Goal: Task Accomplishment & Management: Complete application form

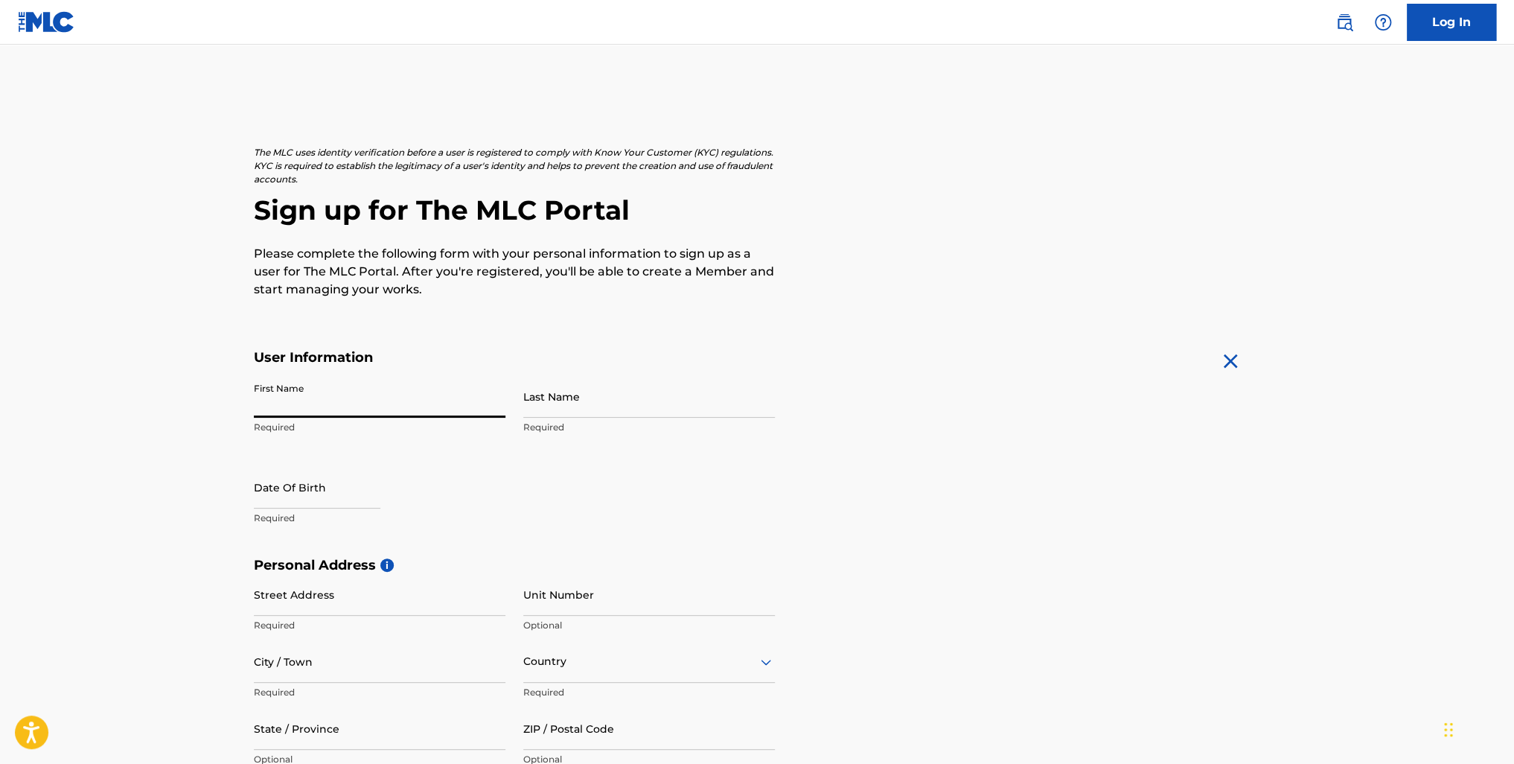
click at [293, 392] on input "First Name" at bounding box center [380, 396] width 252 height 42
type input "[PERSON_NAME]"
type input "Milgram"
select select "8"
select select "2025"
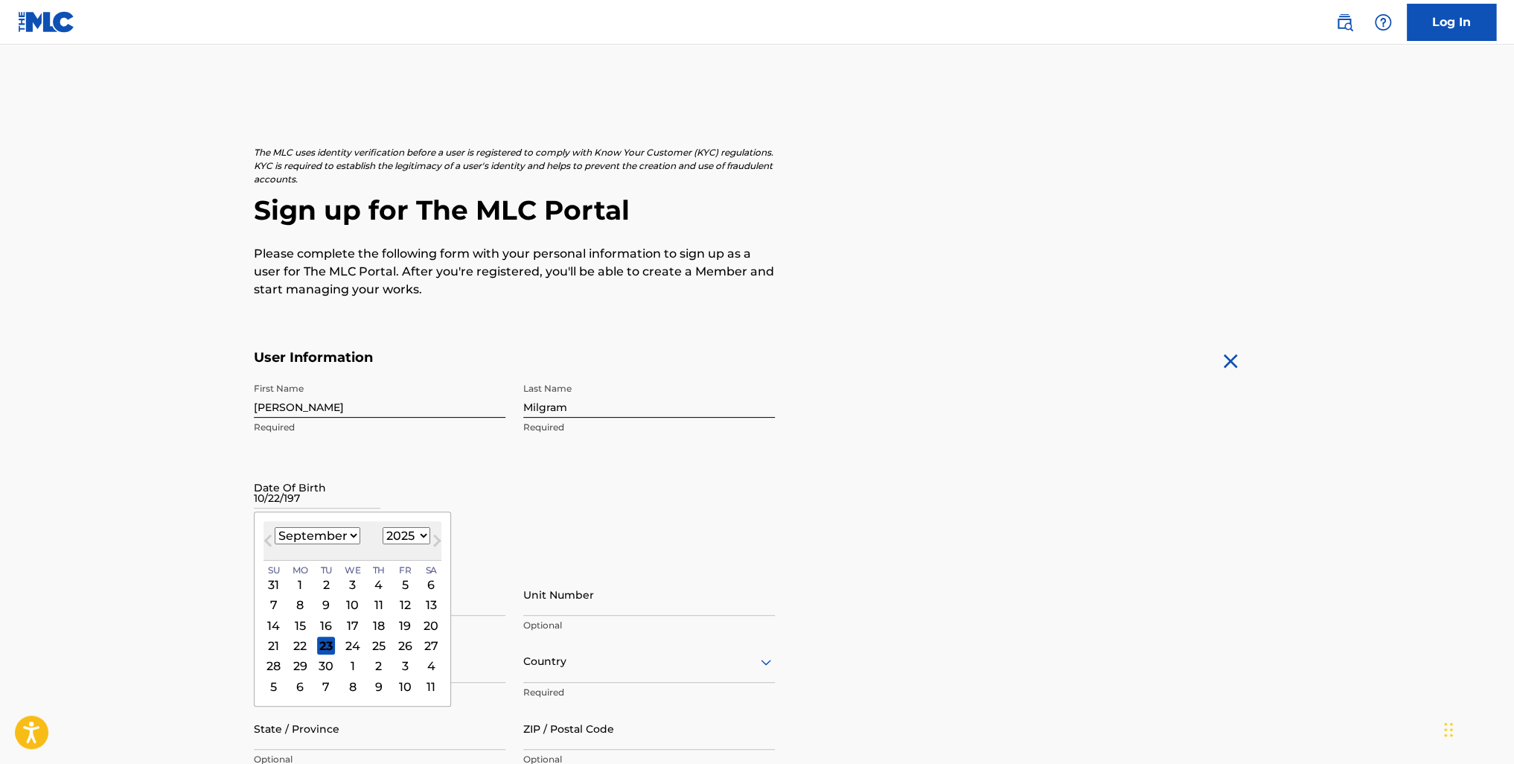
type input "[DATE]"
click at [130, 524] on main "The MLC uses identity verification before a user is registered to comply with K…" at bounding box center [757, 569] width 1514 height 1048
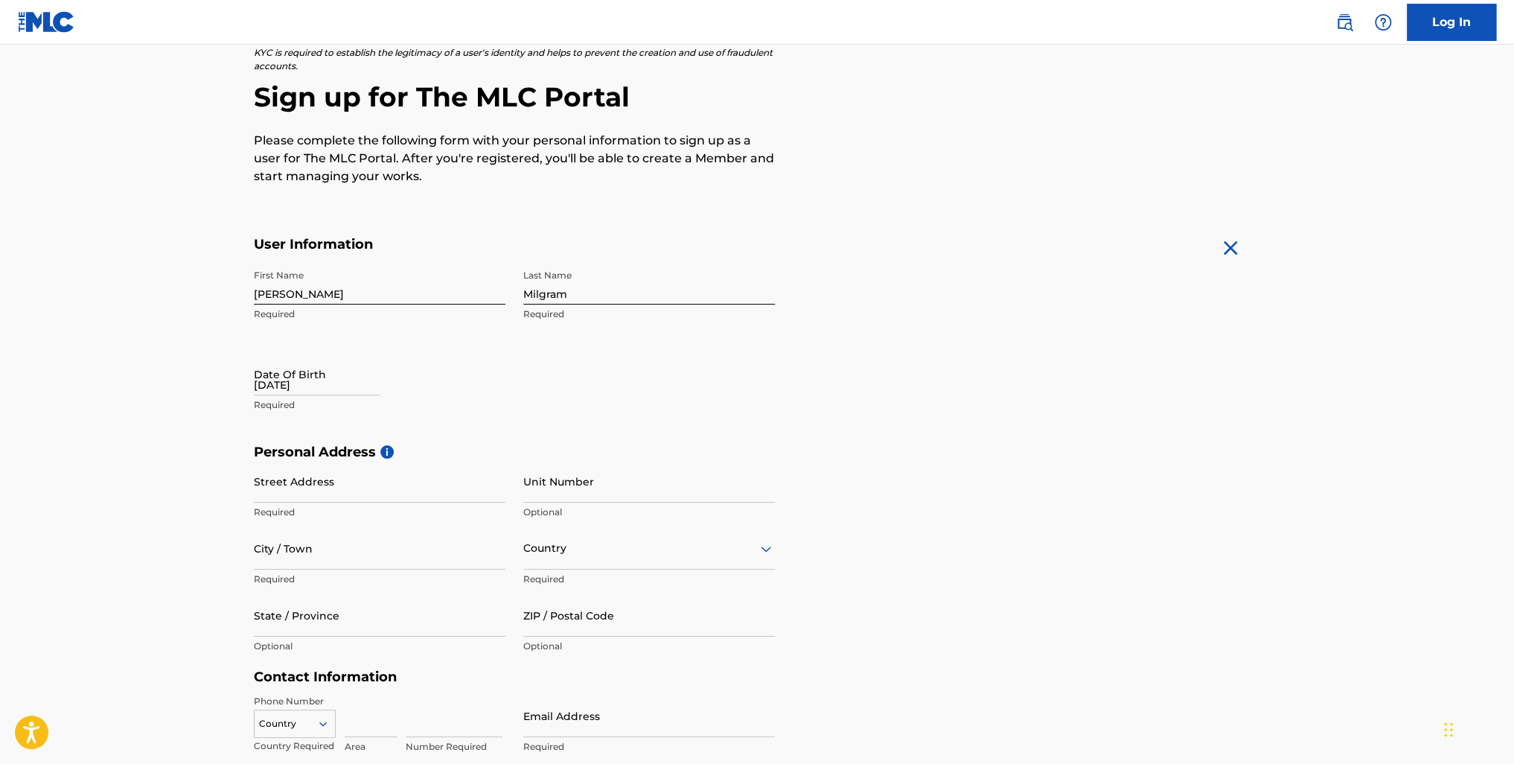
scroll to position [149, 0]
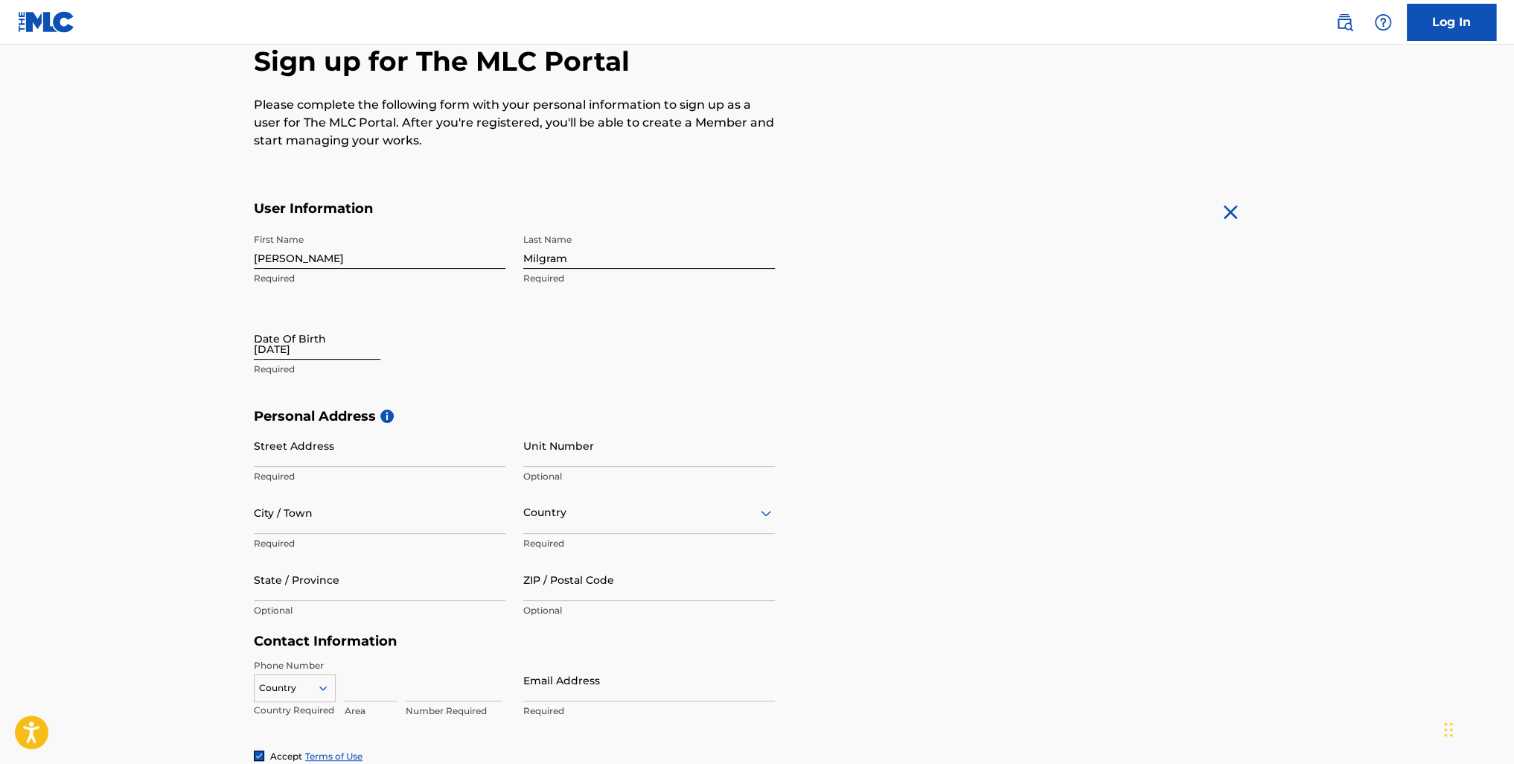
select select "8"
select select "2025"
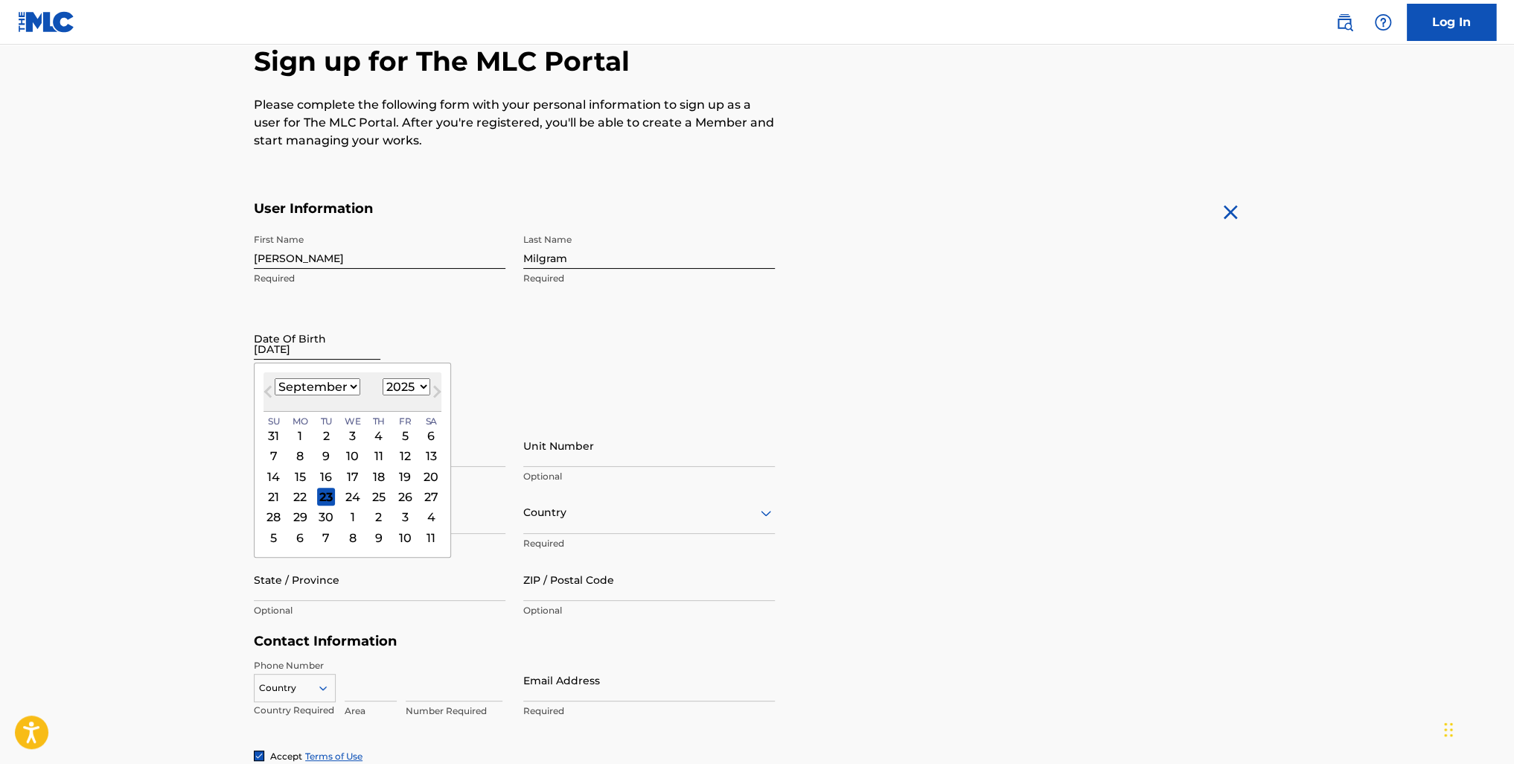
click at [272, 340] on input "[DATE]" at bounding box center [317, 338] width 127 height 42
type input "[DATE]"
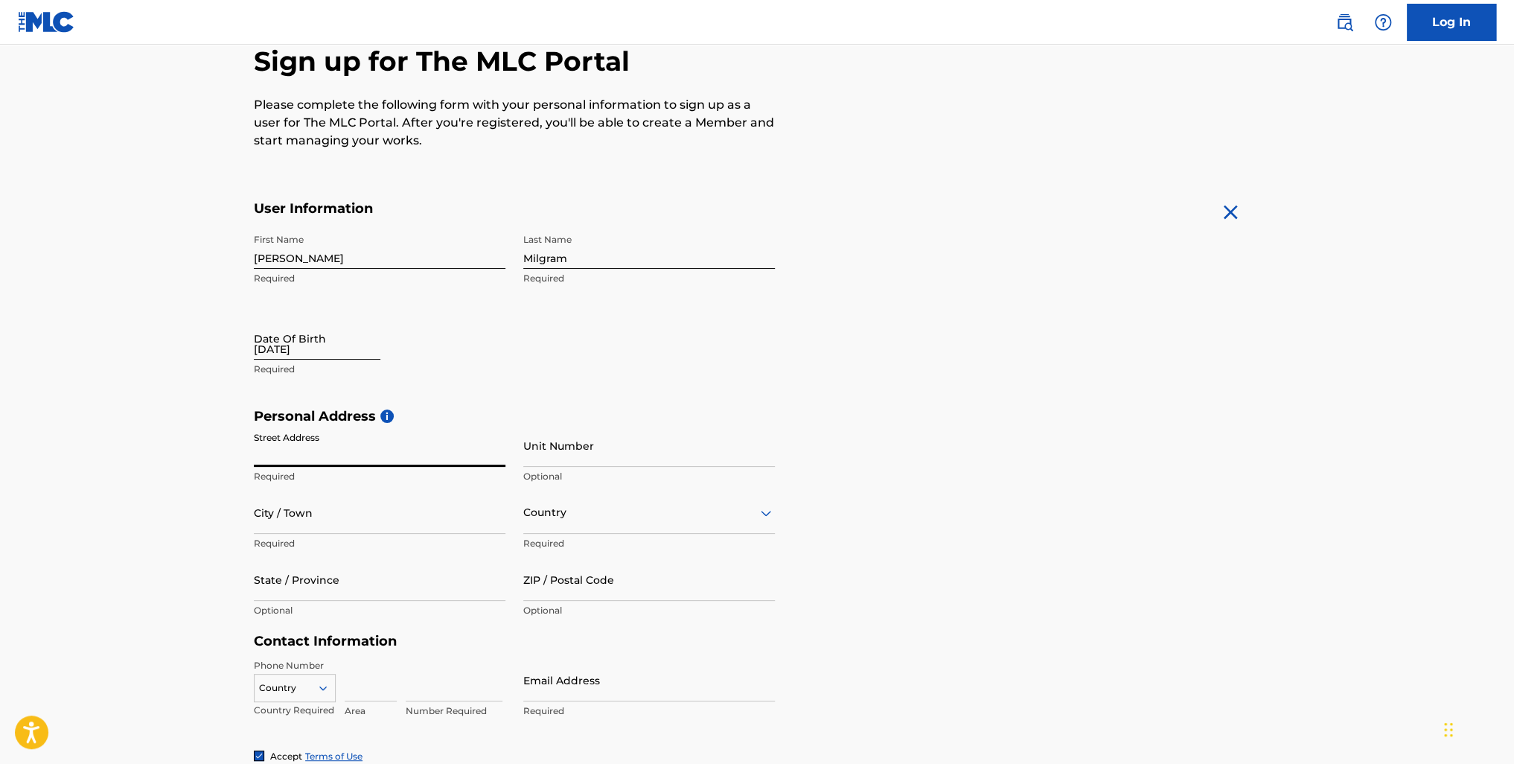
click at [322, 351] on input "[DATE]" at bounding box center [317, 338] width 127 height 42
select select "8"
select select "2025"
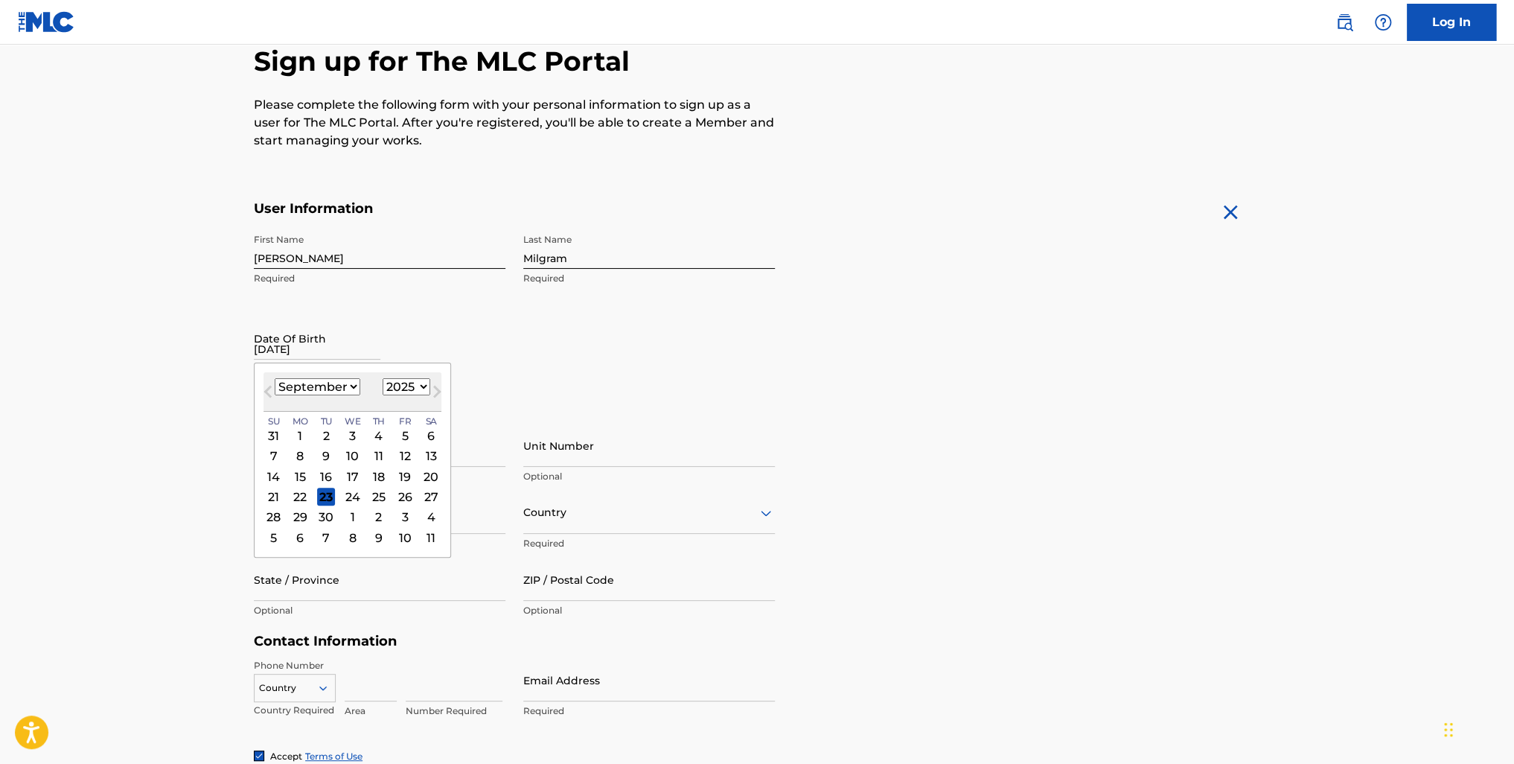
click at [335, 386] on select "January February March April May June July August September October November De…" at bounding box center [318, 386] width 86 height 17
select select "9"
click at [275, 378] on select "January February March April May June July August September October November De…" at bounding box center [318, 386] width 86 height 17
click at [352, 497] on div "22" at bounding box center [353, 497] width 18 height 18
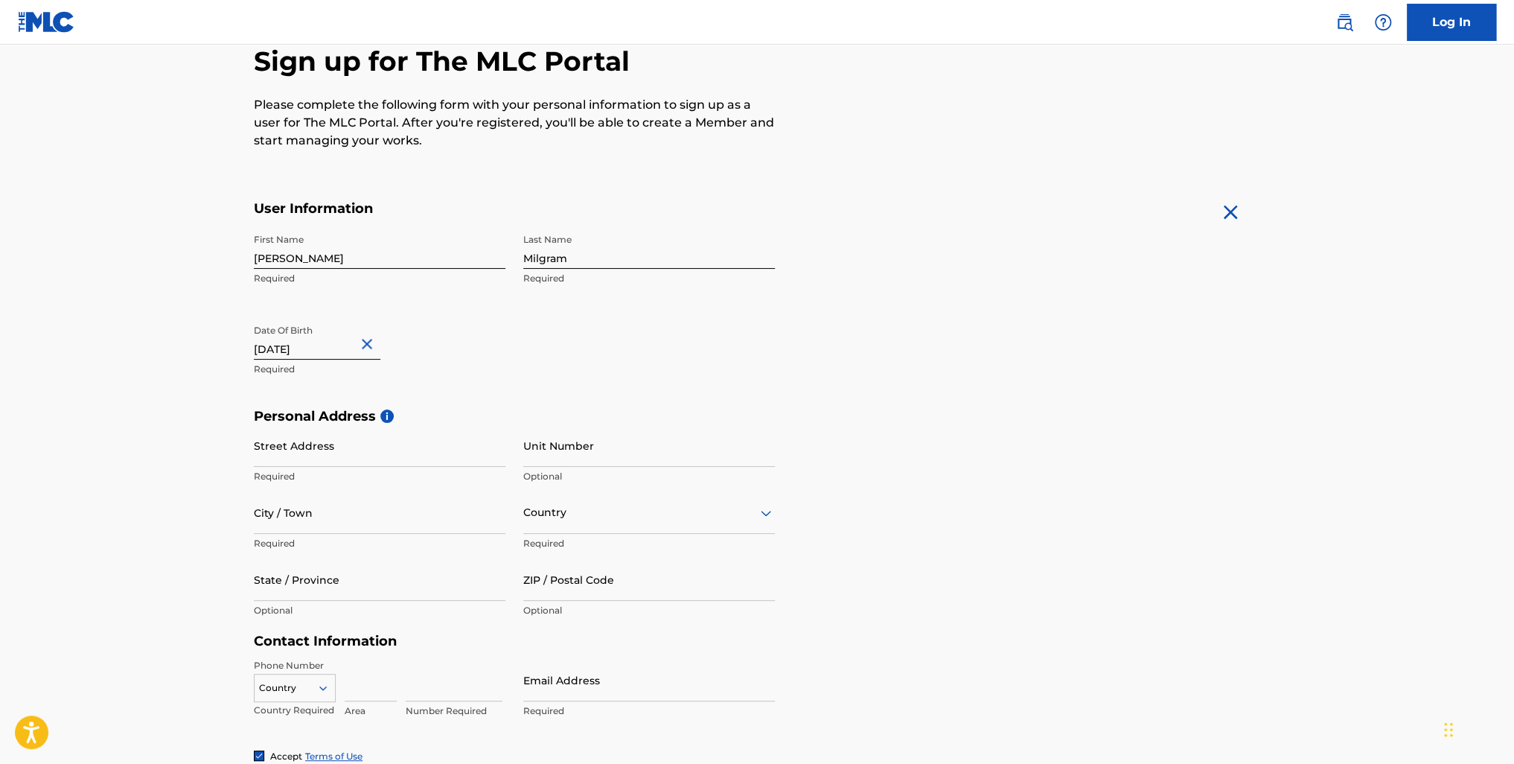
type input "[DATE]"
click at [471, 384] on div "First Name [PERSON_NAME] Required Last Name [PERSON_NAME] Required Date Of Birt…" at bounding box center [514, 317] width 521 height 182
click at [260, 391] on div "First Name [PERSON_NAME] Required Last Name [PERSON_NAME] Required Date Of Birt…" at bounding box center [514, 317] width 521 height 182
click at [285, 446] on input "Street Address" at bounding box center [380, 445] width 252 height 42
type input "[STREET_ADDRESS]"
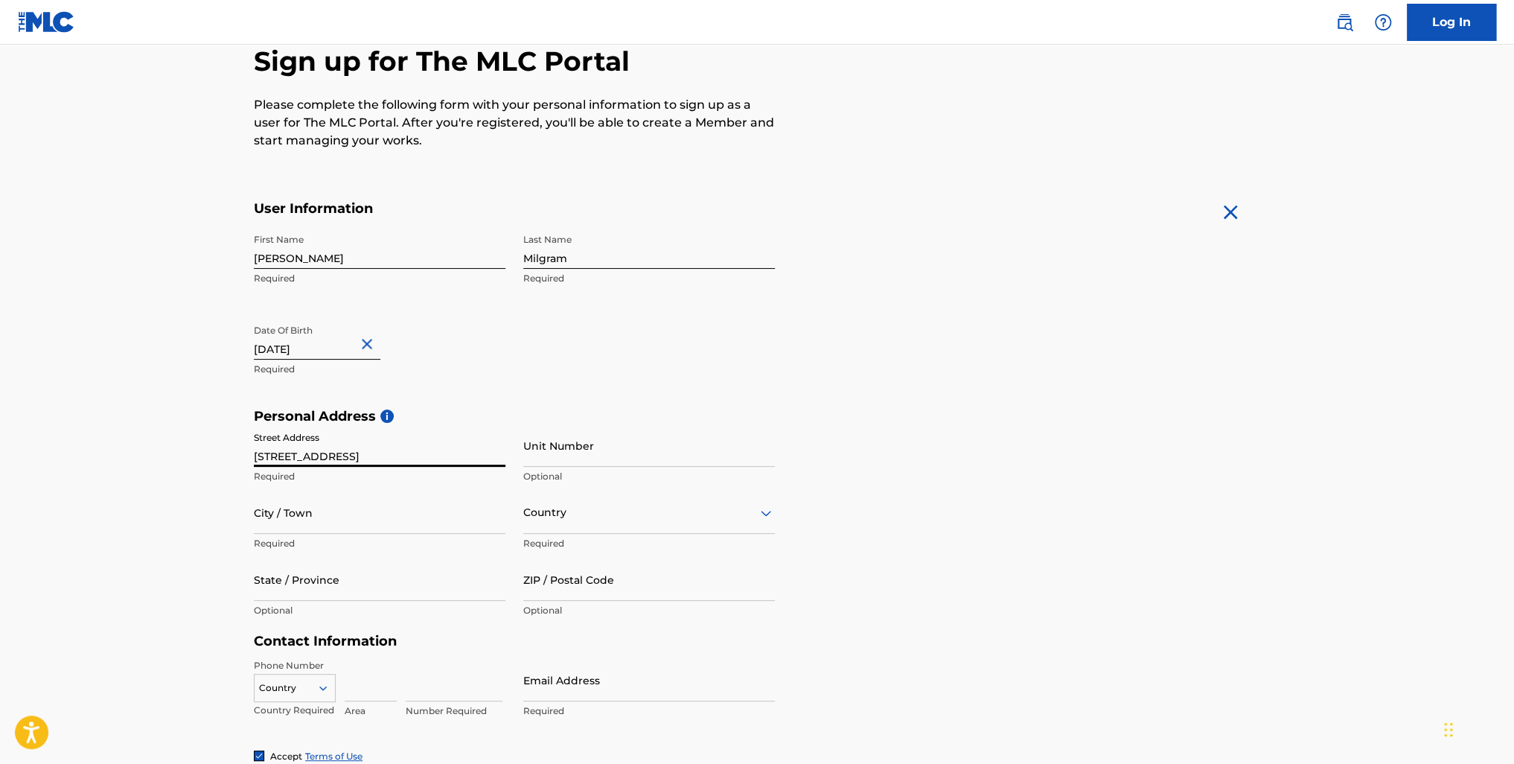
type input "[GEOGRAPHIC_DATA], [US_STATE], [GEOGRAPHIC_DATA]"
type input "[GEOGRAPHIC_DATA]"
type input "FL"
type input "33330-8811"
type input "1"
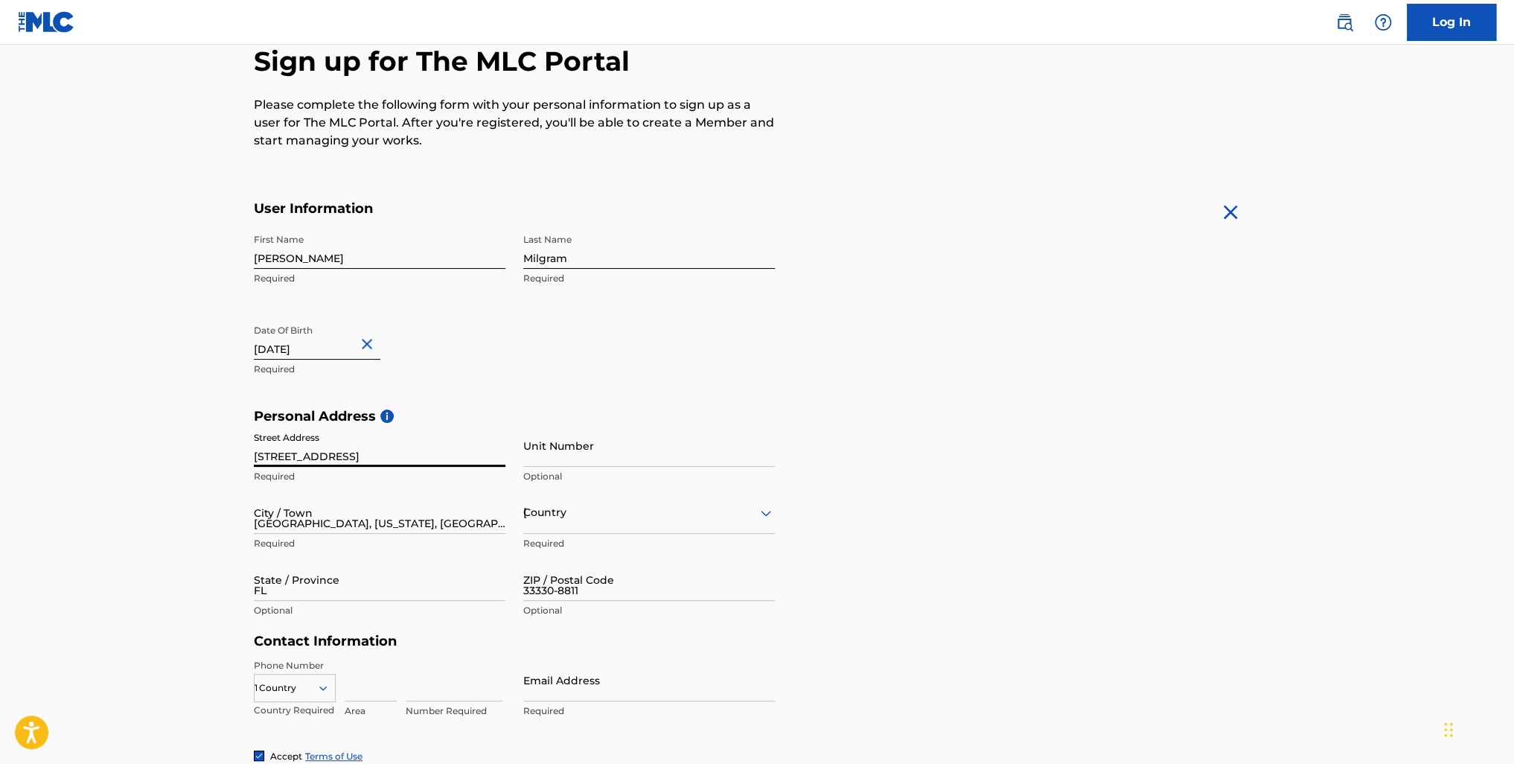
type input "954"
type input "6656778"
type input "[PERSON_NAME][EMAIL_ADDRESS][PERSON_NAME][DOMAIN_NAME]"
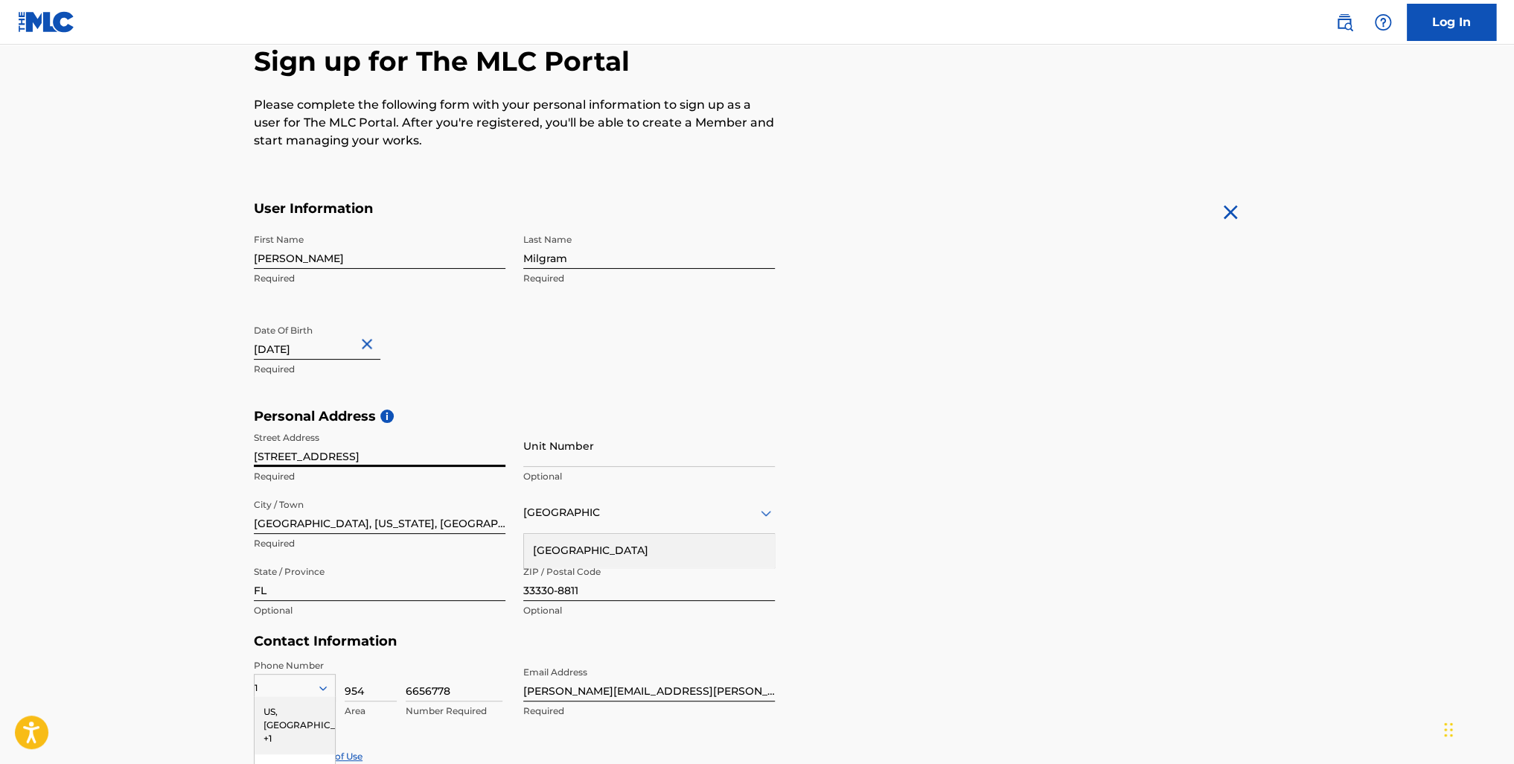
scroll to position [305, 0]
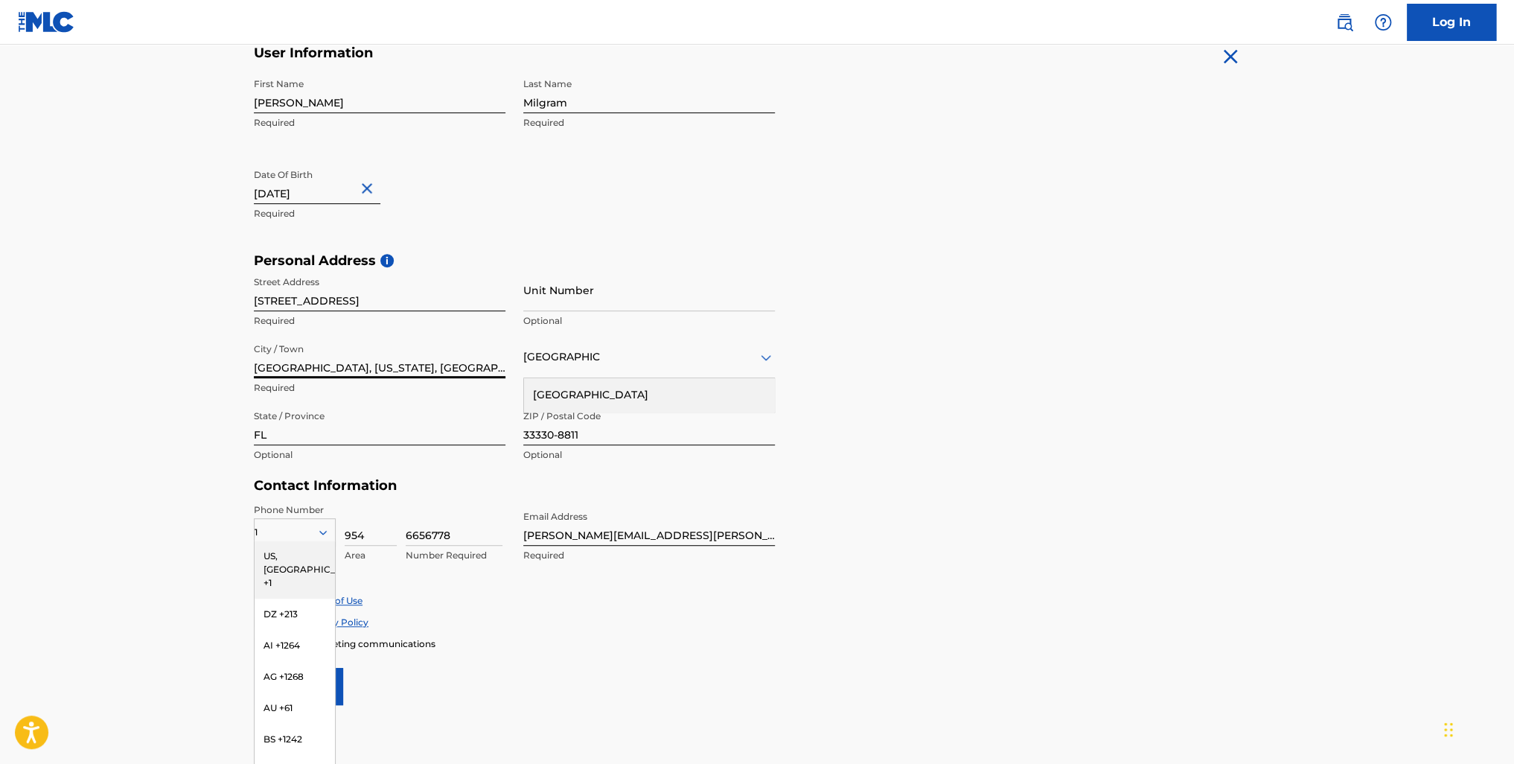
drag, startPoint x: 479, startPoint y: 371, endPoint x: 338, endPoint y: 371, distance: 141.5
click at [320, 361] on input "[GEOGRAPHIC_DATA], [US_STATE], [GEOGRAPHIC_DATA]" at bounding box center [380, 357] width 252 height 42
type input "[GEOGRAPHIC_DATA]"
click at [1045, 468] on div "Personal Address i Street Address [STREET_ADDRESS] Required Unit Number Optiona…" at bounding box center [757, 365] width 1007 height 226
click at [870, 509] on form "User Information First Name [PERSON_NAME] Required Last Name [PERSON_NAME] Requ…" at bounding box center [757, 375] width 1007 height 660
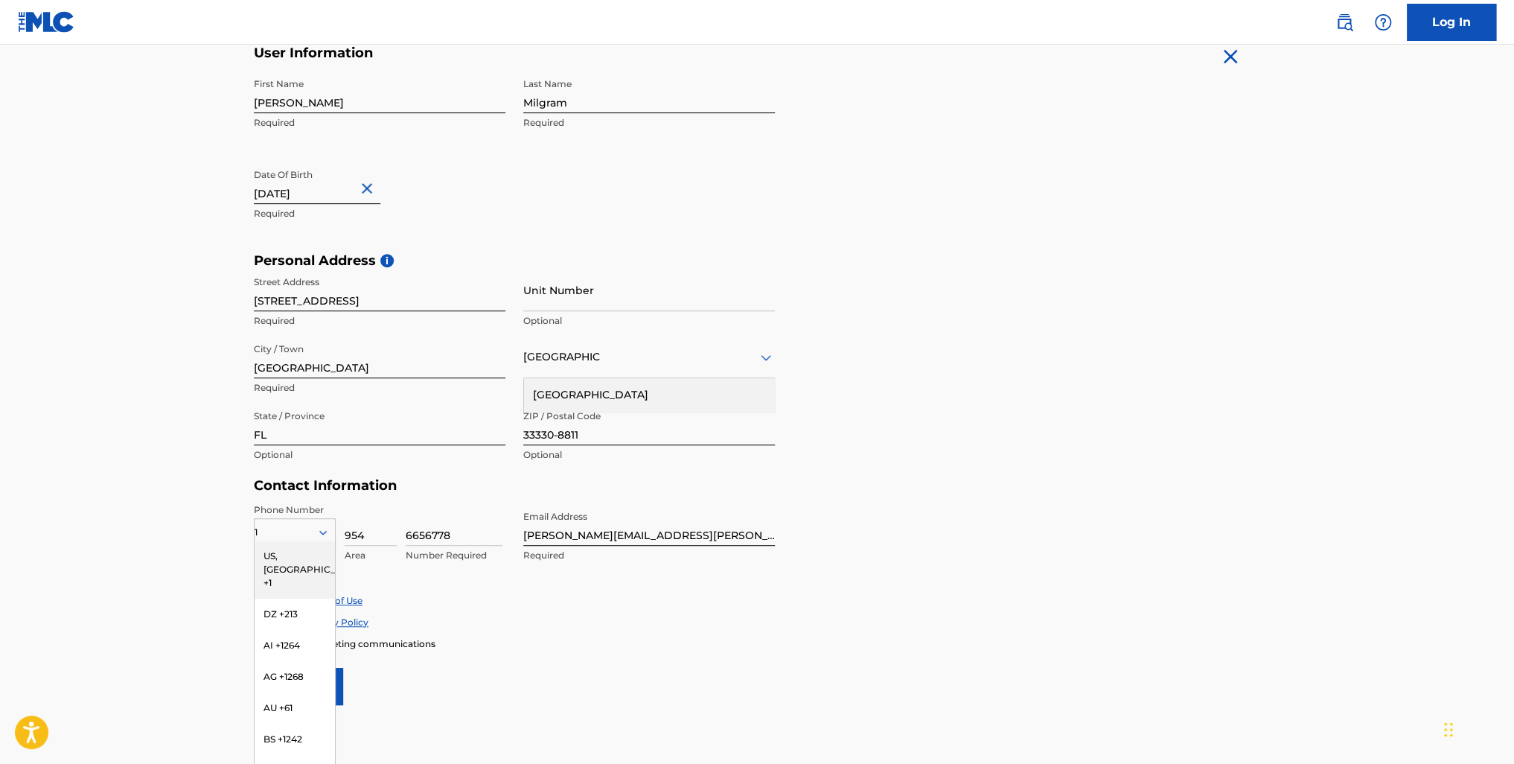
click at [585, 392] on div "[GEOGRAPHIC_DATA]" at bounding box center [649, 395] width 250 height 34
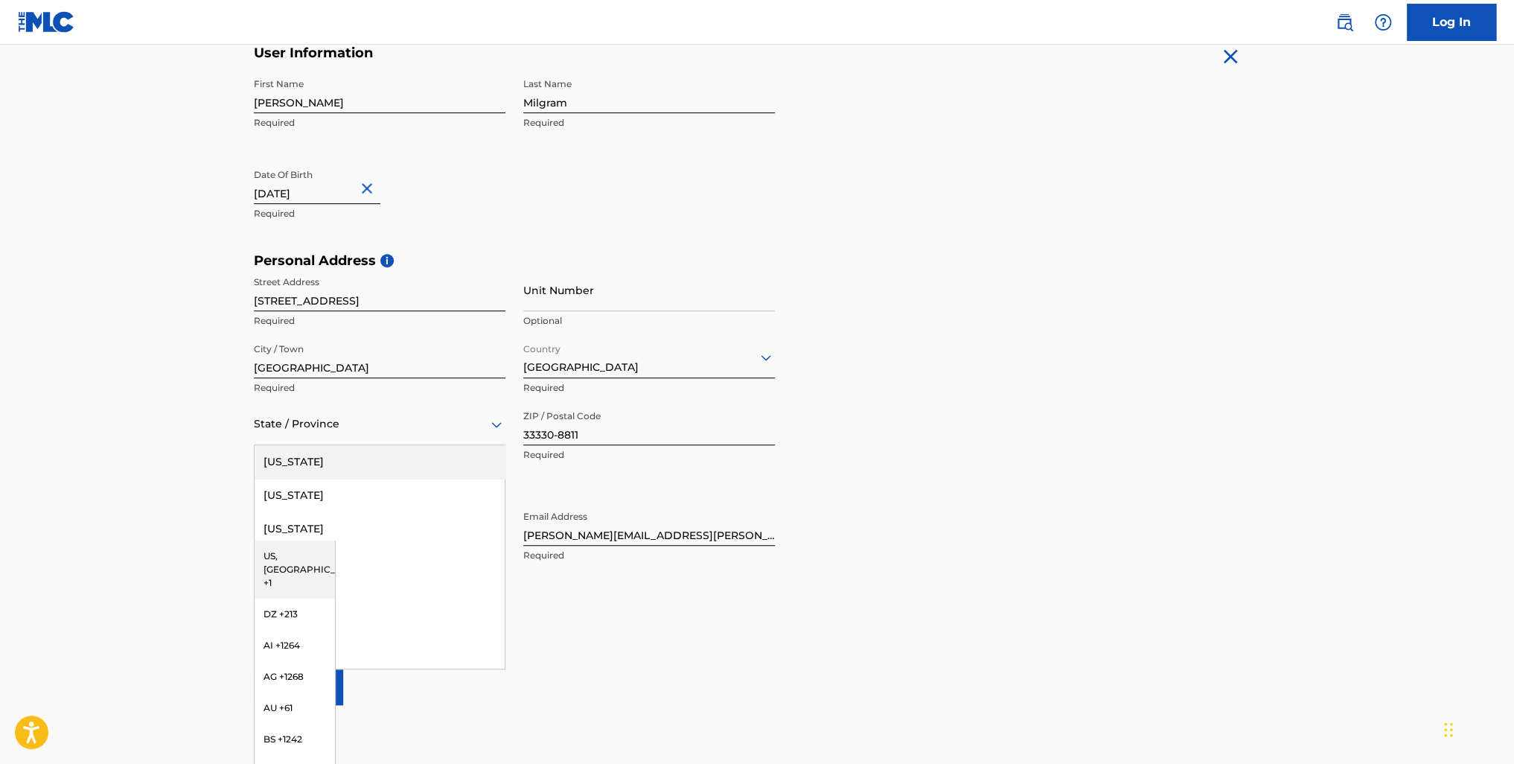
click at [325, 437] on div "State / Province" at bounding box center [380, 424] width 252 height 42
click at [299, 500] on div "[US_STATE]" at bounding box center [380, 499] width 250 height 34
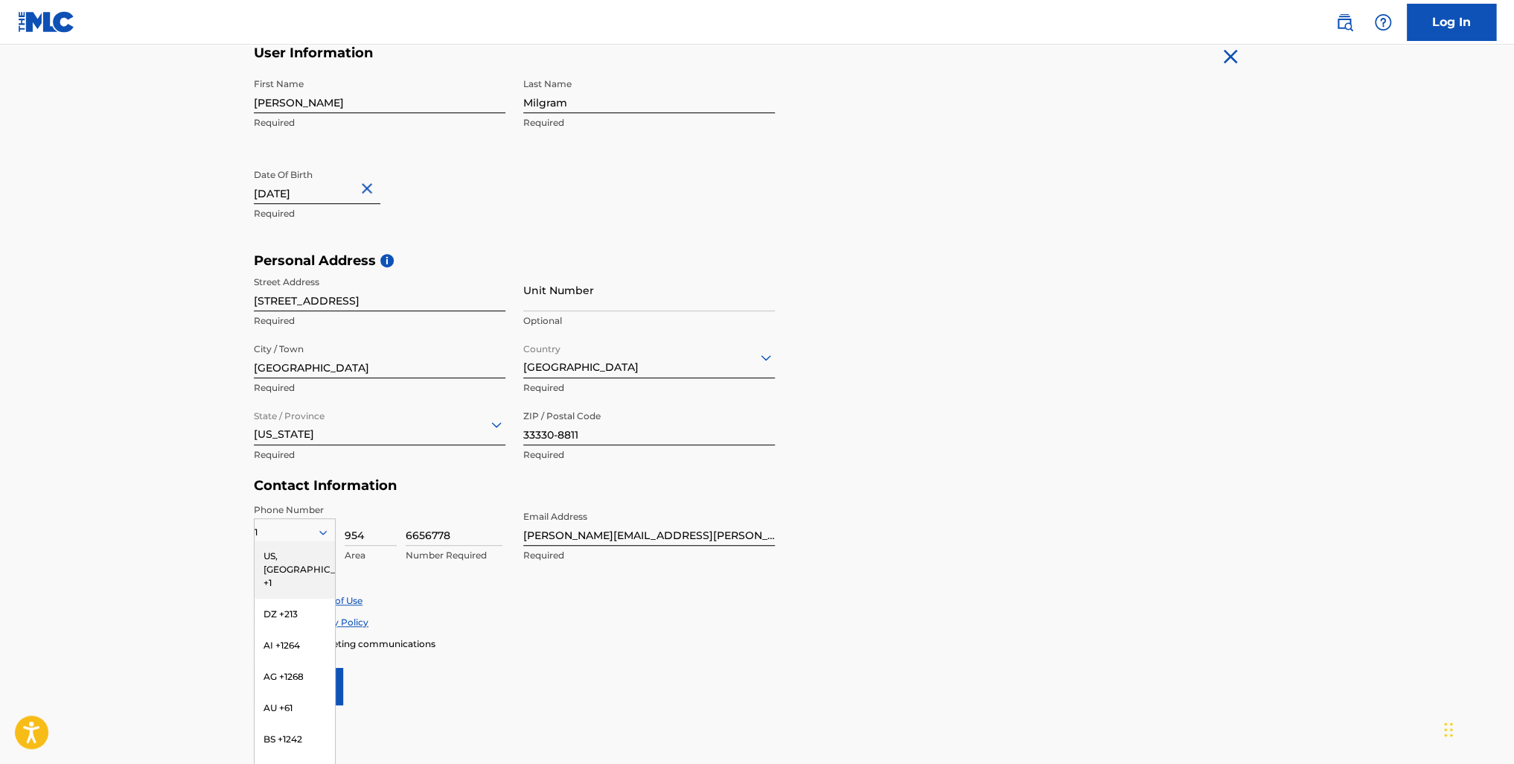
click at [638, 609] on div "Accept Terms of Use Accept Privacy Policy Enroll in marketing communications" at bounding box center [757, 622] width 1007 height 56
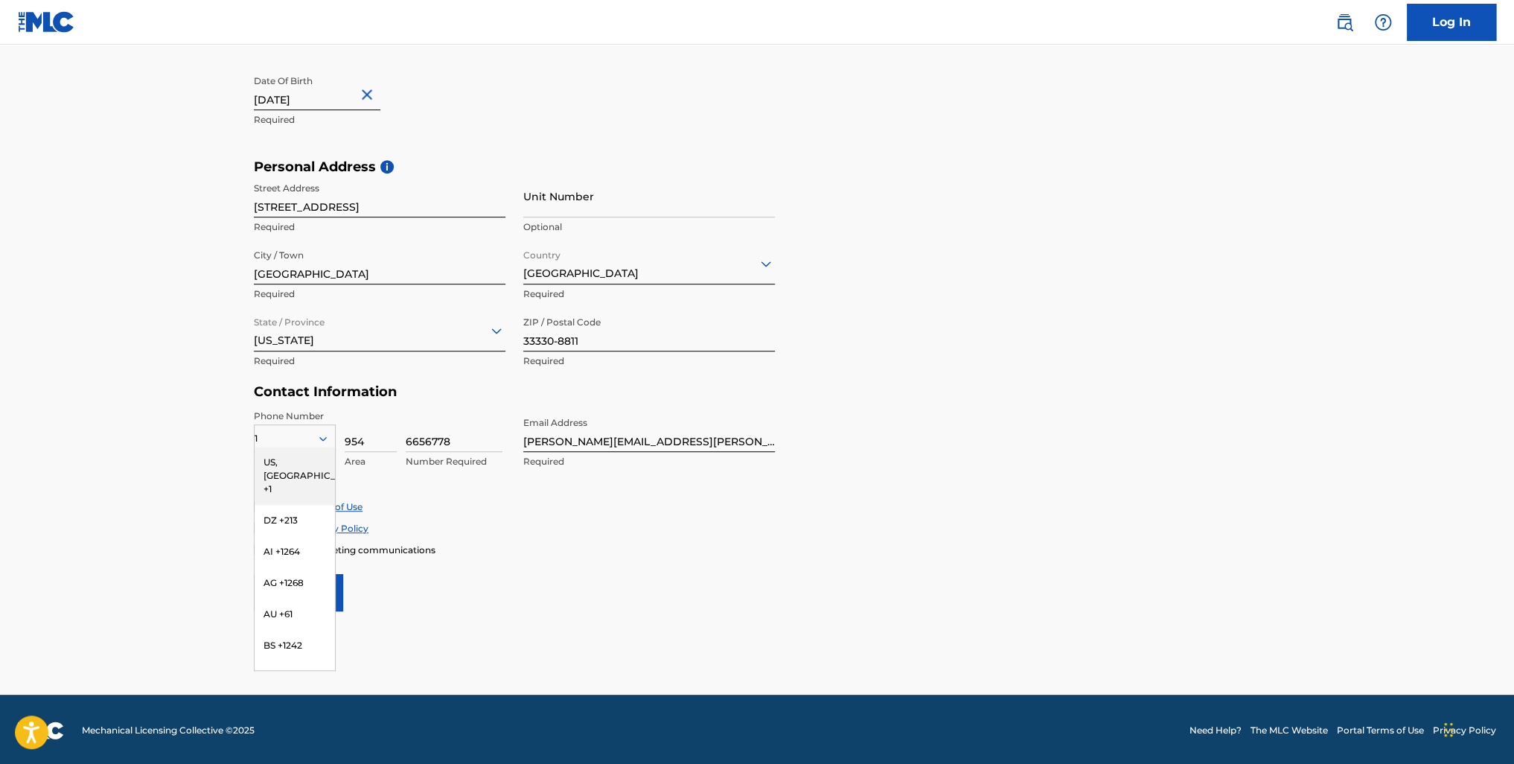
scroll to position [399, 0]
click at [290, 456] on div "US, [GEOGRAPHIC_DATA] +1" at bounding box center [295, 475] width 80 height 58
click at [301, 426] on div "US, [GEOGRAPHIC_DATA] +1" at bounding box center [295, 438] width 82 height 28
click at [271, 433] on div at bounding box center [295, 438] width 80 height 16
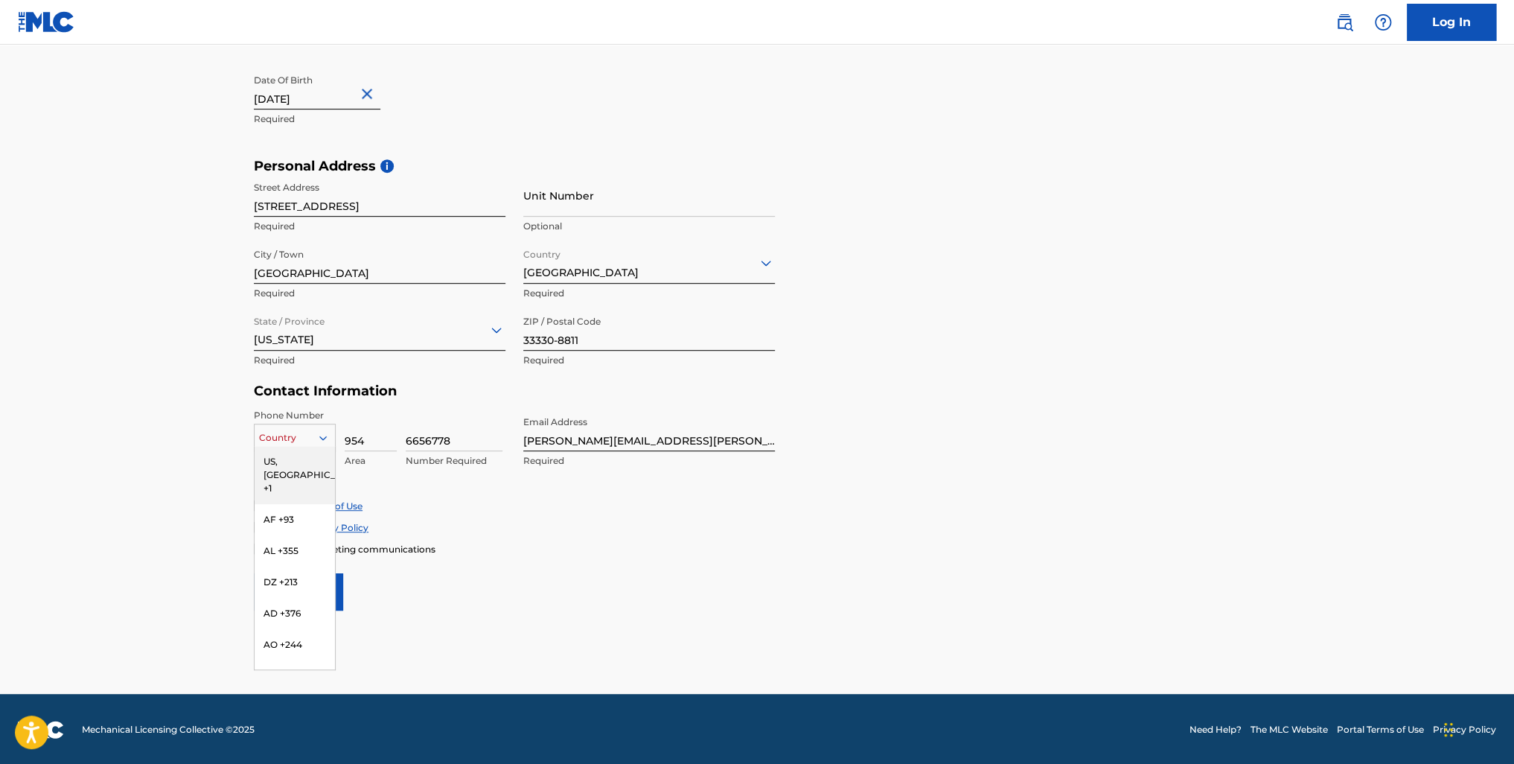
click at [276, 458] on div "US, [GEOGRAPHIC_DATA] +1" at bounding box center [295, 475] width 80 height 58
click at [158, 480] on main "The MLC uses identity verification before a user is registered to comply with K…" at bounding box center [757, 170] width 1514 height 1048
click at [626, 489] on div "Phone Number [GEOGRAPHIC_DATA], [GEOGRAPHIC_DATA] +1 Country Required 954 Area …" at bounding box center [514, 454] width 521 height 91
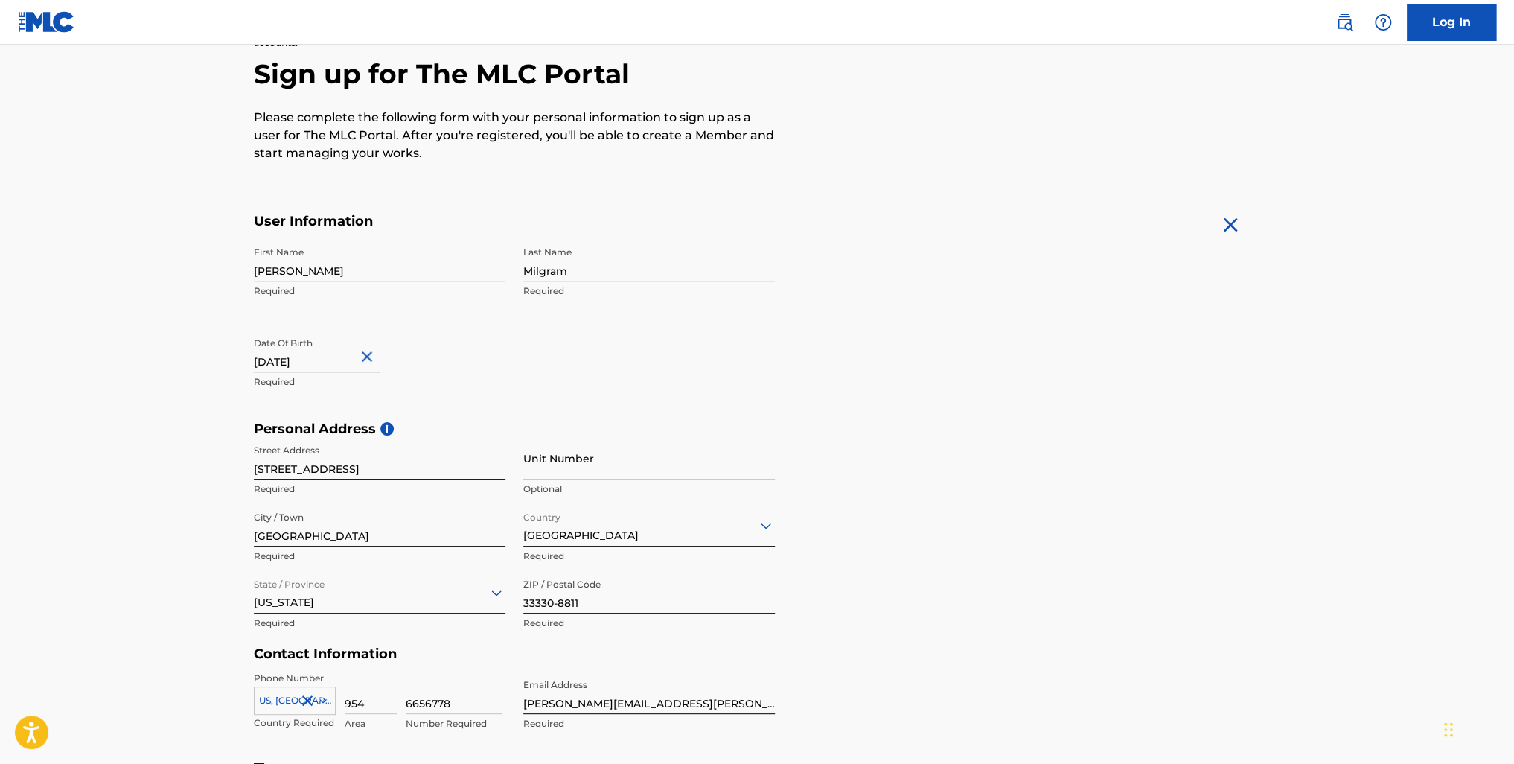
scroll to position [399, 0]
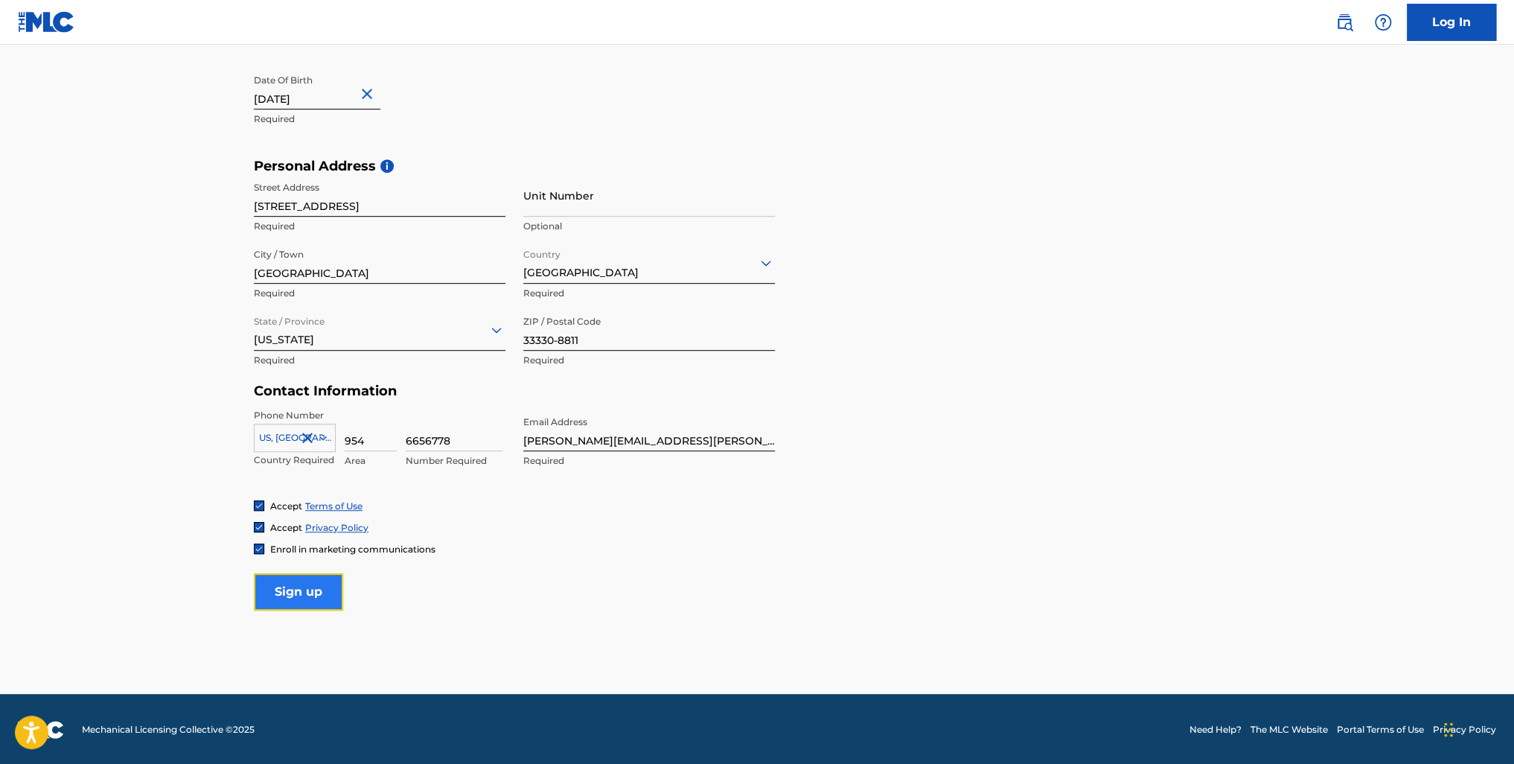
click at [297, 589] on input "Sign up" at bounding box center [298, 591] width 89 height 37
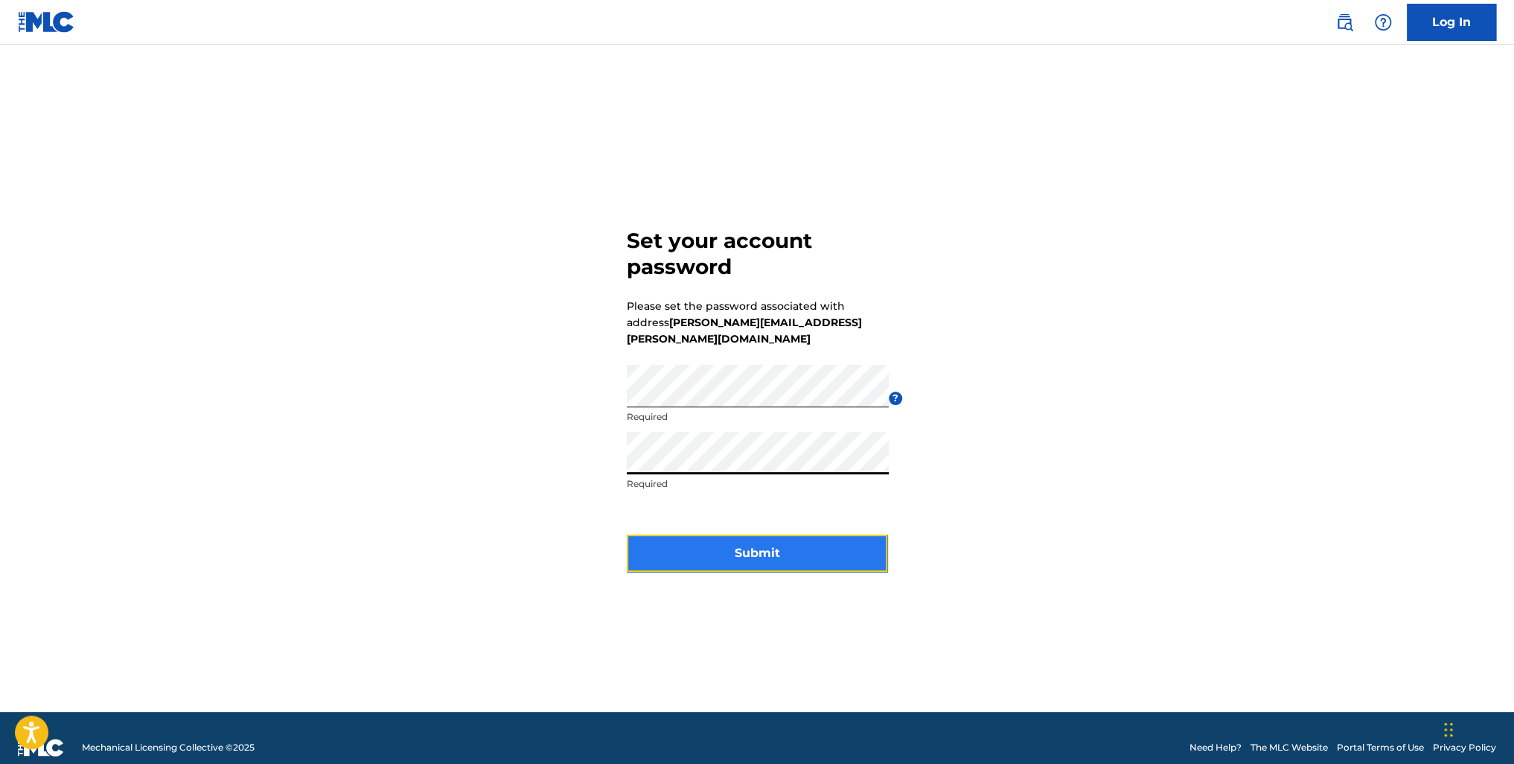
click at [763, 541] on button "Submit" at bounding box center [757, 553] width 261 height 37
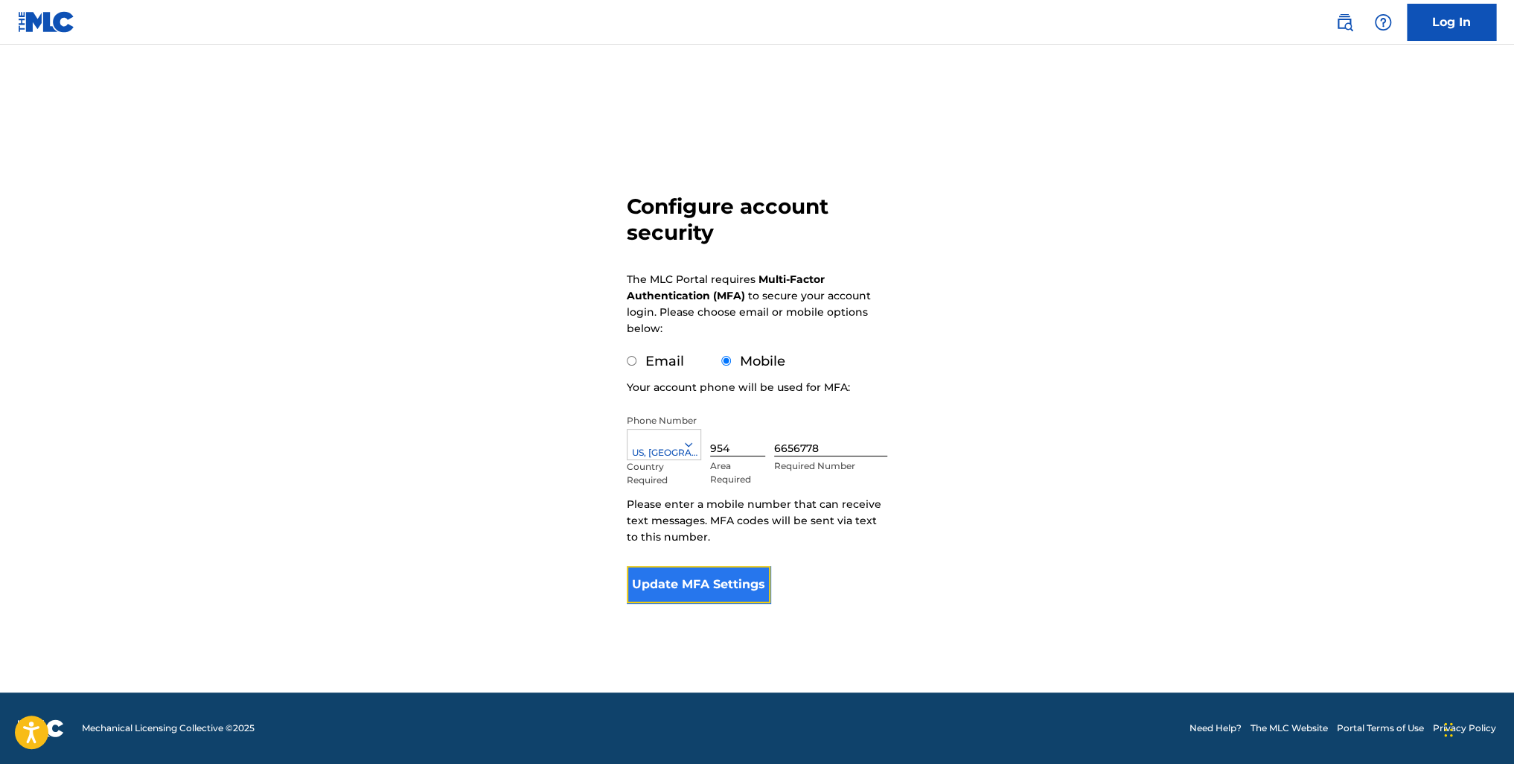
click at [684, 573] on button "Update MFA Settings" at bounding box center [699, 584] width 144 height 37
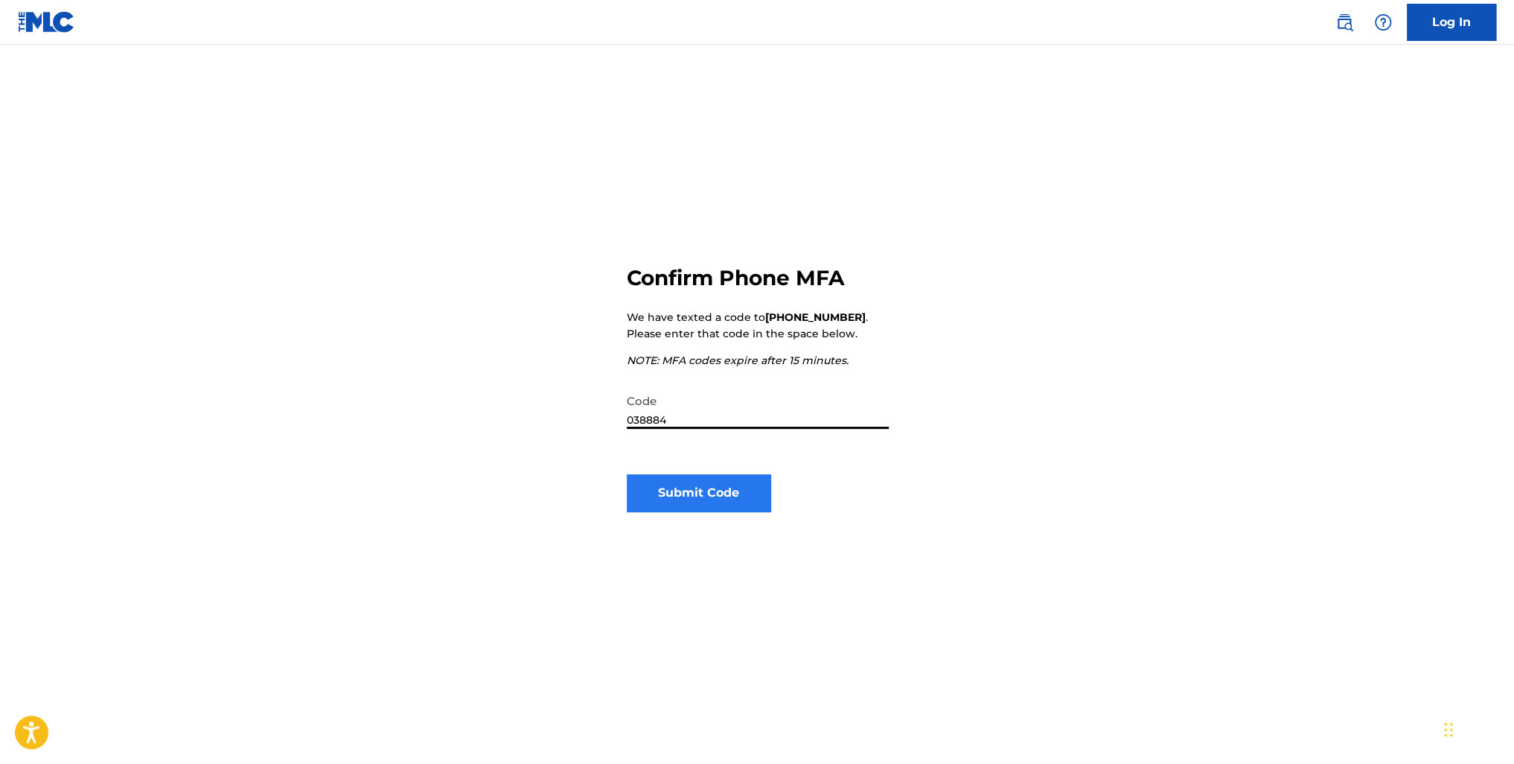
type input "038884"
click at [701, 491] on button "Submit Code" at bounding box center [699, 492] width 144 height 37
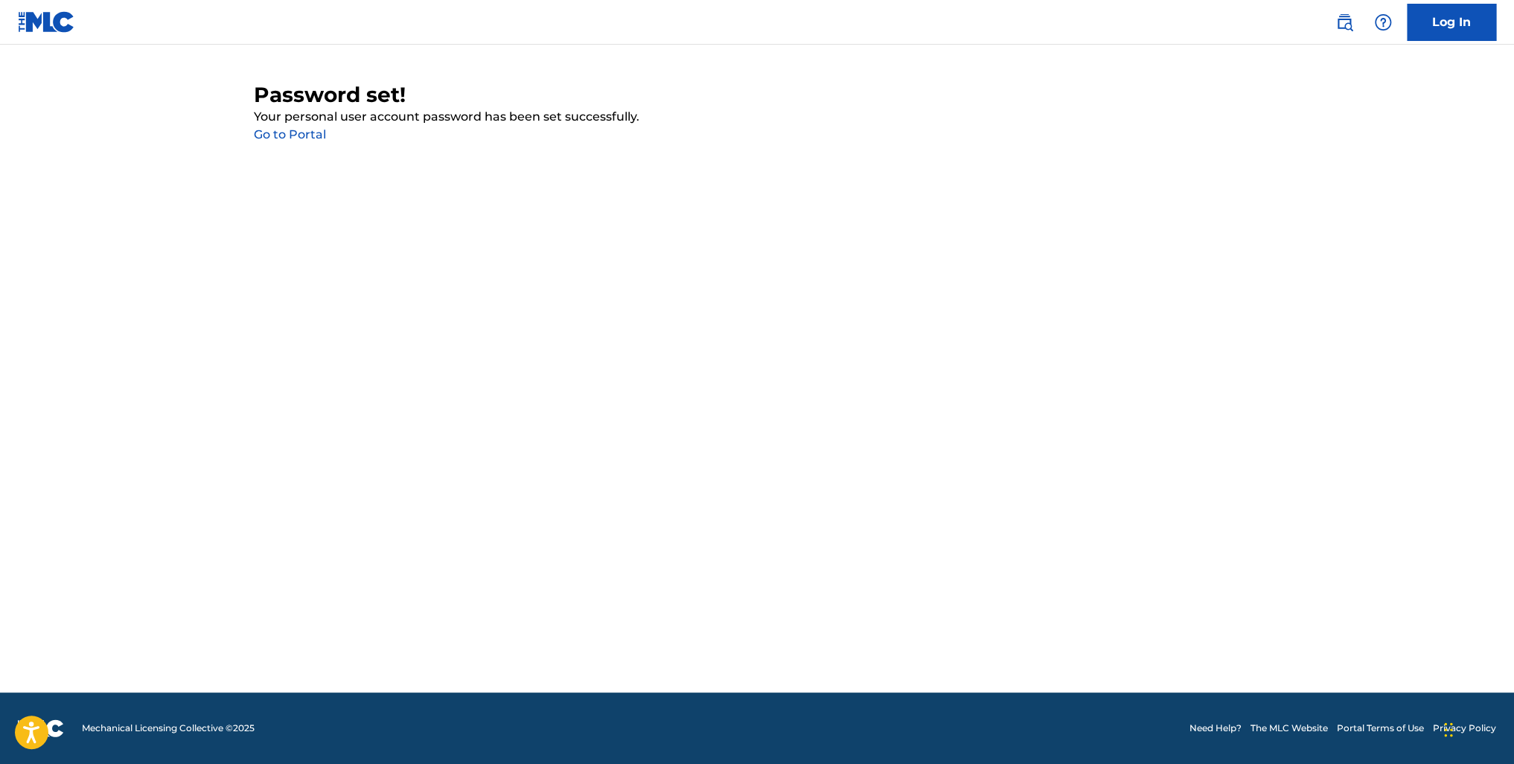
click at [290, 130] on link "Go to Portal" at bounding box center [290, 134] width 72 height 14
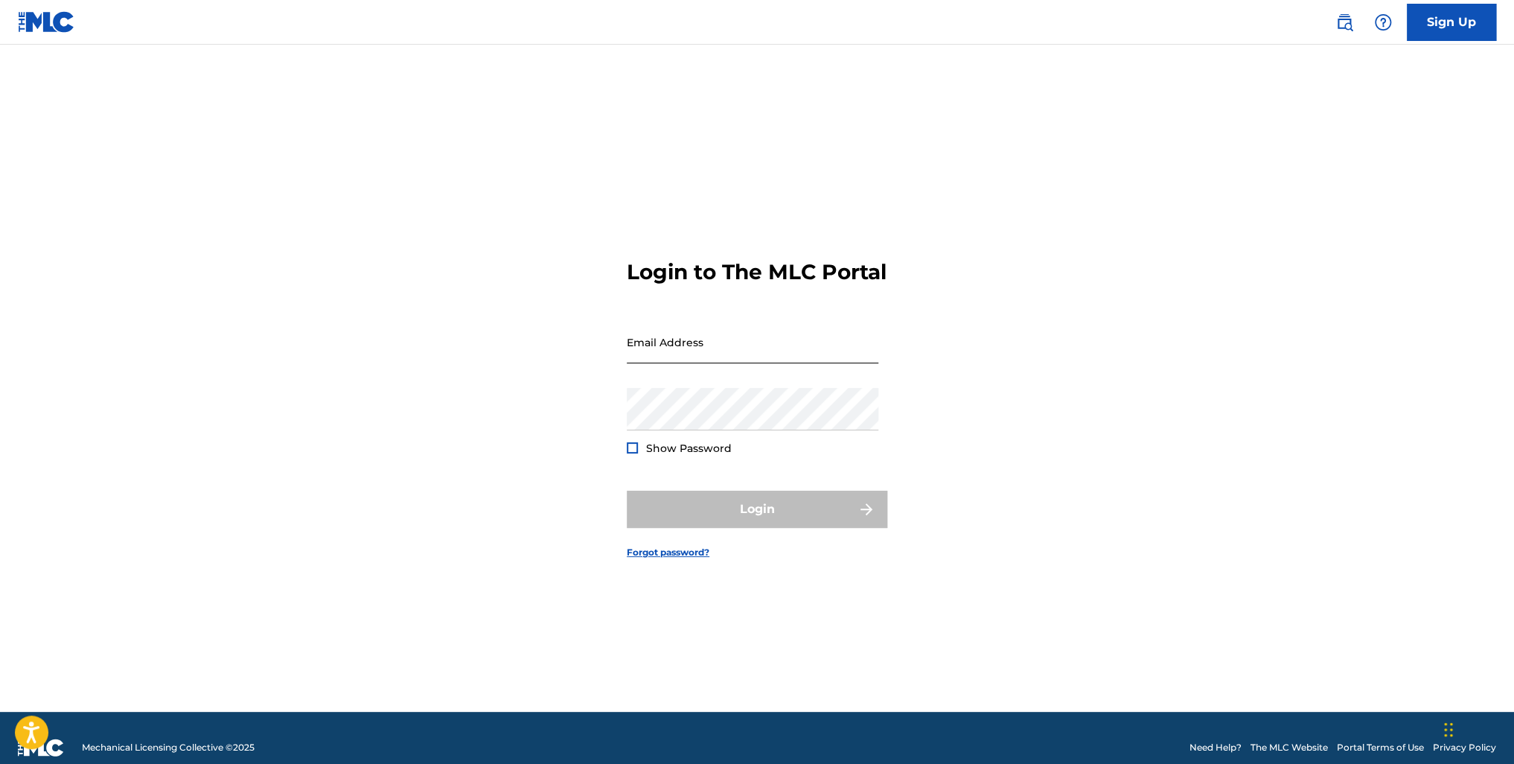
click at [666, 358] on input "Email Address" at bounding box center [753, 342] width 252 height 42
type input "[PERSON_NAME][EMAIL_ADDRESS][PERSON_NAME][DOMAIN_NAME]"
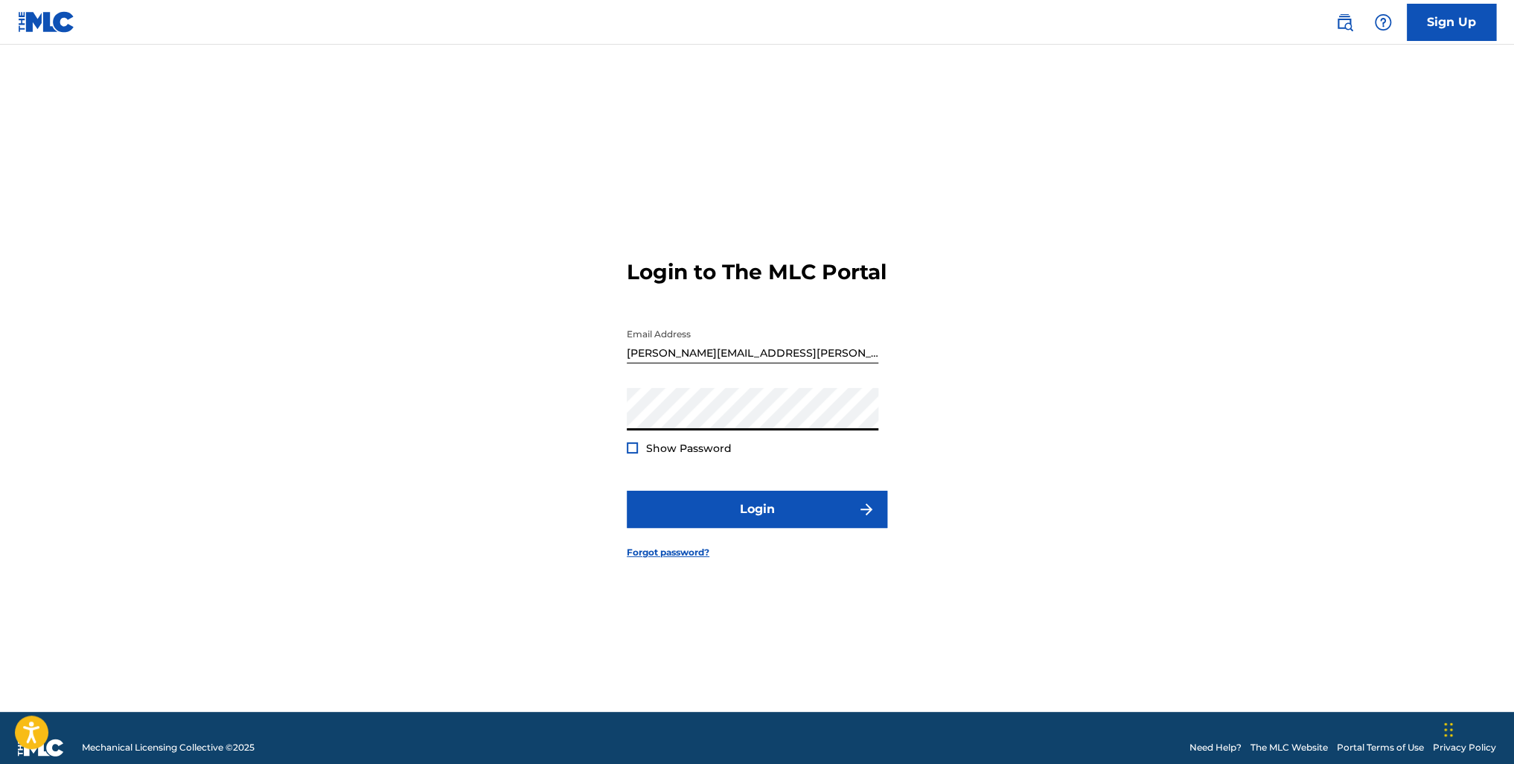
click at [631, 453] on div at bounding box center [632, 447] width 11 height 11
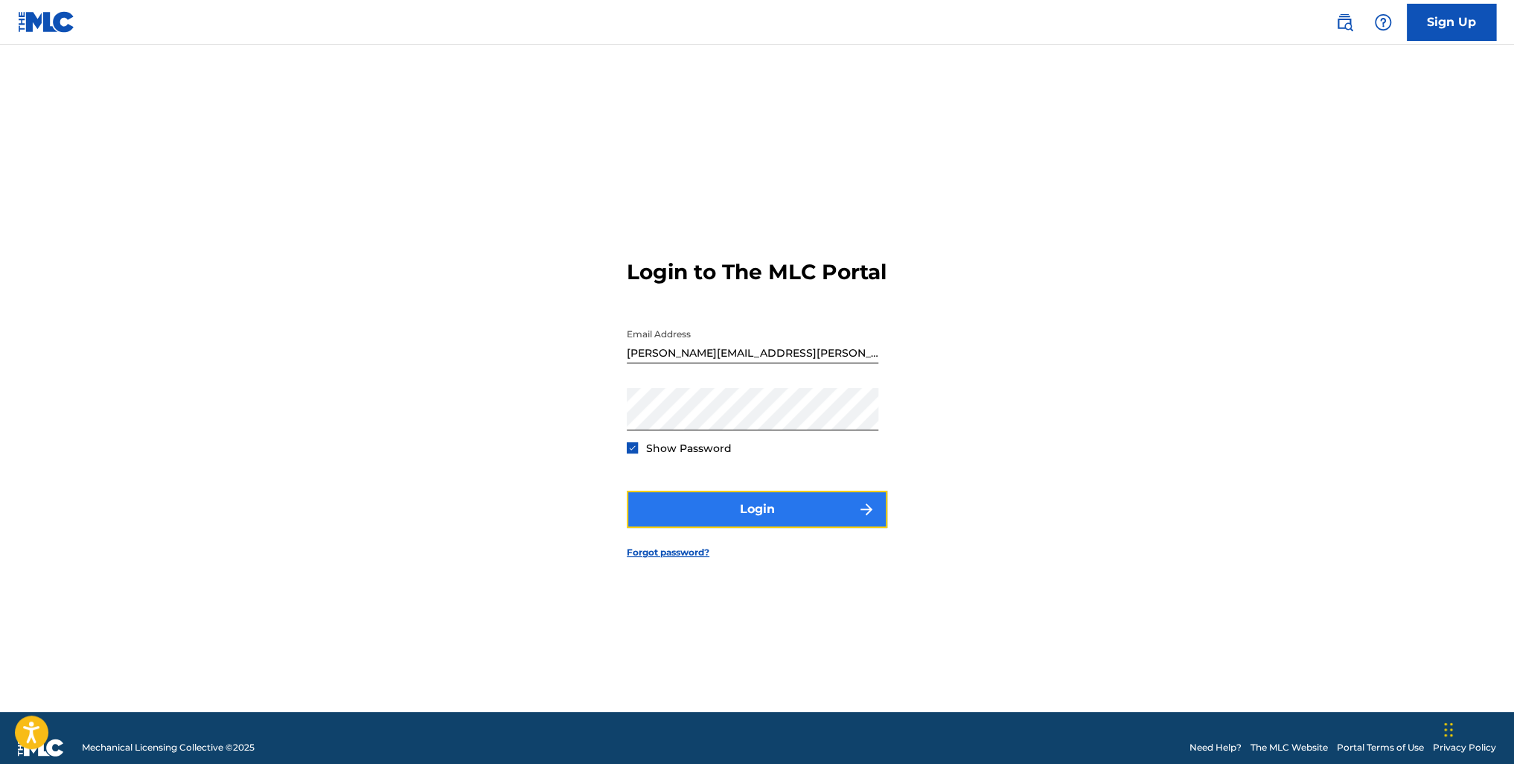
click at [748, 521] on button "Login" at bounding box center [757, 509] width 261 height 37
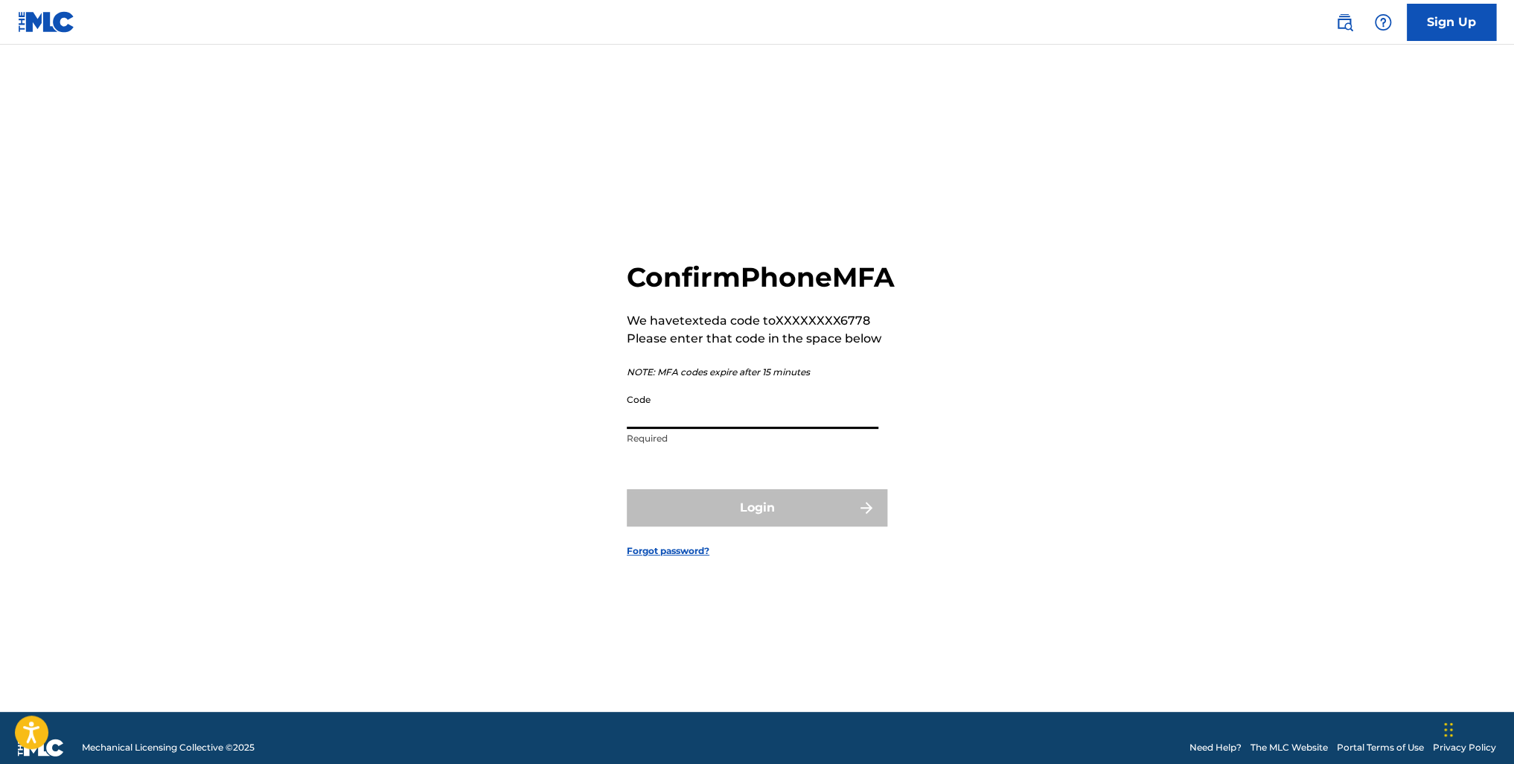
click at [684, 429] on input "Code" at bounding box center [753, 407] width 252 height 42
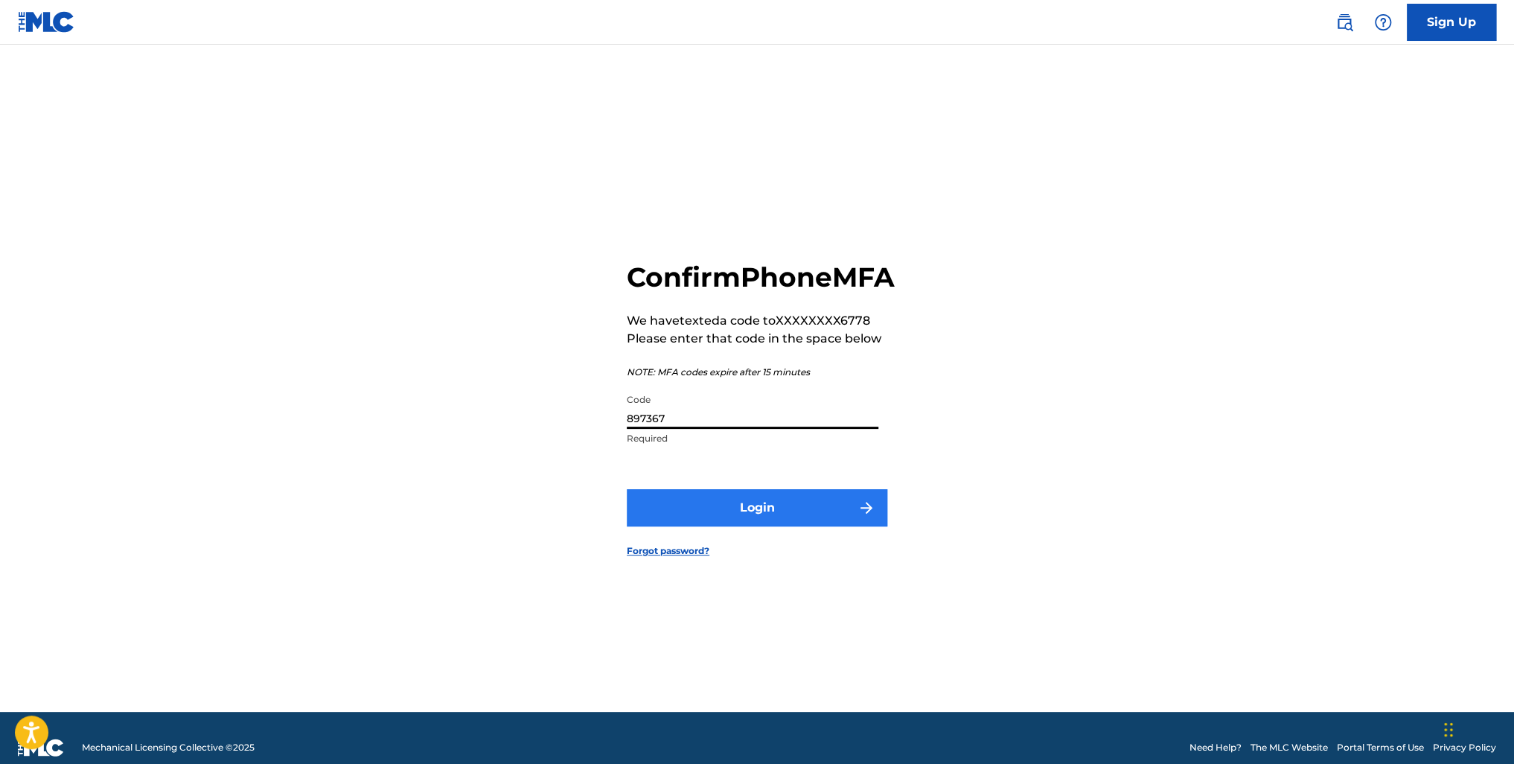
type input "897367"
click at [751, 523] on button "Login" at bounding box center [757, 507] width 261 height 37
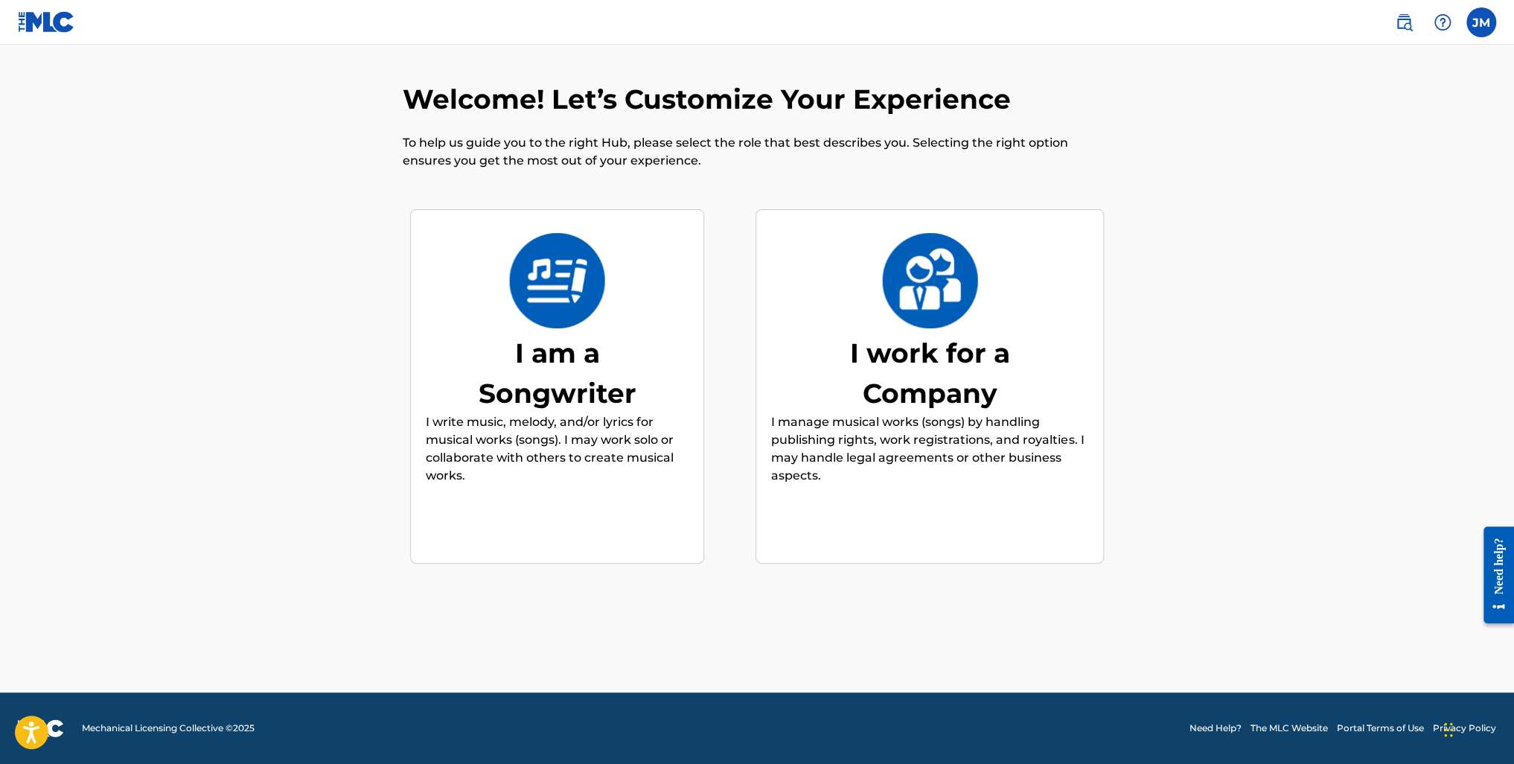
click at [928, 366] on div "I work for a Company" at bounding box center [929, 373] width 223 height 80
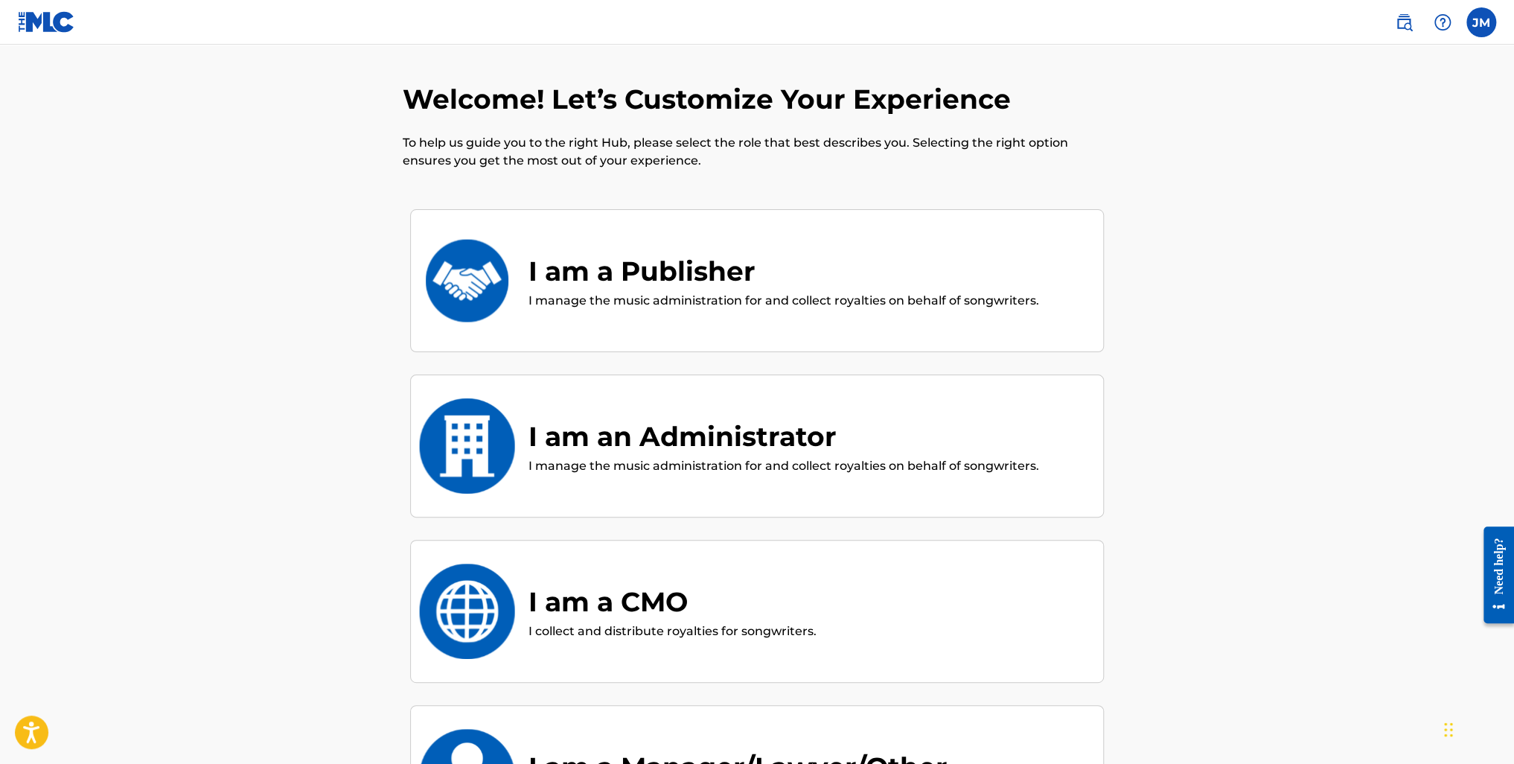
scroll to position [67, 0]
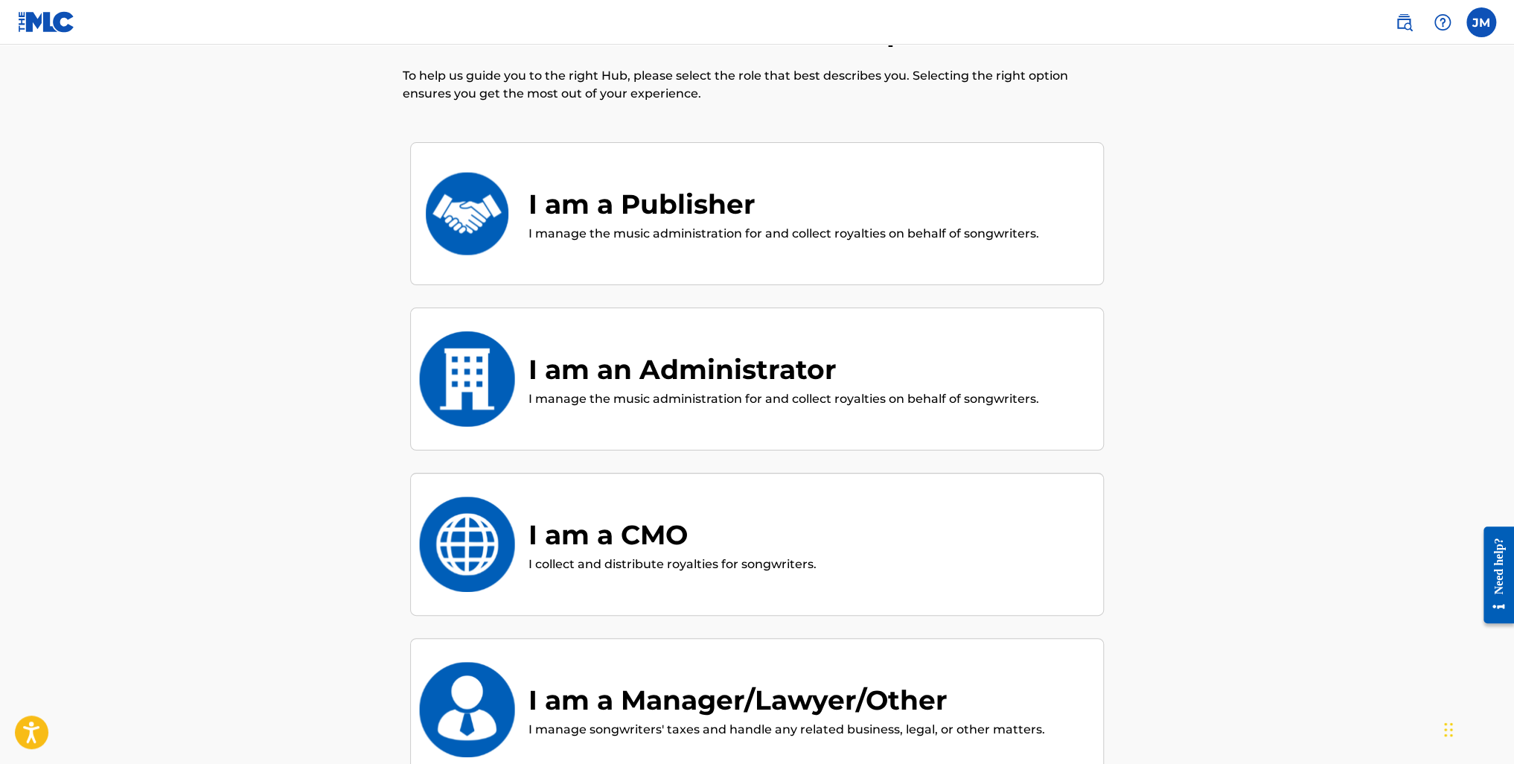
click at [465, 209] on img at bounding box center [467, 213] width 98 height 95
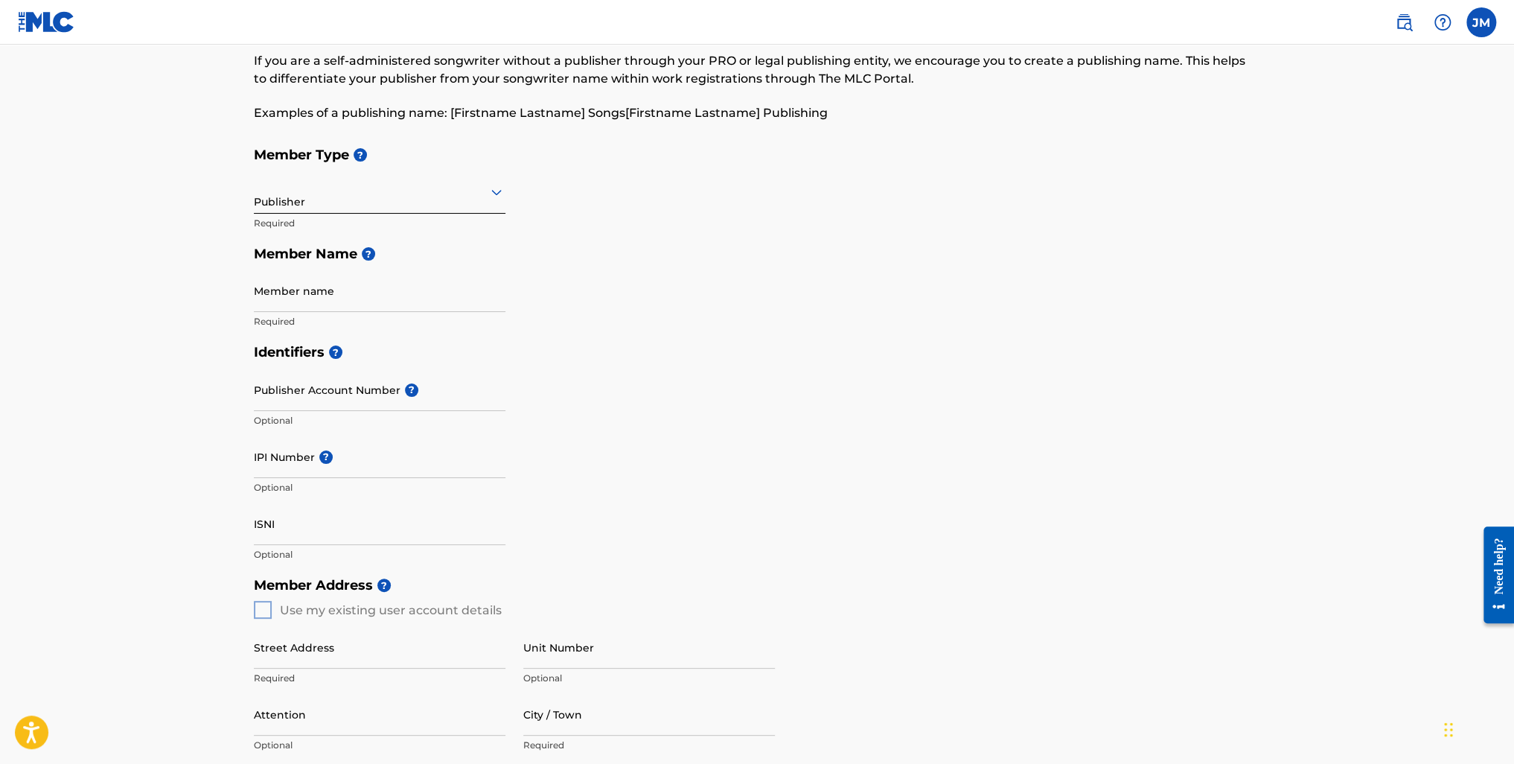
scroll to position [74, 0]
click at [296, 293] on input "Member name" at bounding box center [380, 290] width 252 height 42
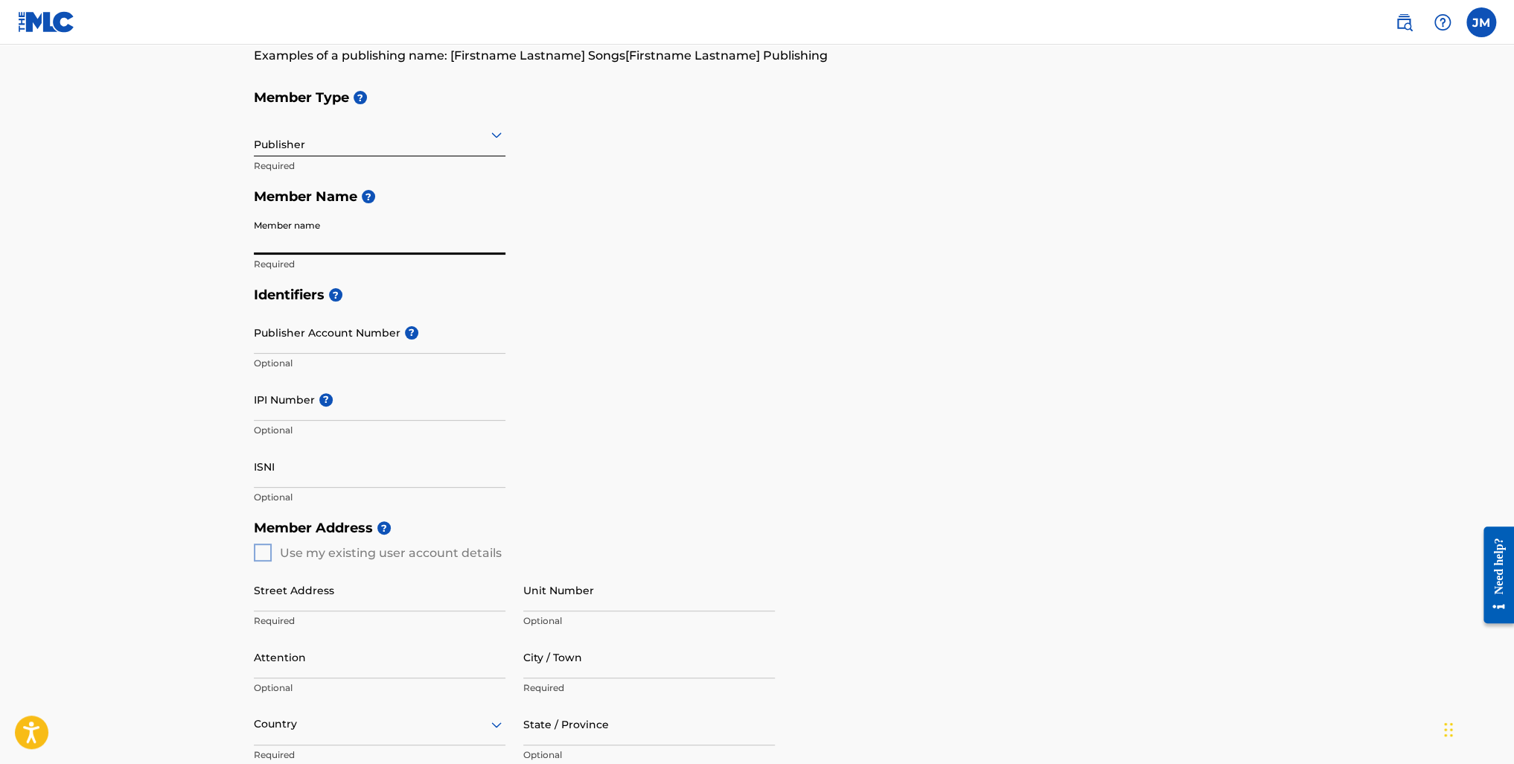
scroll to position [0, 0]
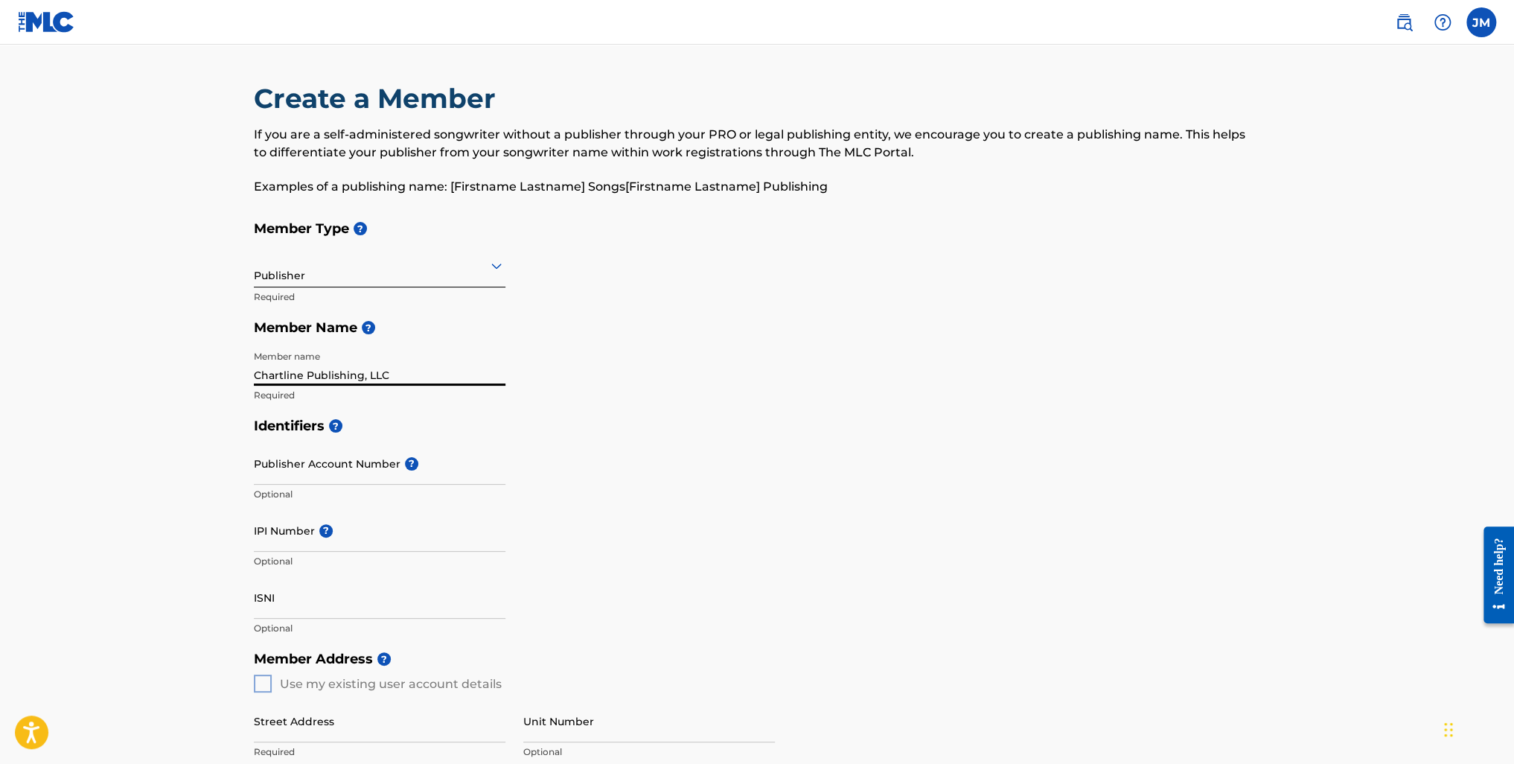
type input "Chartline Publishing, LLC"
click at [578, 366] on div "Member Type ? Publisher Required Member Name ? Member name Chartline Publishing…" at bounding box center [757, 311] width 1007 height 197
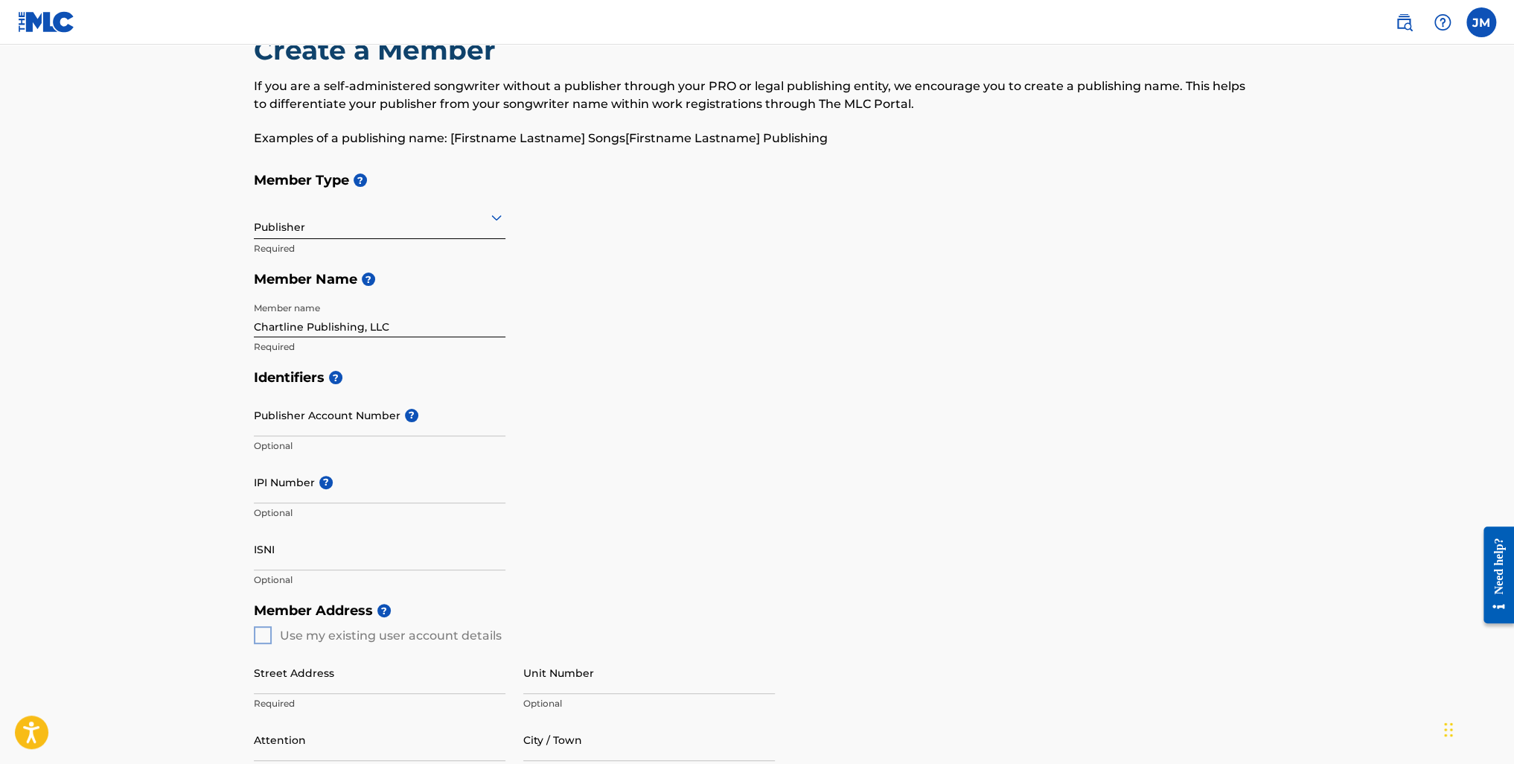
scroll to position [74, 0]
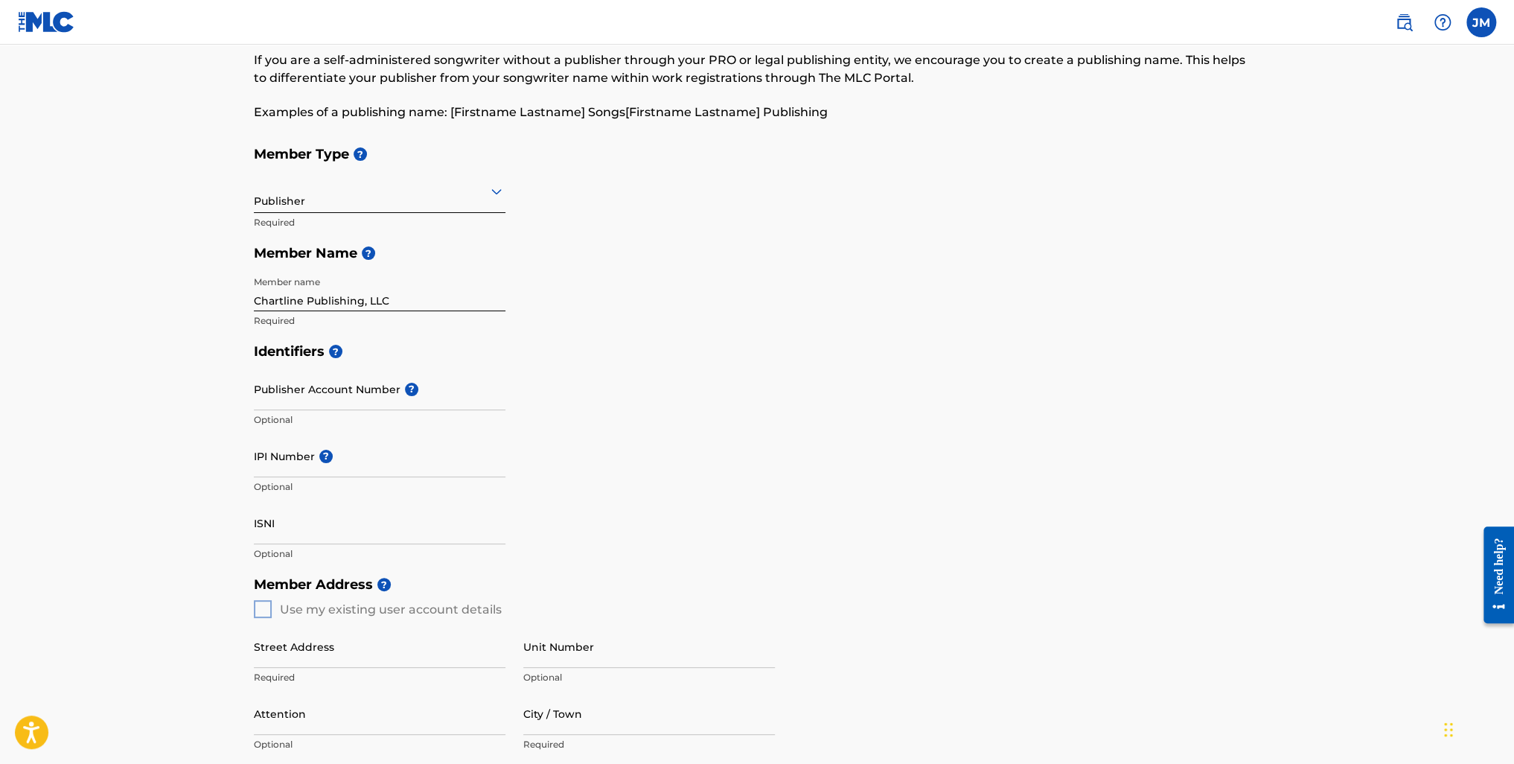
click at [761, 383] on div "Identifiers ? Publisher Account Number ? Optional IPI Number ? Optional ISNI Op…" at bounding box center [757, 452] width 1007 height 233
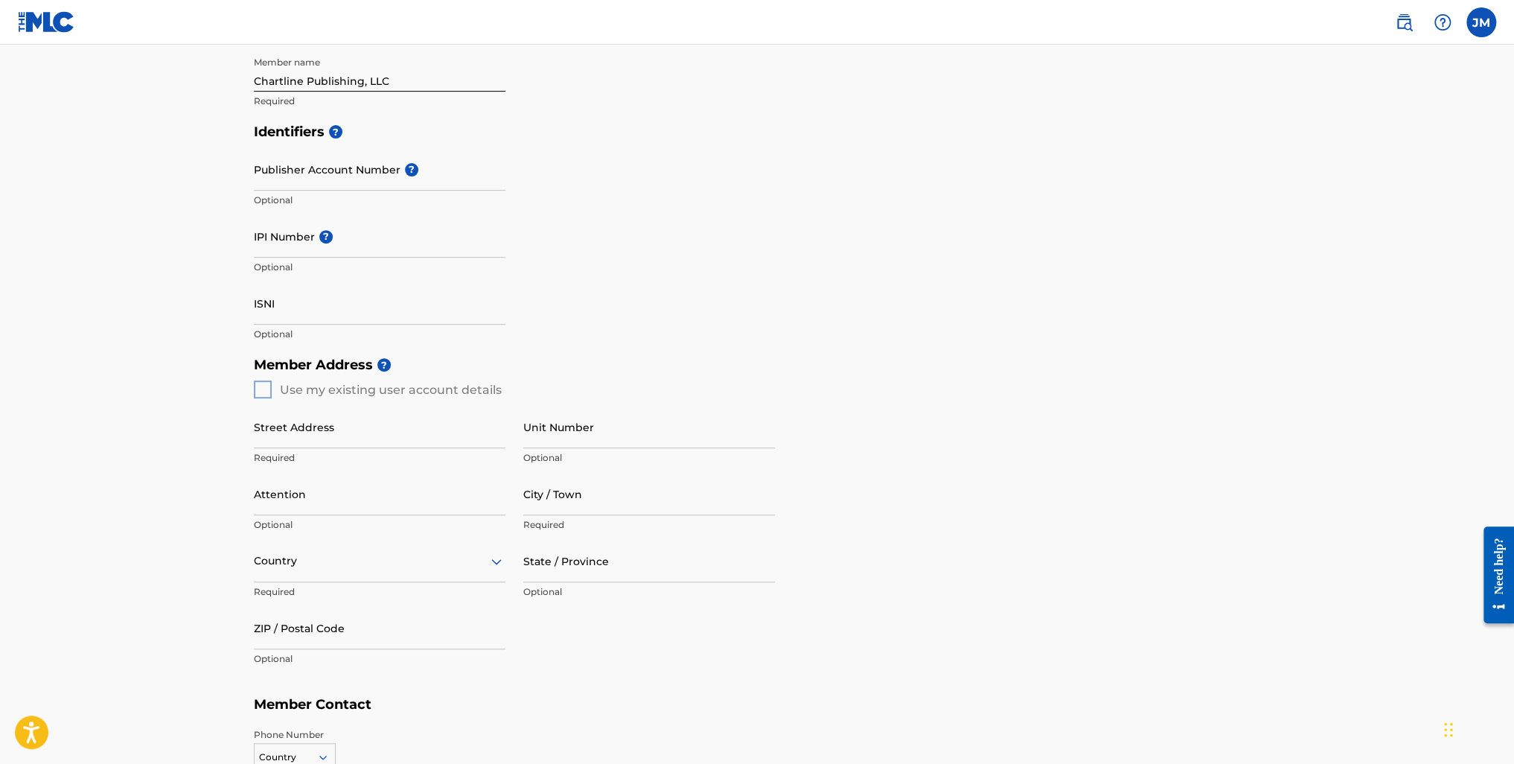
scroll to position [298, 0]
click at [261, 386] on div "Member Address ? Use my existing user account details Street Address Required U…" at bounding box center [757, 515] width 1007 height 340
click at [264, 383] on div "Member Address ? Use my existing user account details Street Address Required U…" at bounding box center [757, 515] width 1007 height 340
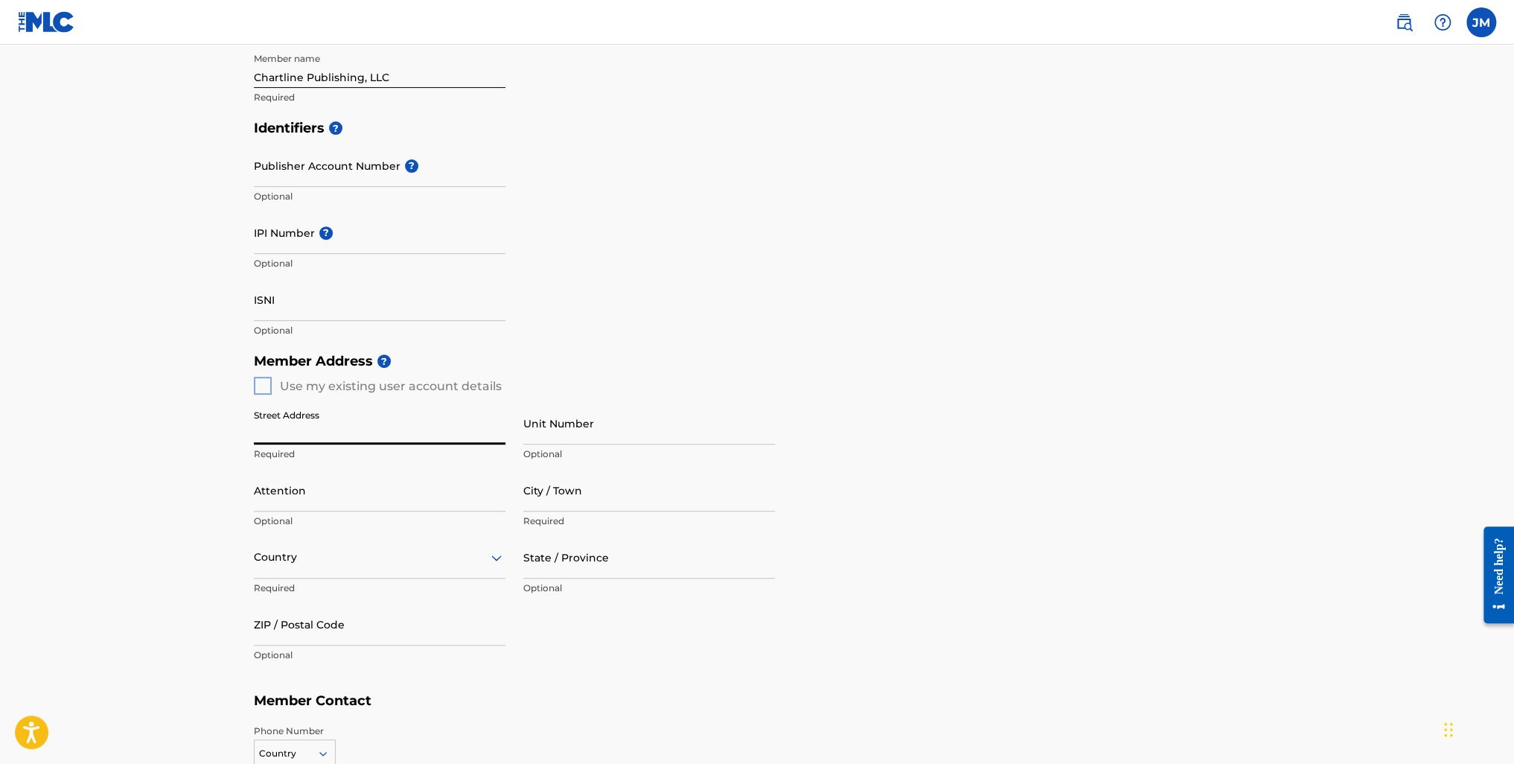
click at [283, 424] on input "Street Address" at bounding box center [380, 423] width 252 height 42
type input "[STREET_ADDRESS]"
type input "Jason Milgram"
type input "[GEOGRAPHIC_DATA]"
click at [289, 555] on div "option , selected. Select is focused ,type to refine list, press Down to open t…" at bounding box center [380, 557] width 252 height 42
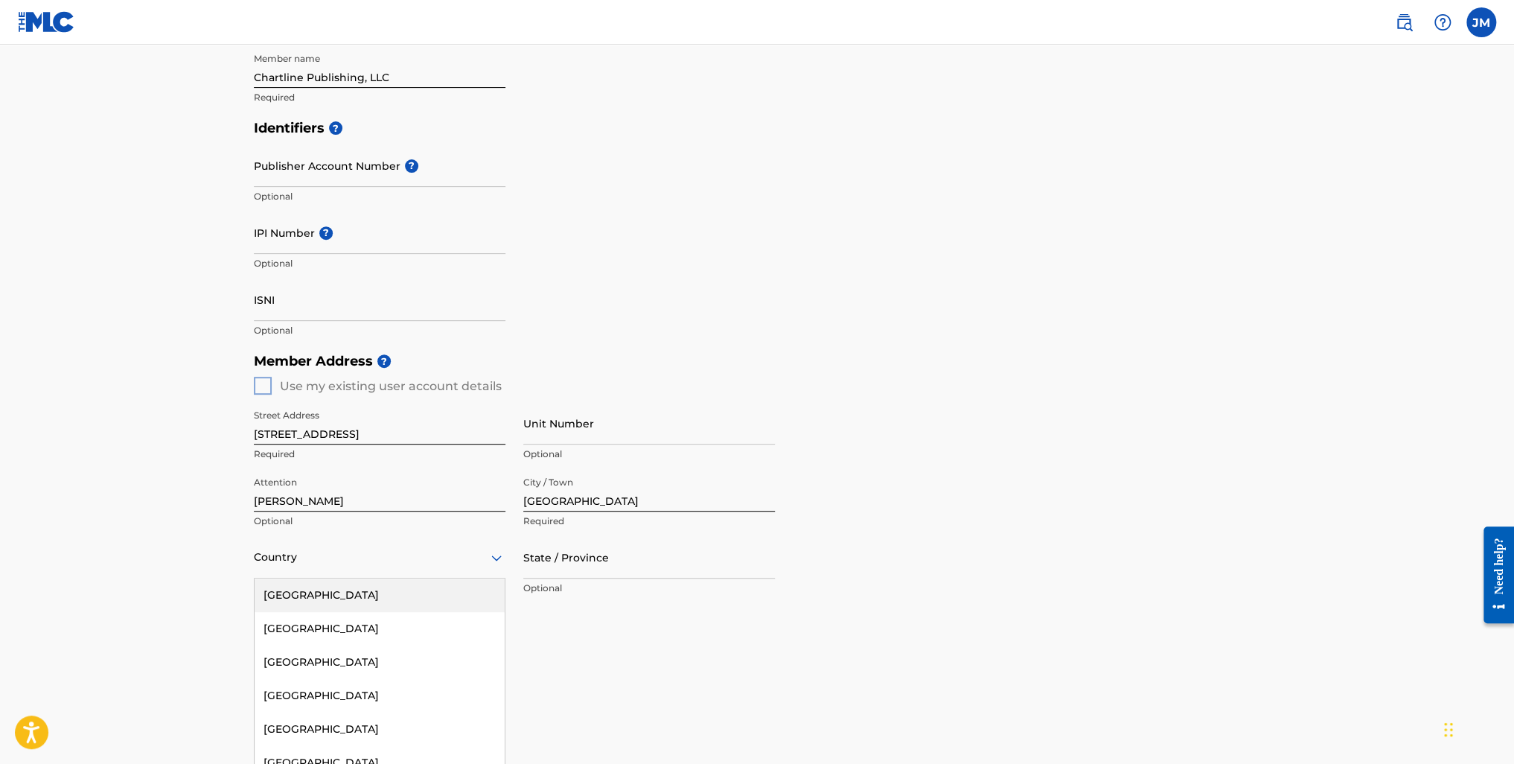
scroll to position [337, 0]
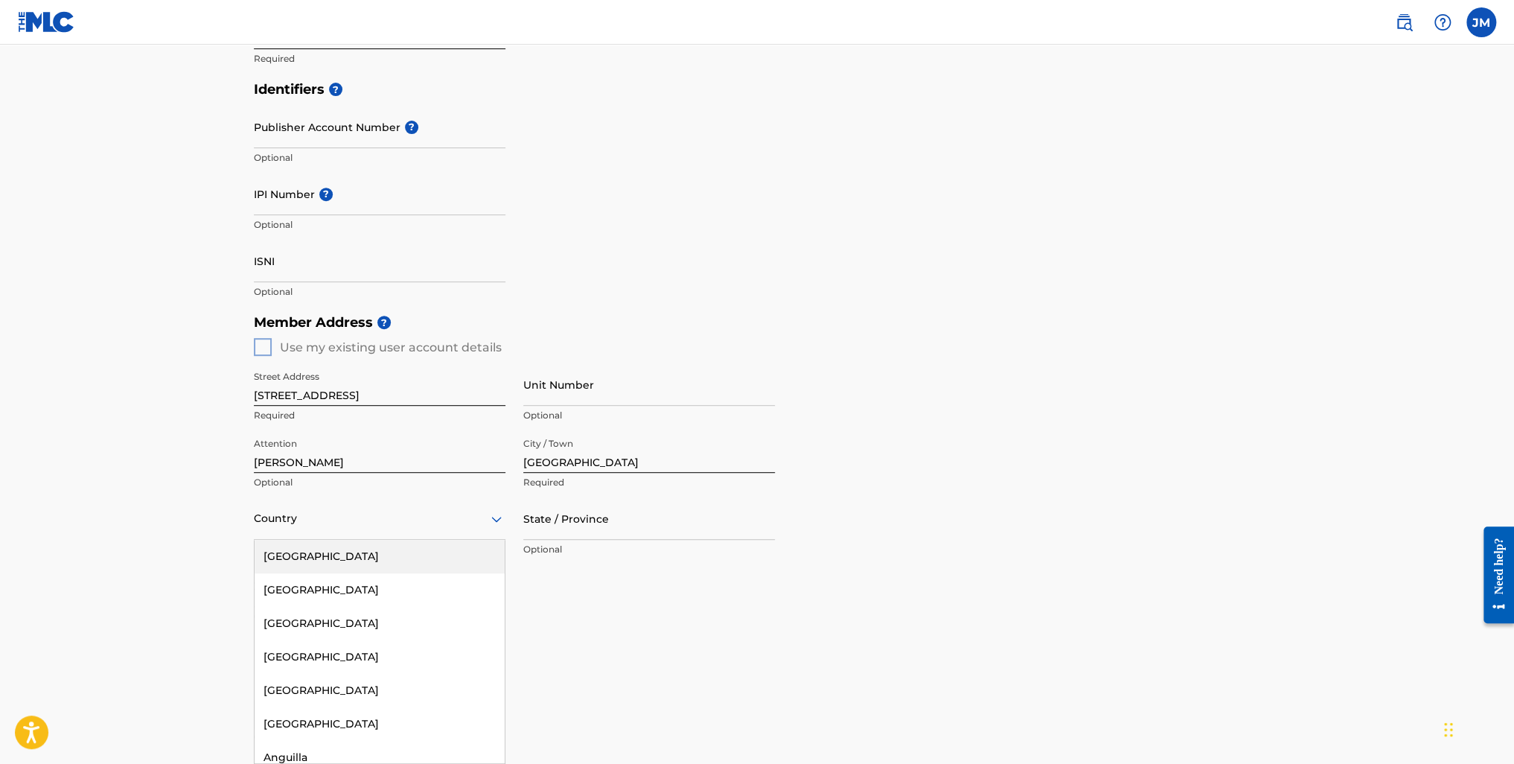
click at [289, 555] on div "[GEOGRAPHIC_DATA]" at bounding box center [380, 557] width 250 height 34
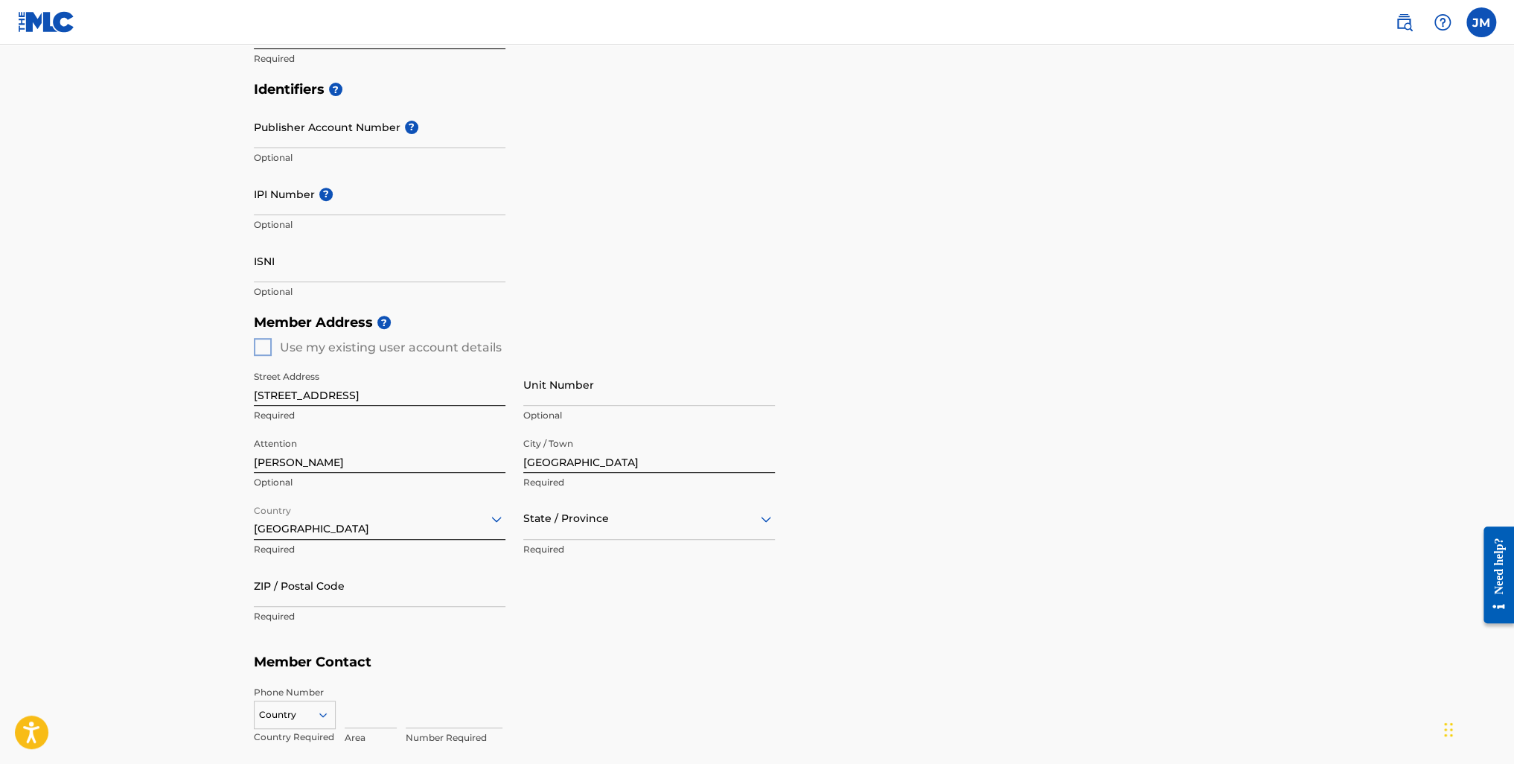
click at [547, 520] on div at bounding box center [649, 518] width 252 height 19
click at [557, 669] on div "[US_STATE]" at bounding box center [649, 668] width 250 height 34
click at [281, 586] on input "ZIP / Postal Code" at bounding box center [380, 585] width 252 height 42
type input "33330"
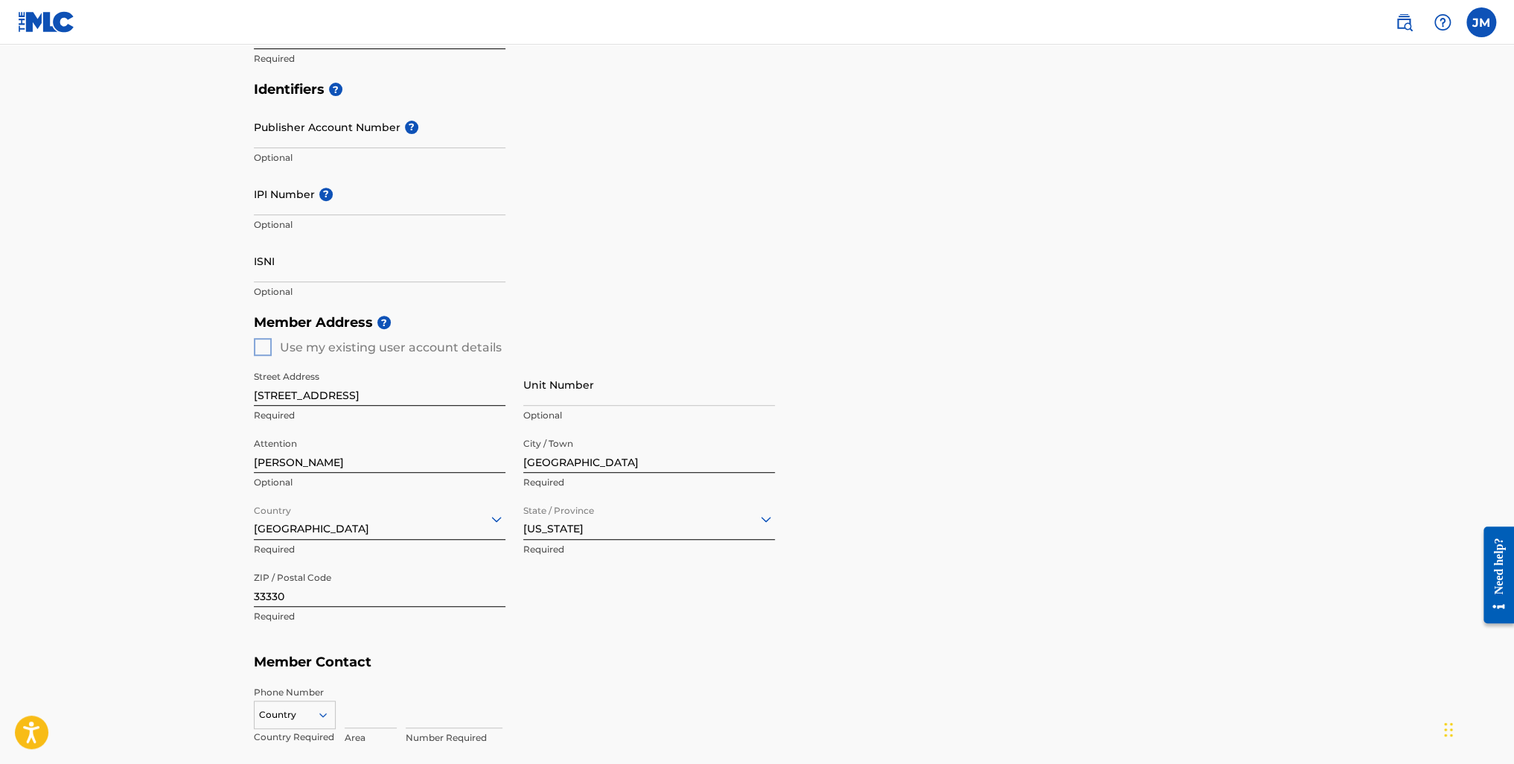
click at [683, 607] on div "Street Address 4768 Citrus Way Required Unit Number Optional Attention Jason Mi…" at bounding box center [514, 497] width 521 height 283
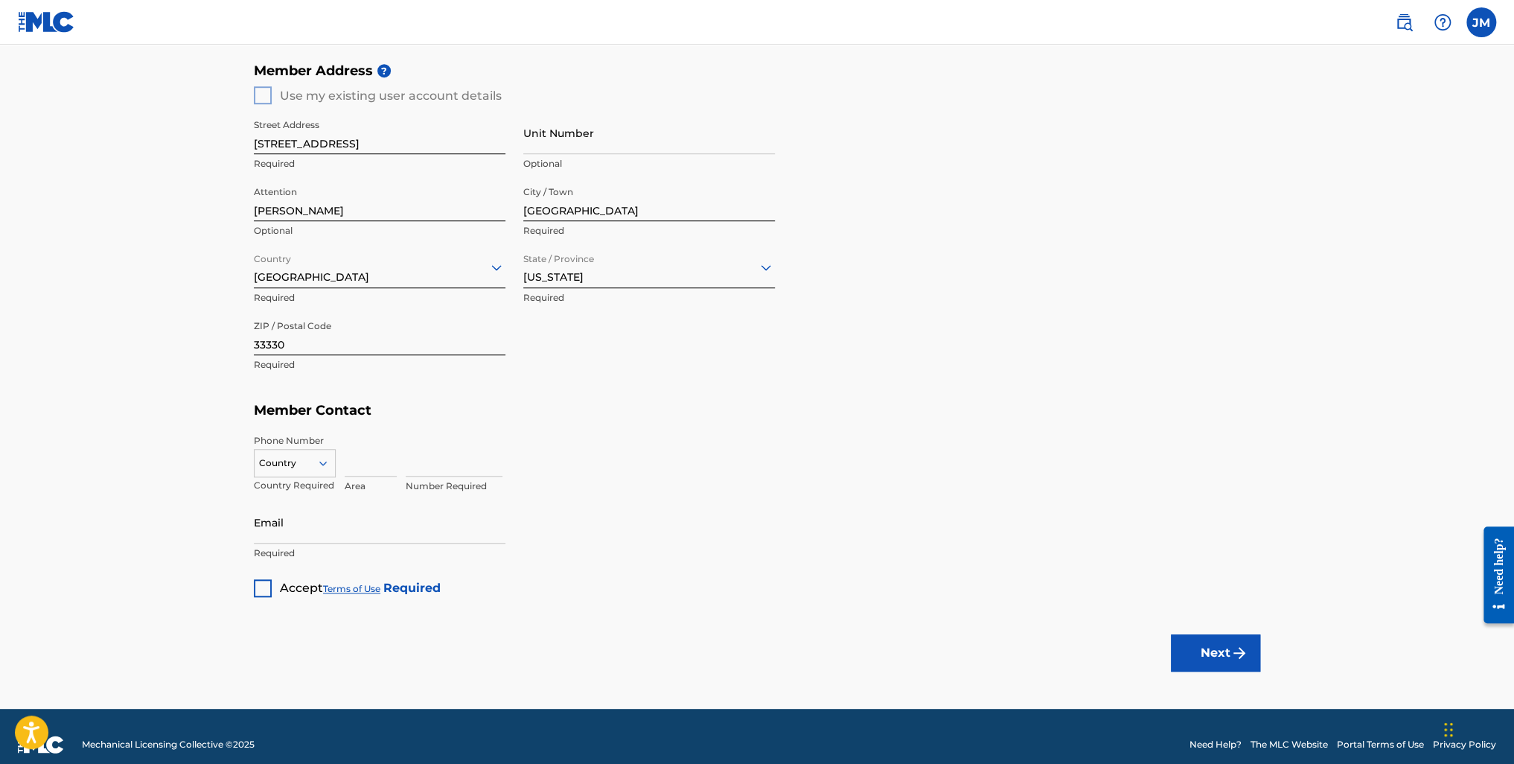
scroll to position [604, 0]
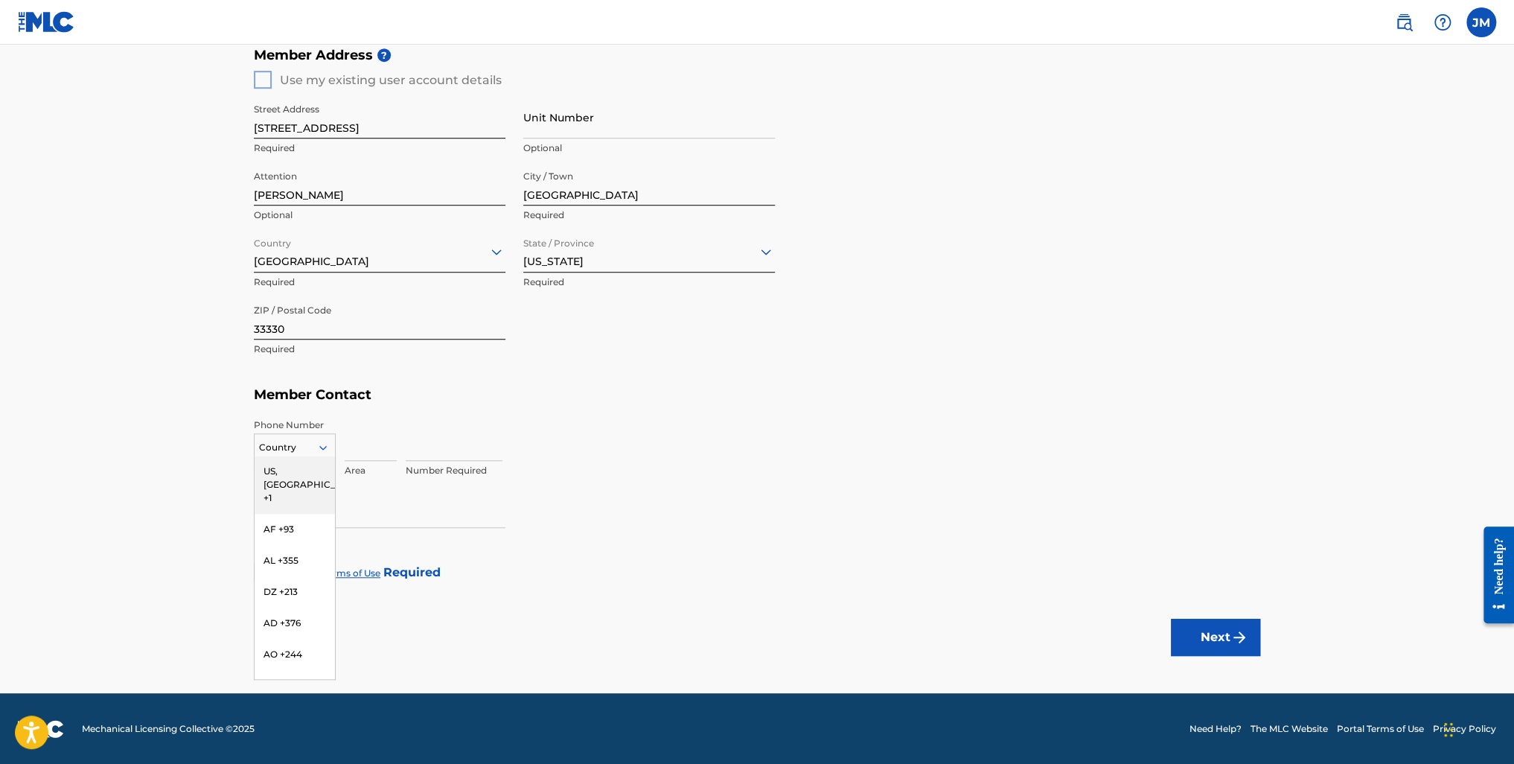
click at [323, 442] on icon at bounding box center [322, 447] width 13 height 13
click at [281, 465] on div "US, [GEOGRAPHIC_DATA] +1" at bounding box center [295, 485] width 80 height 58
click at [360, 443] on input at bounding box center [371, 439] width 52 height 42
type input "954"
click at [412, 441] on input at bounding box center [454, 439] width 97 height 42
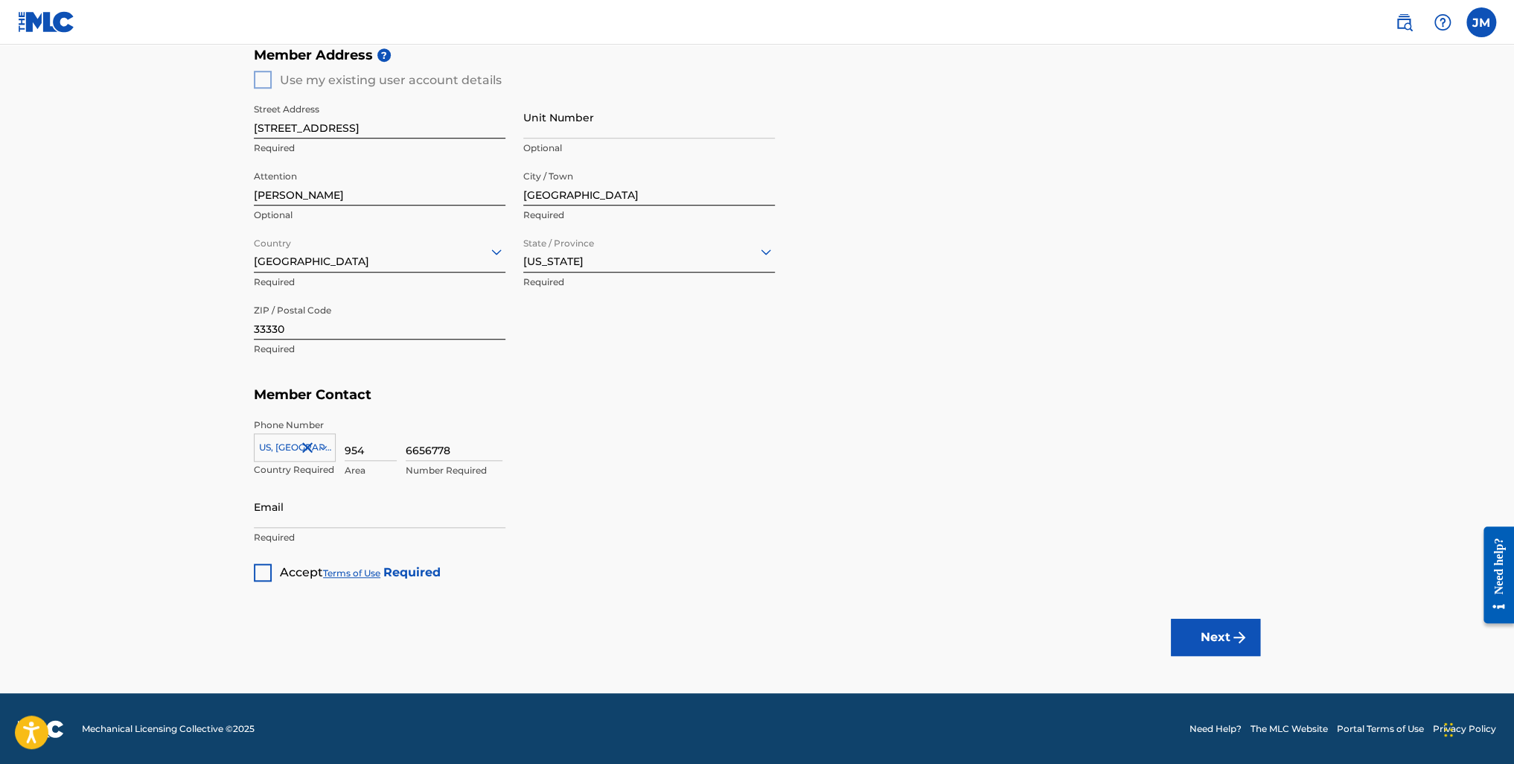
type input "6656778"
click at [890, 443] on div "6656778 Number Required" at bounding box center [833, 451] width 855 height 67
click at [282, 503] on input "Email" at bounding box center [380, 506] width 252 height 42
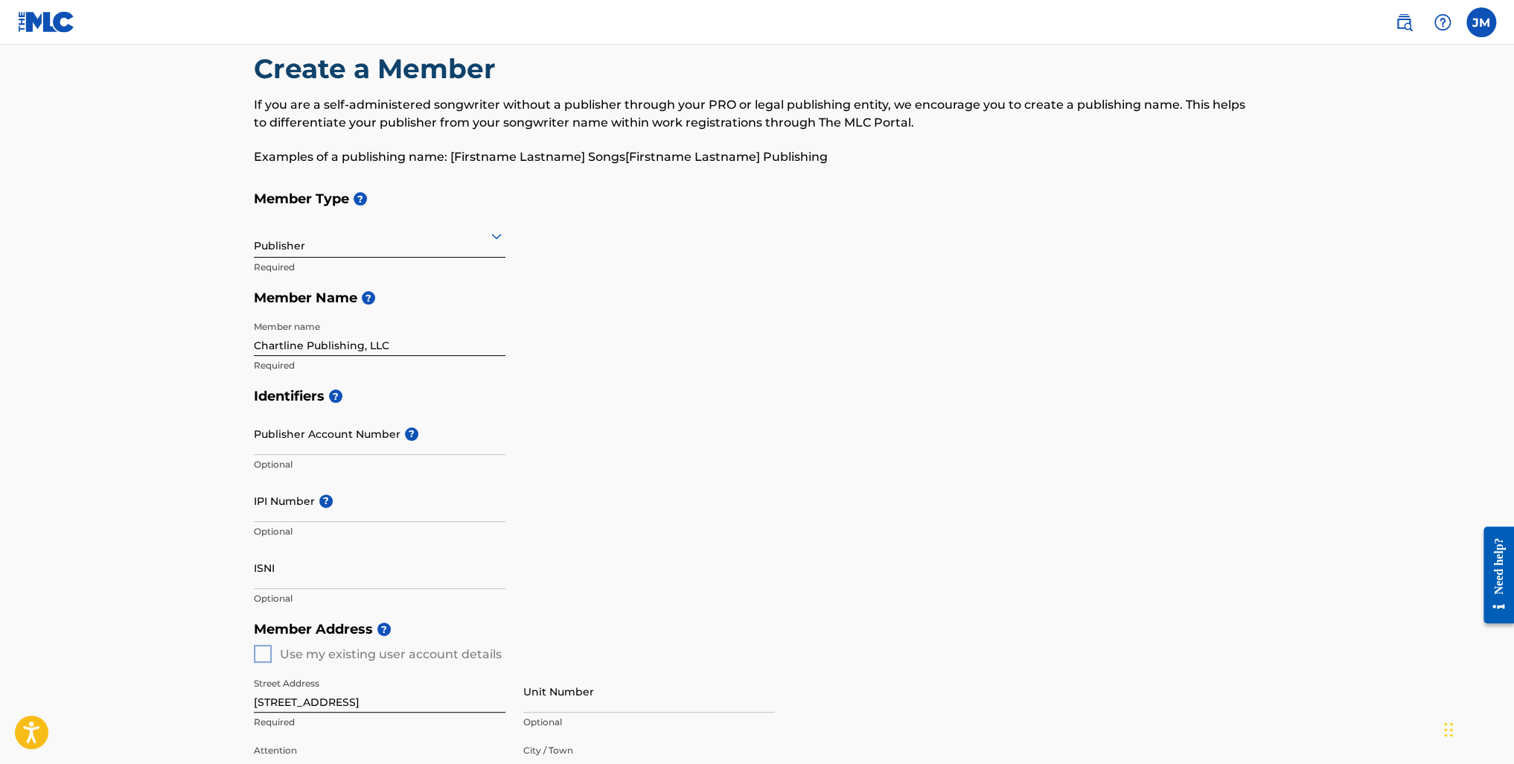
scroll to position [0, 0]
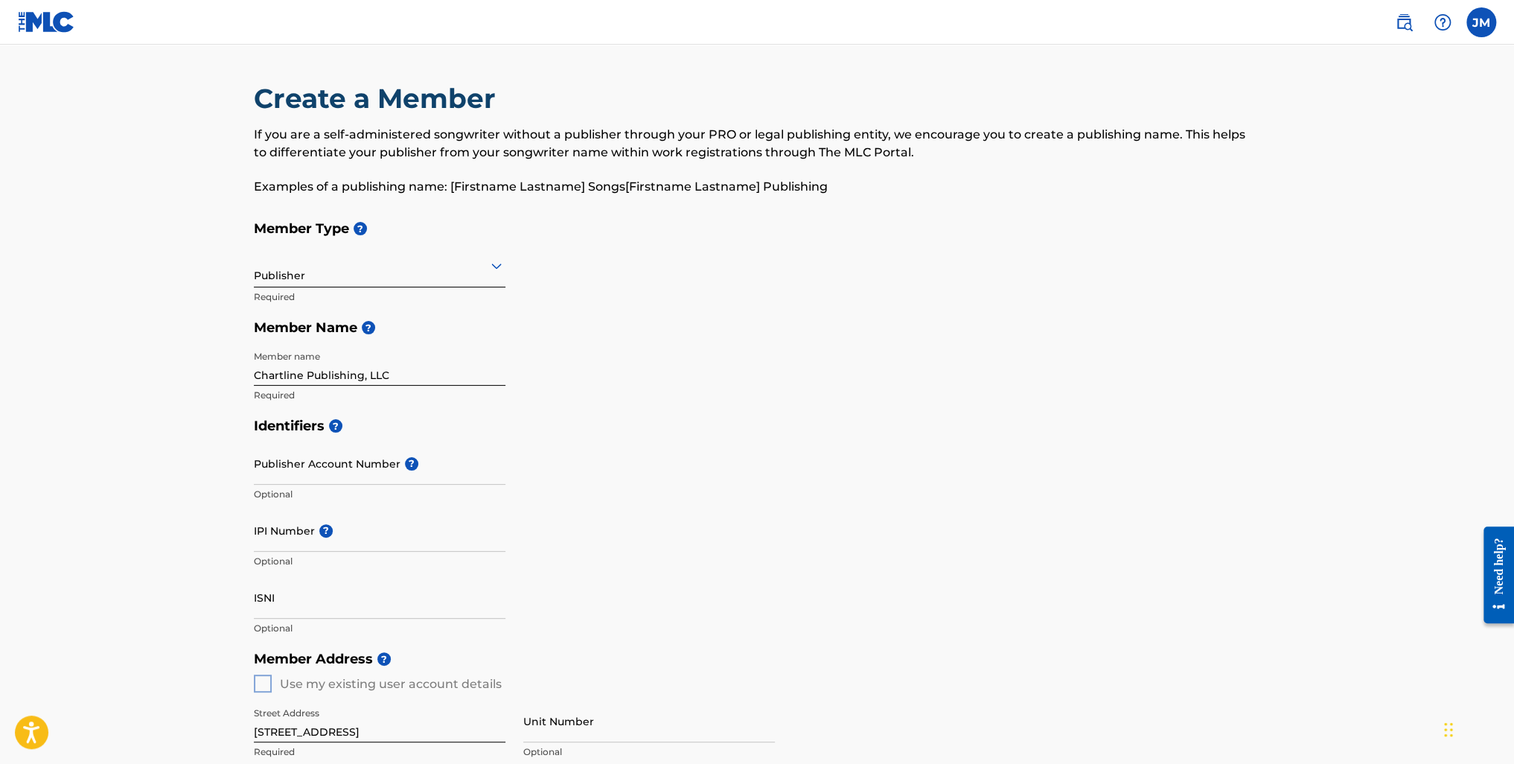
click at [447, 274] on div at bounding box center [380, 265] width 252 height 19
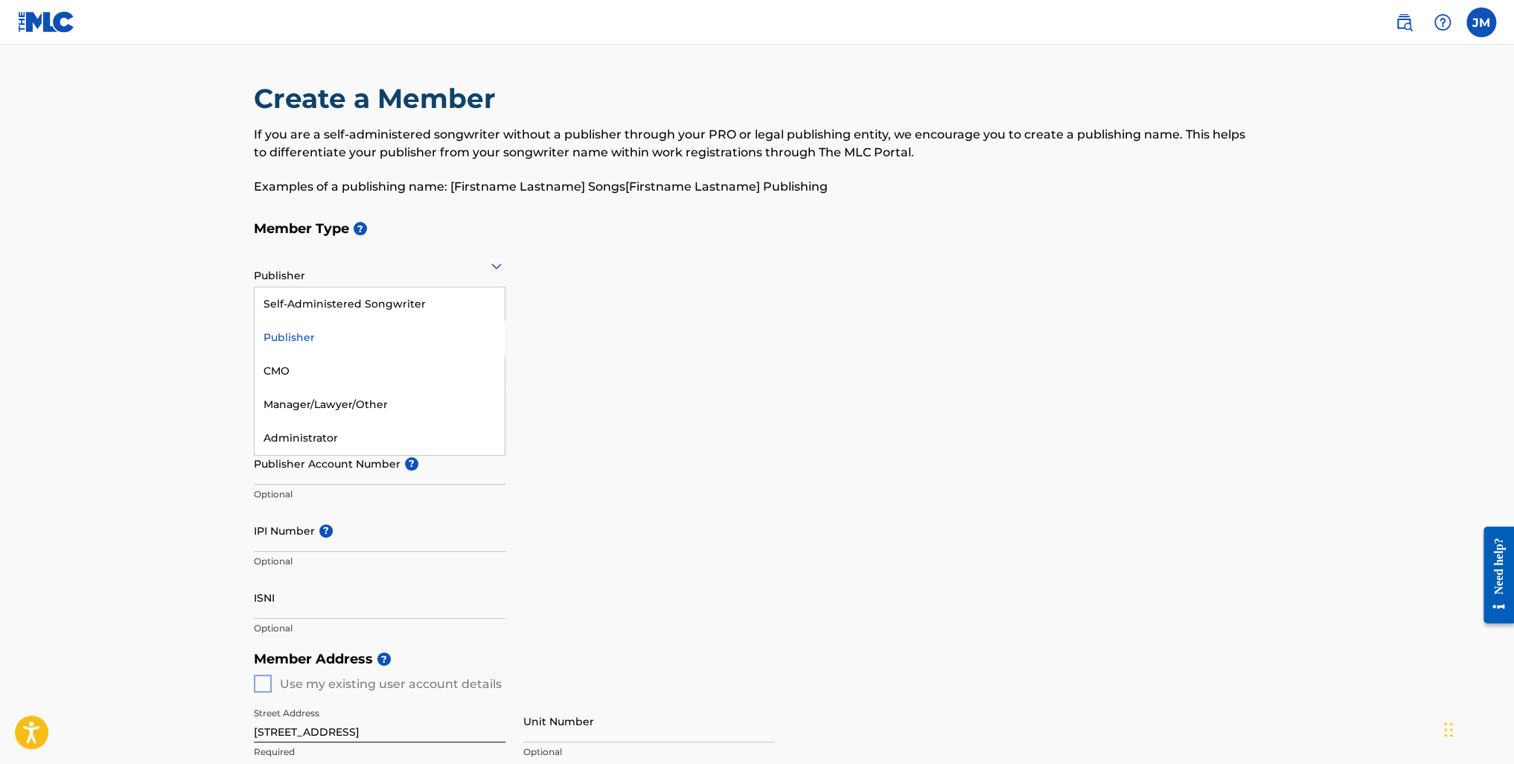
click at [295, 341] on div "Publisher" at bounding box center [380, 338] width 250 height 34
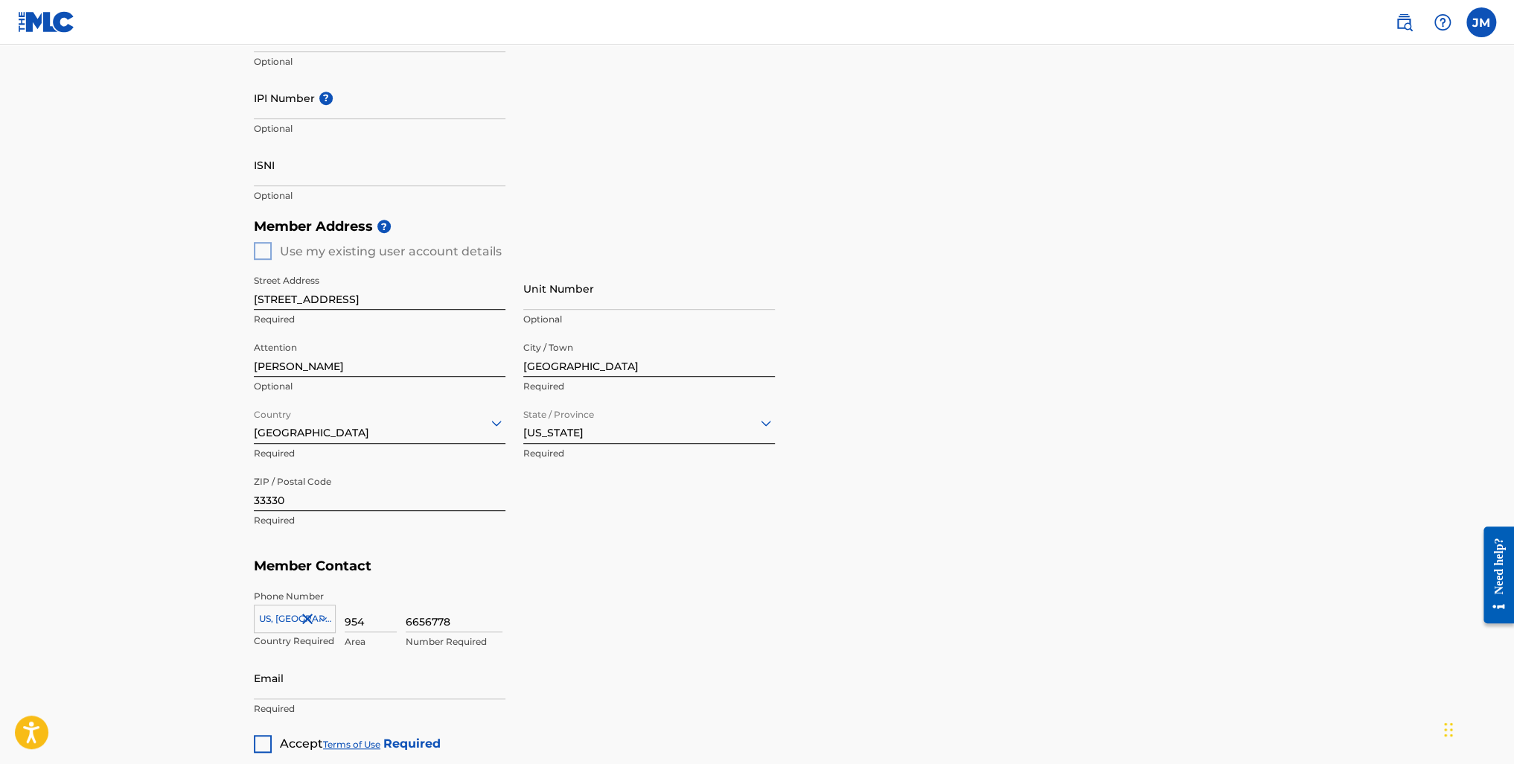
scroll to position [521, 0]
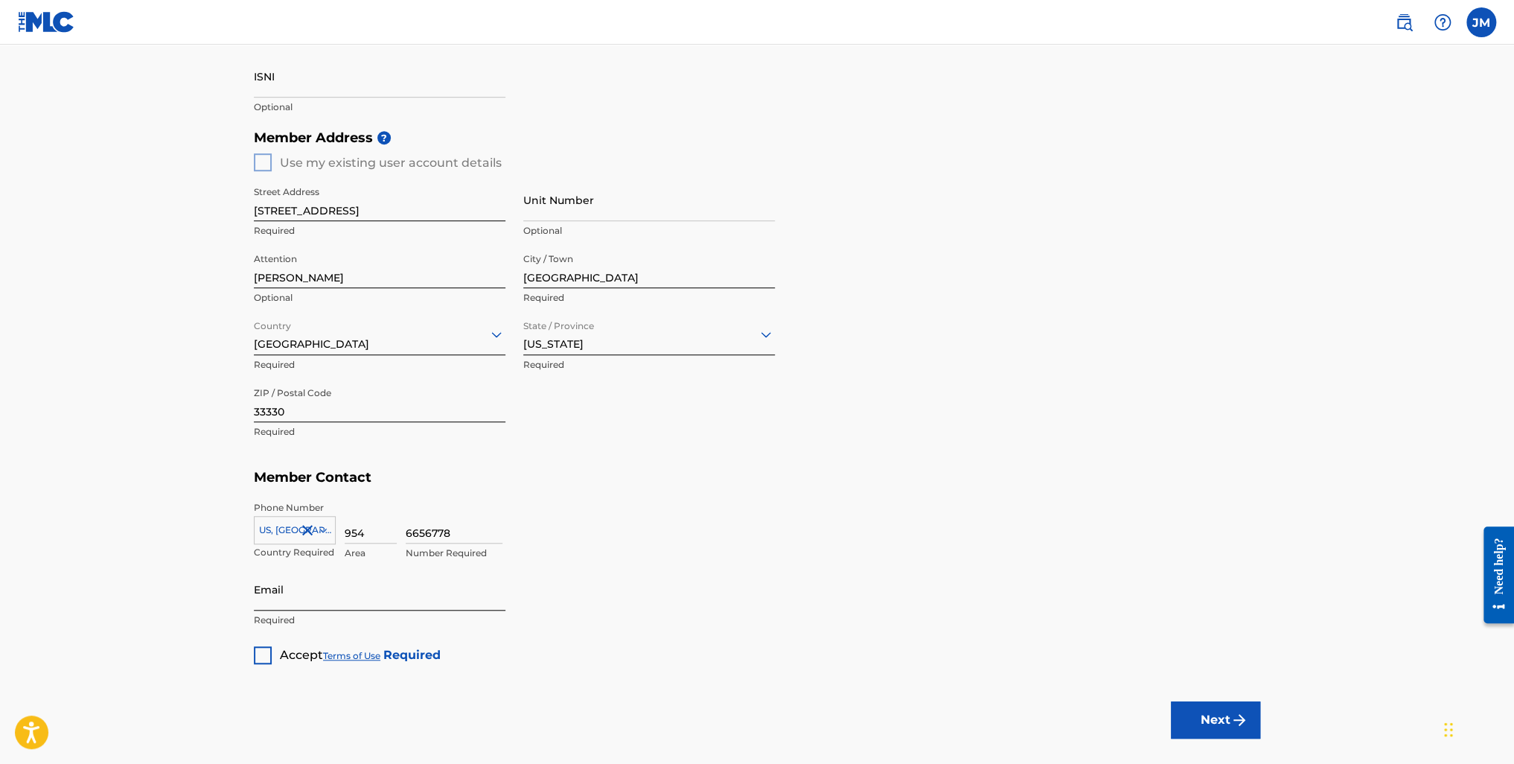
click at [306, 583] on input "Email" at bounding box center [380, 589] width 252 height 42
paste input "jason@chartlinepublishing.com"
type input "jason@chartlinepublishing.com"
click at [262, 653] on div at bounding box center [263, 655] width 18 height 18
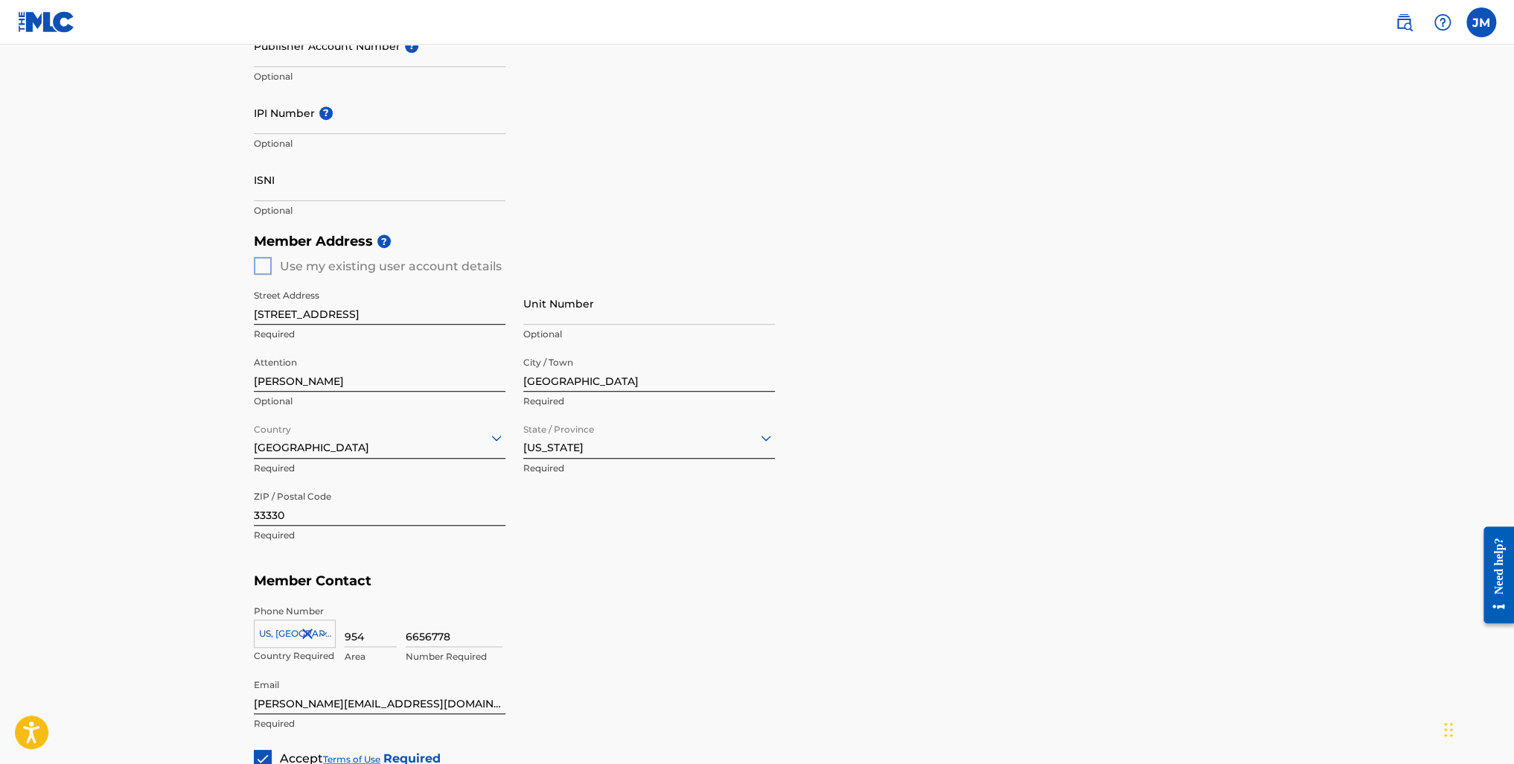
scroll to position [596, 0]
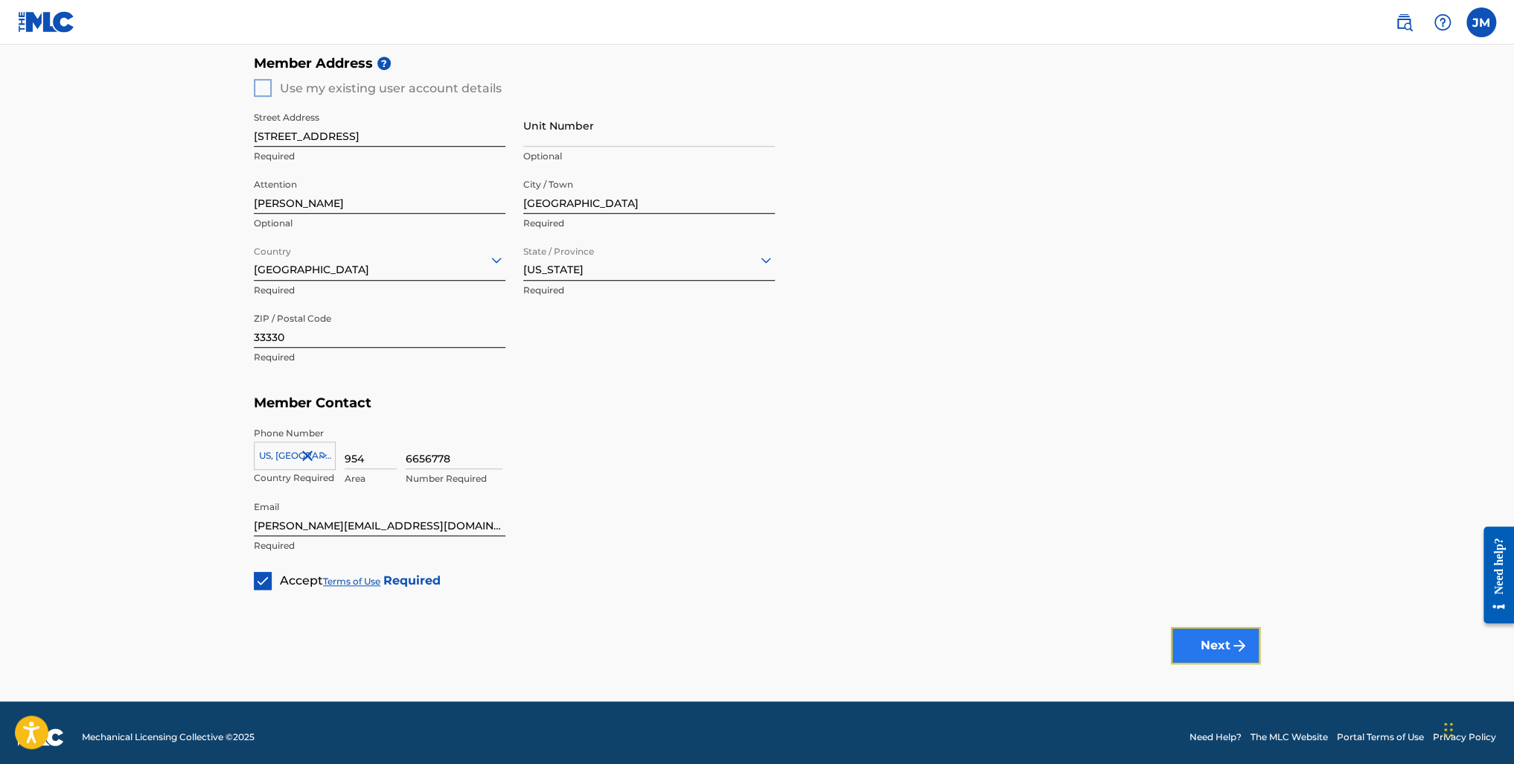
click at [1220, 646] on button "Next" at bounding box center [1215, 645] width 89 height 37
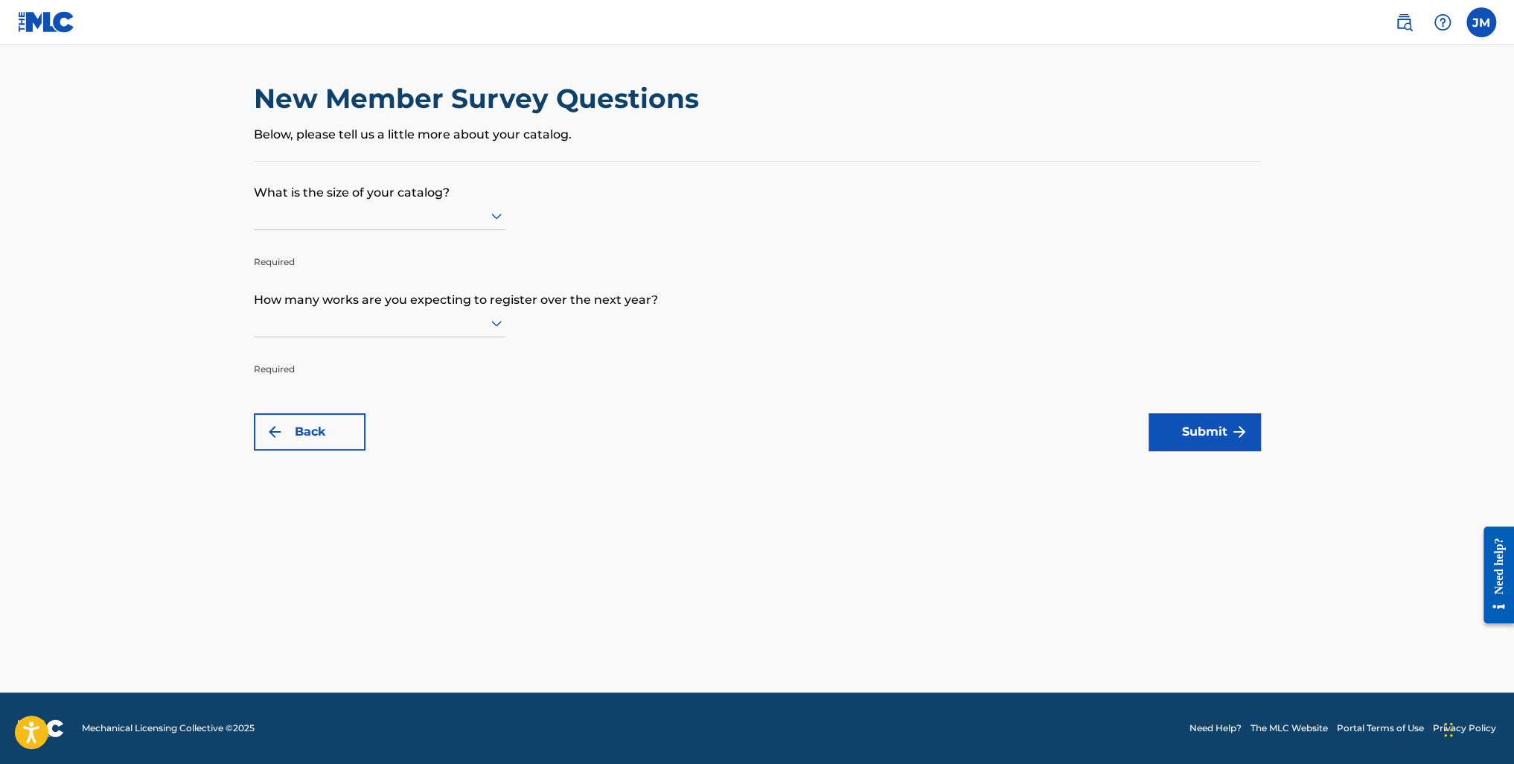
click at [368, 211] on div at bounding box center [380, 215] width 252 height 19
click at [306, 245] on div "Up to 100" at bounding box center [380, 247] width 250 height 34
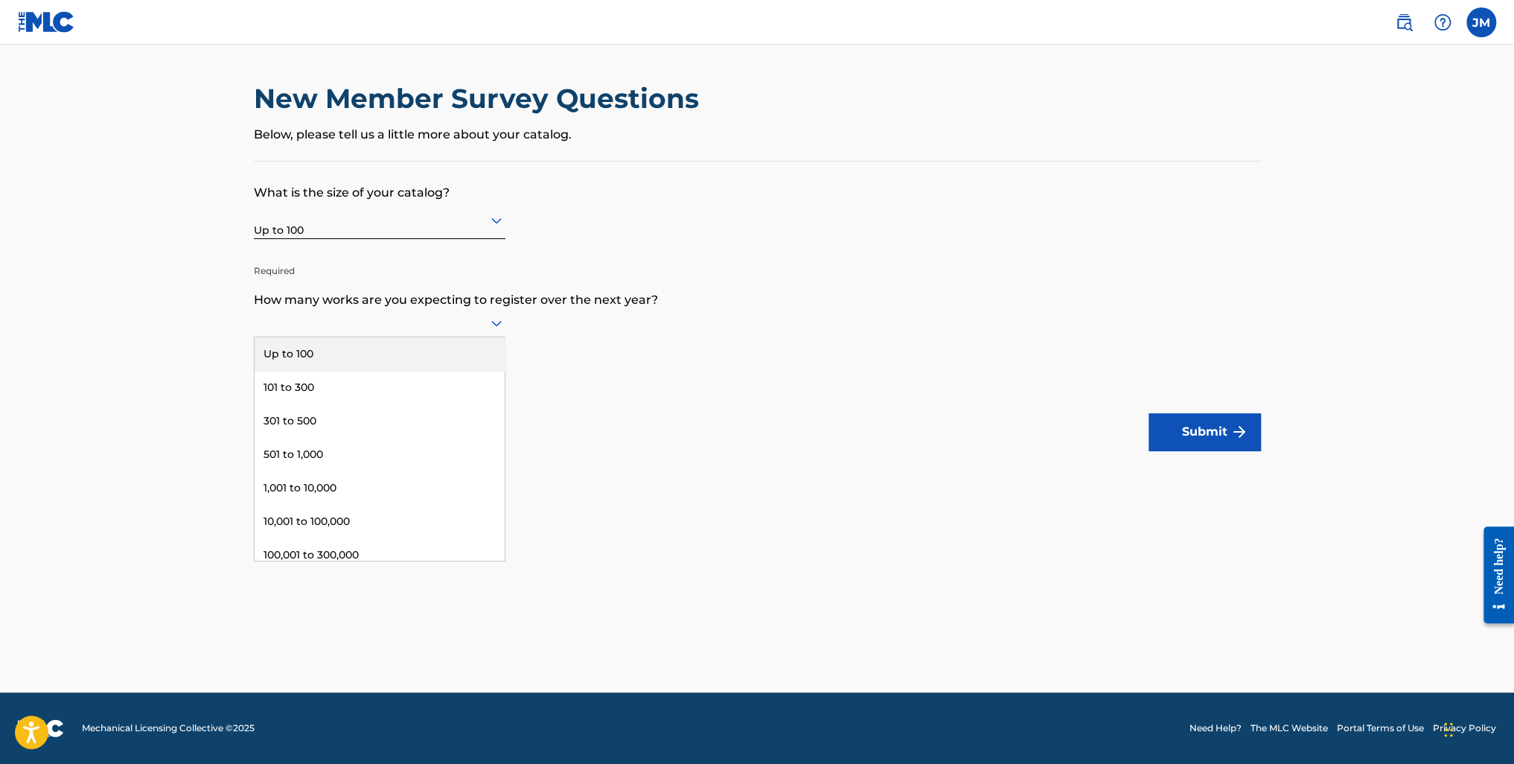
click at [379, 323] on div at bounding box center [380, 322] width 252 height 19
click at [334, 347] on div "Up to 100" at bounding box center [380, 354] width 250 height 34
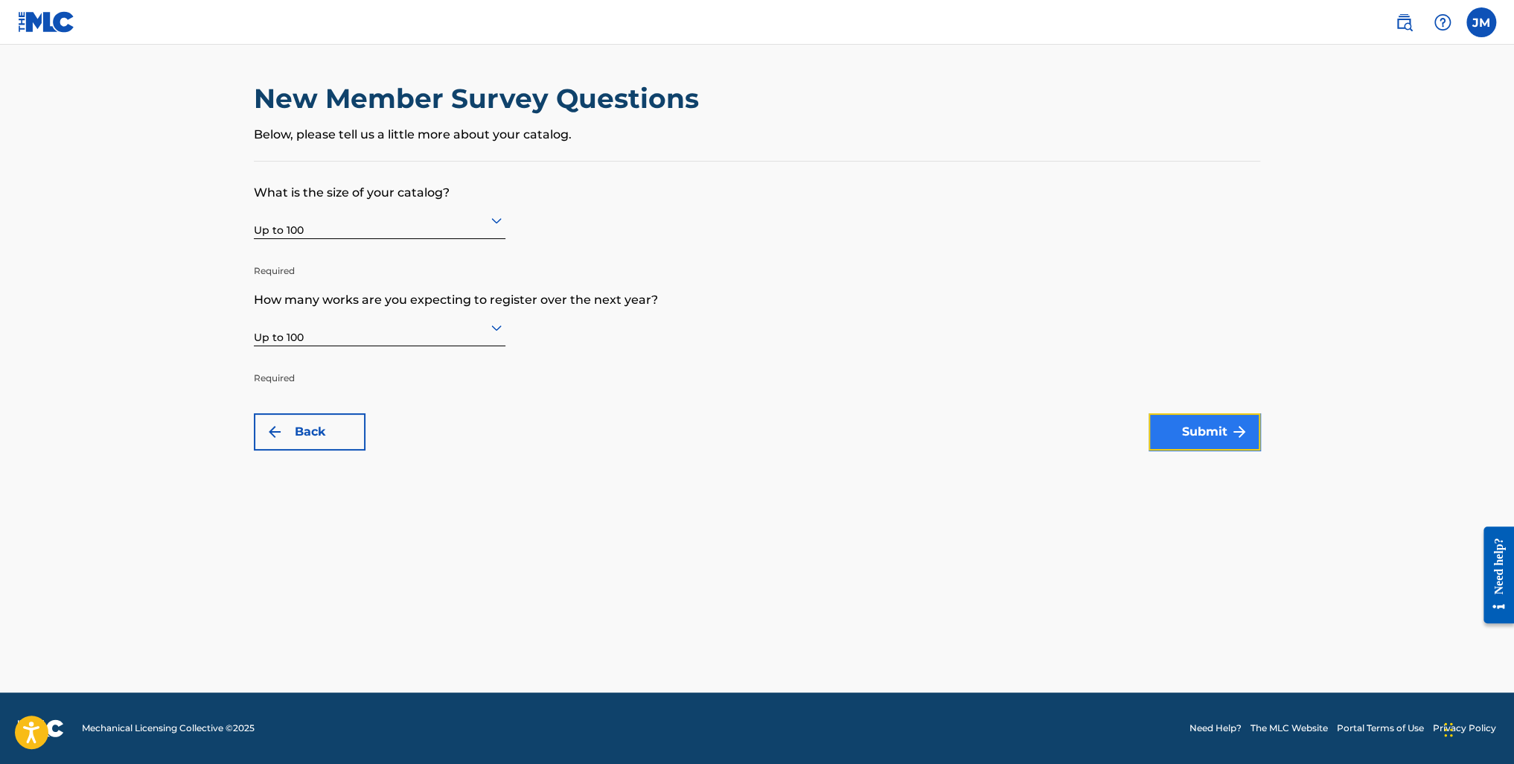
click at [1206, 426] on button "Submit" at bounding box center [1205, 431] width 112 height 37
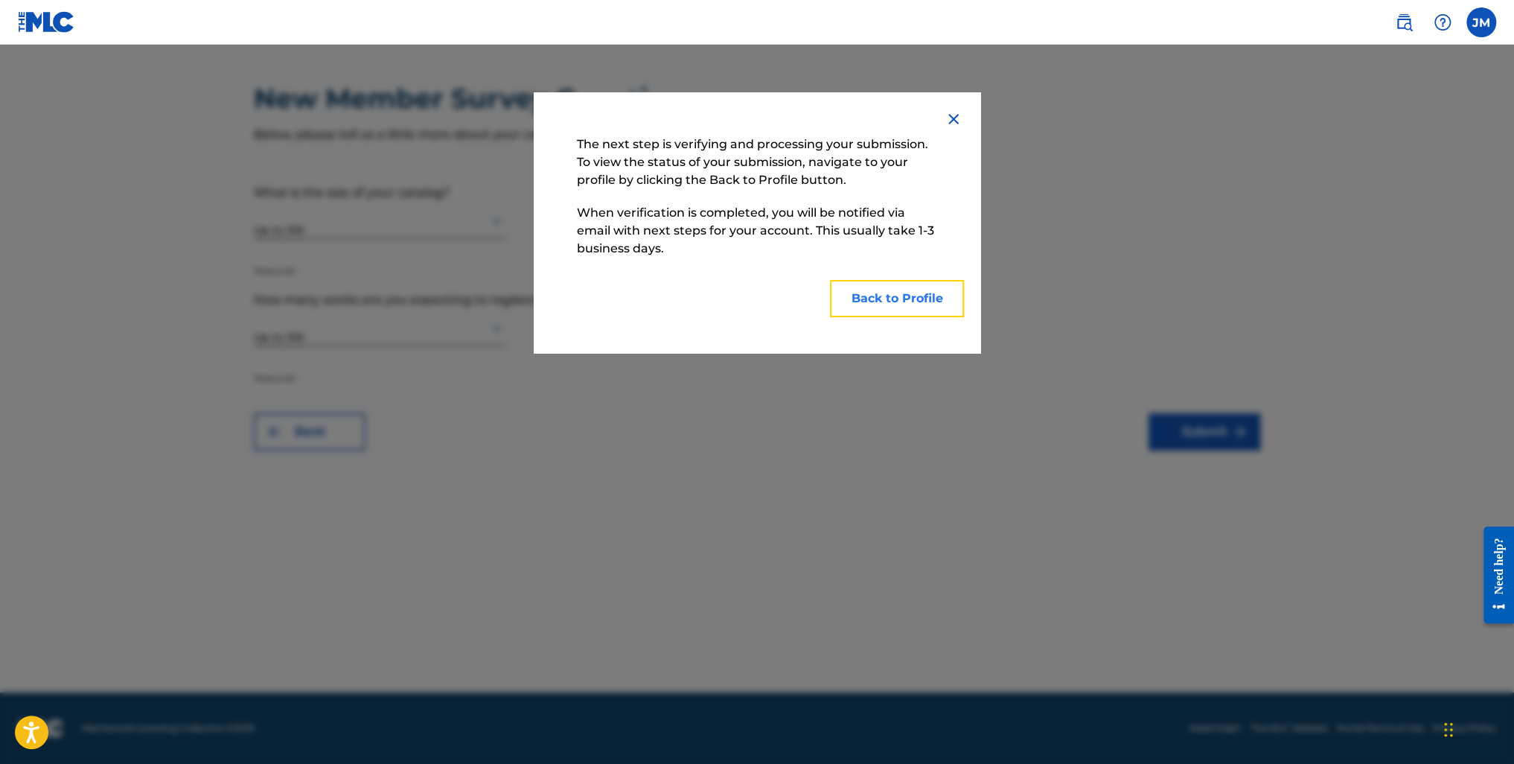
click at [895, 293] on button "Back to Profile" at bounding box center [897, 298] width 134 height 37
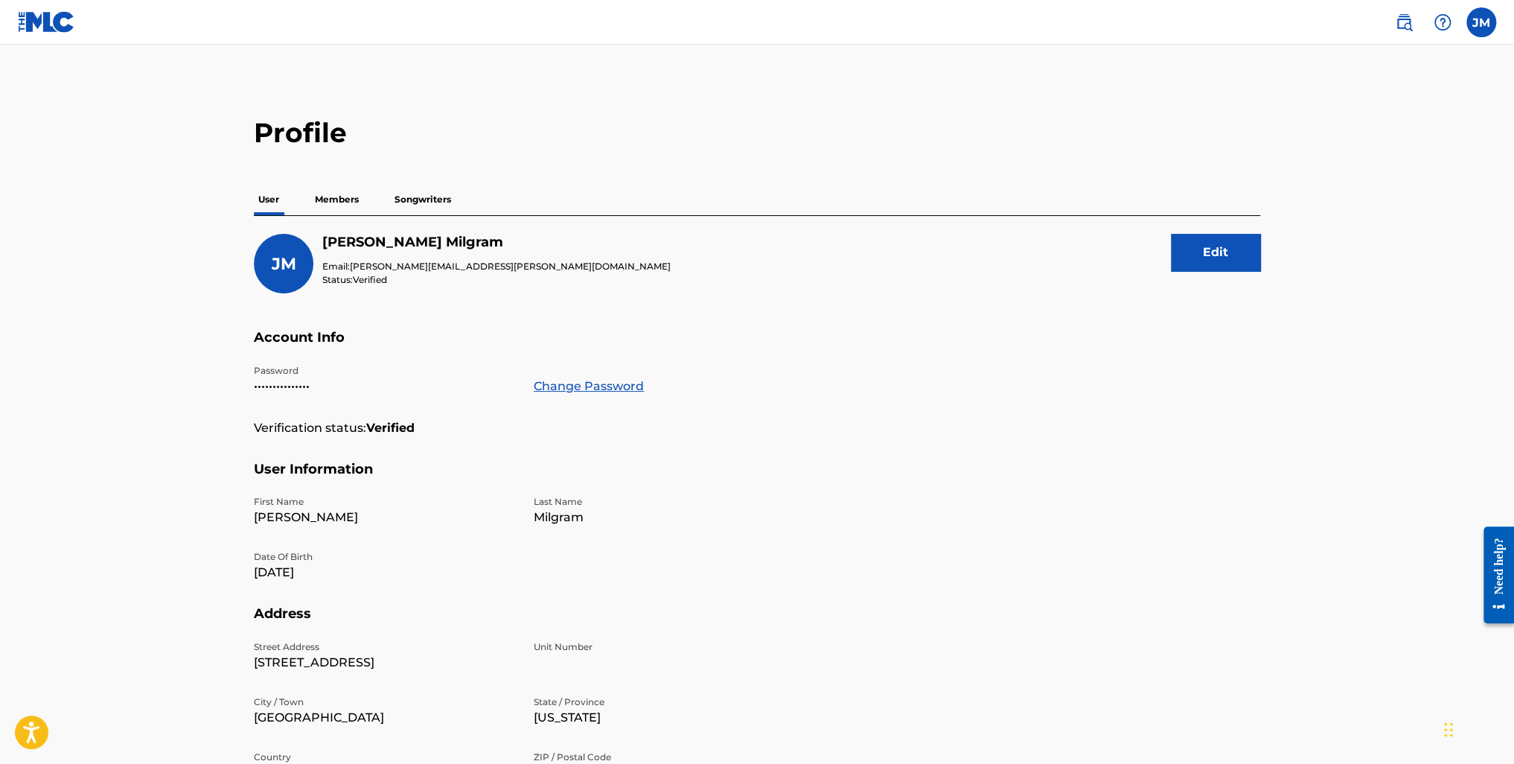
click at [340, 198] on p "Members" at bounding box center [336, 199] width 53 height 31
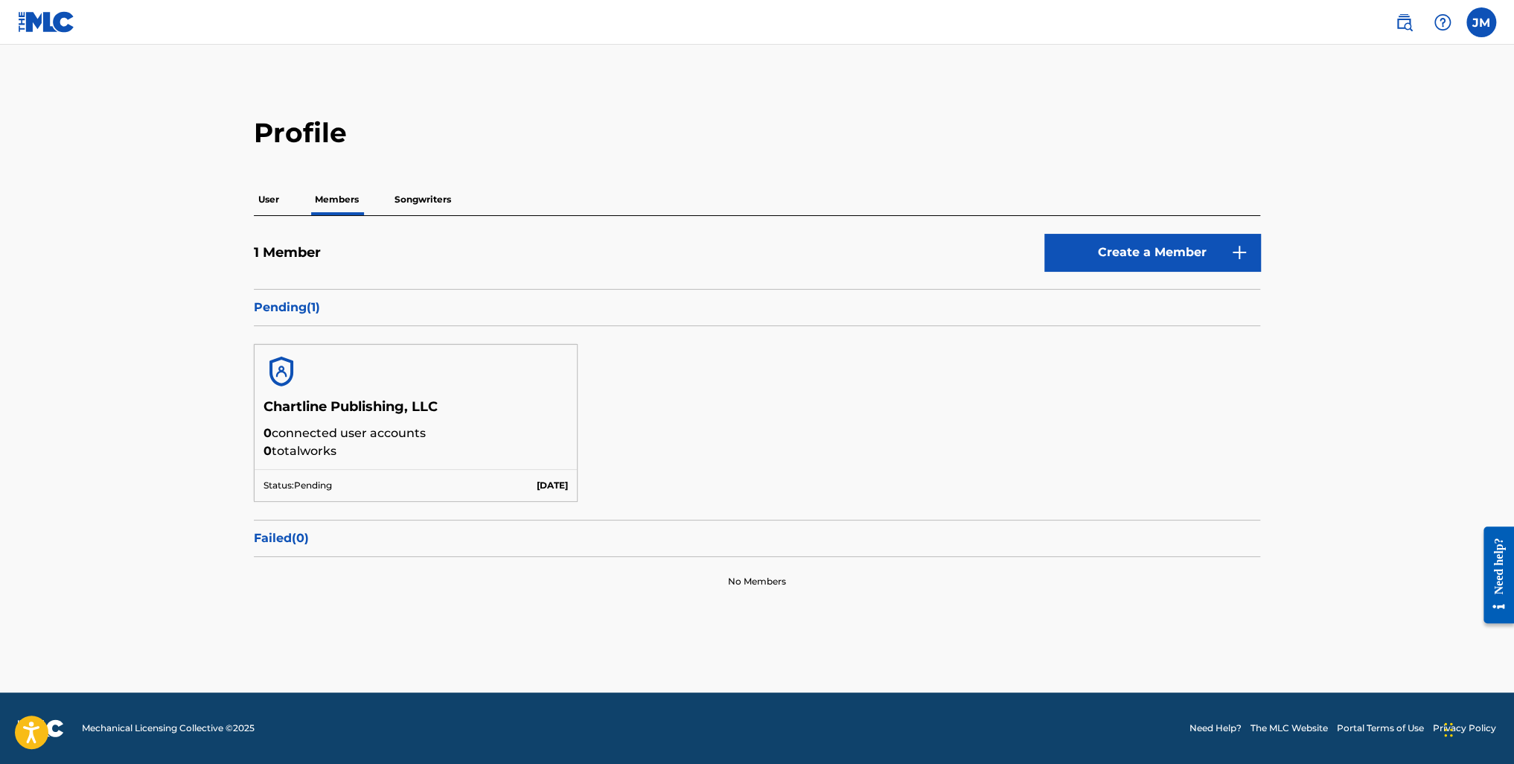
click at [425, 197] on p "Songwriters" at bounding box center [423, 199] width 66 height 31
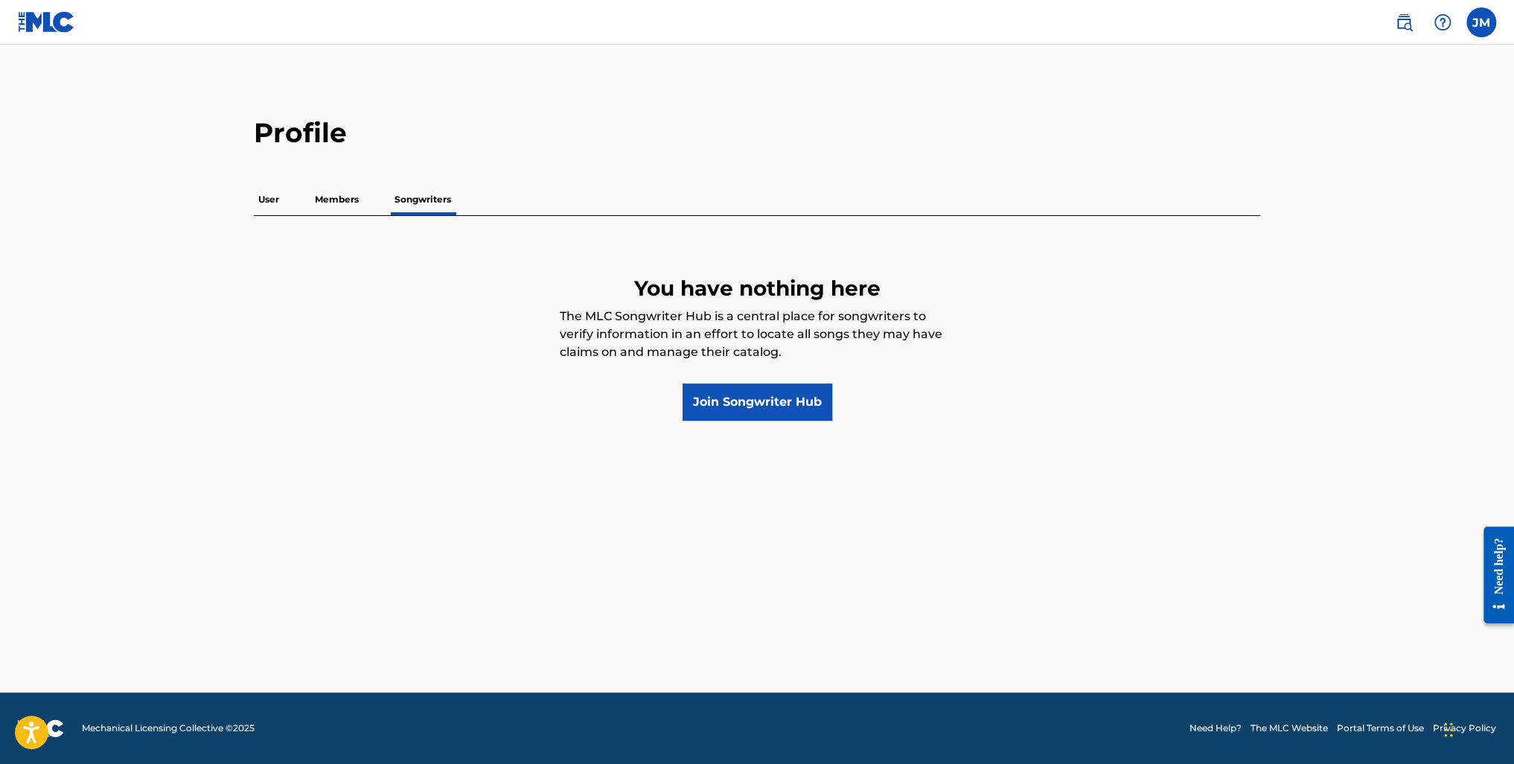
click at [337, 195] on p "Members" at bounding box center [336, 199] width 53 height 31
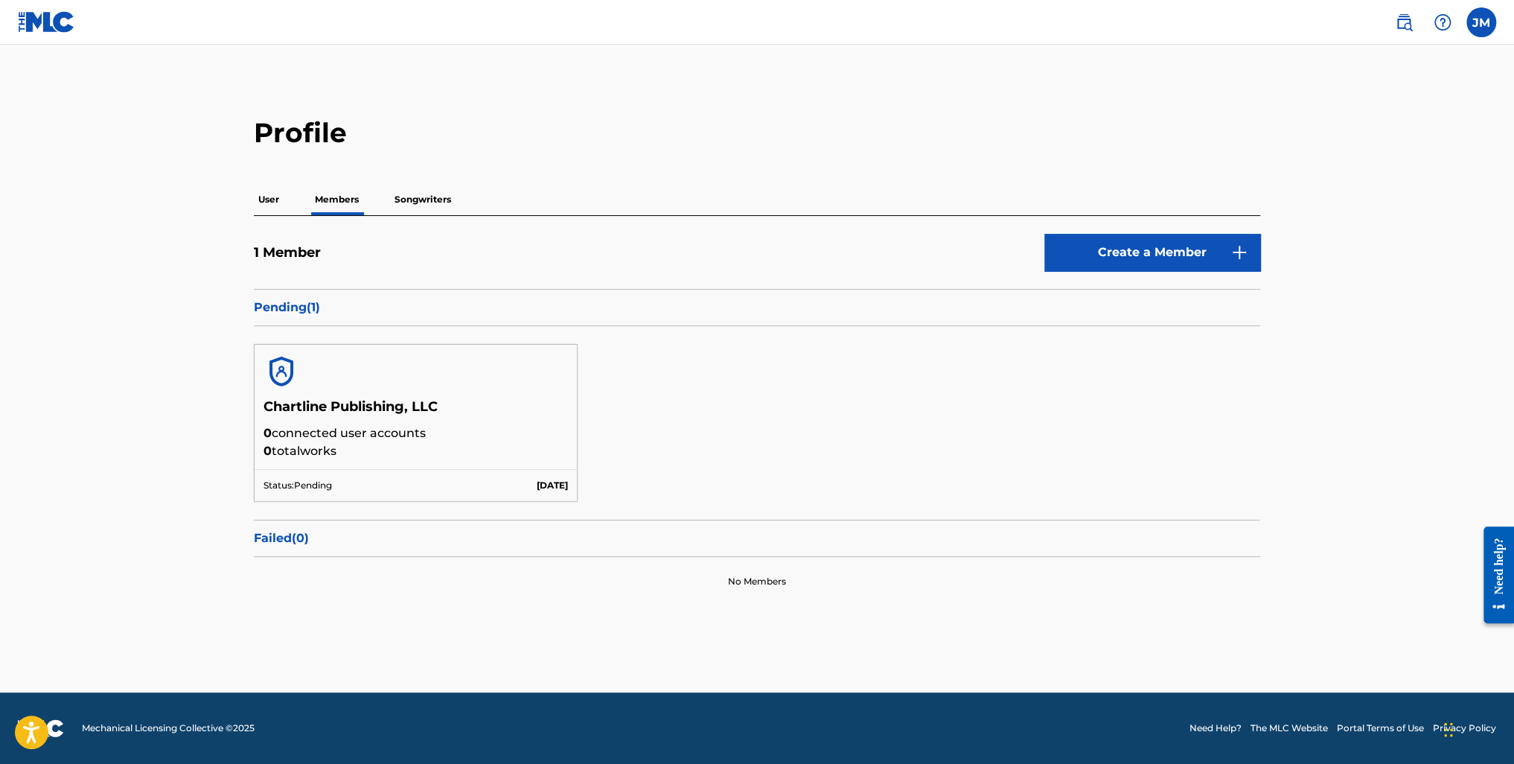
click at [269, 202] on p "User" at bounding box center [269, 199] width 30 height 31
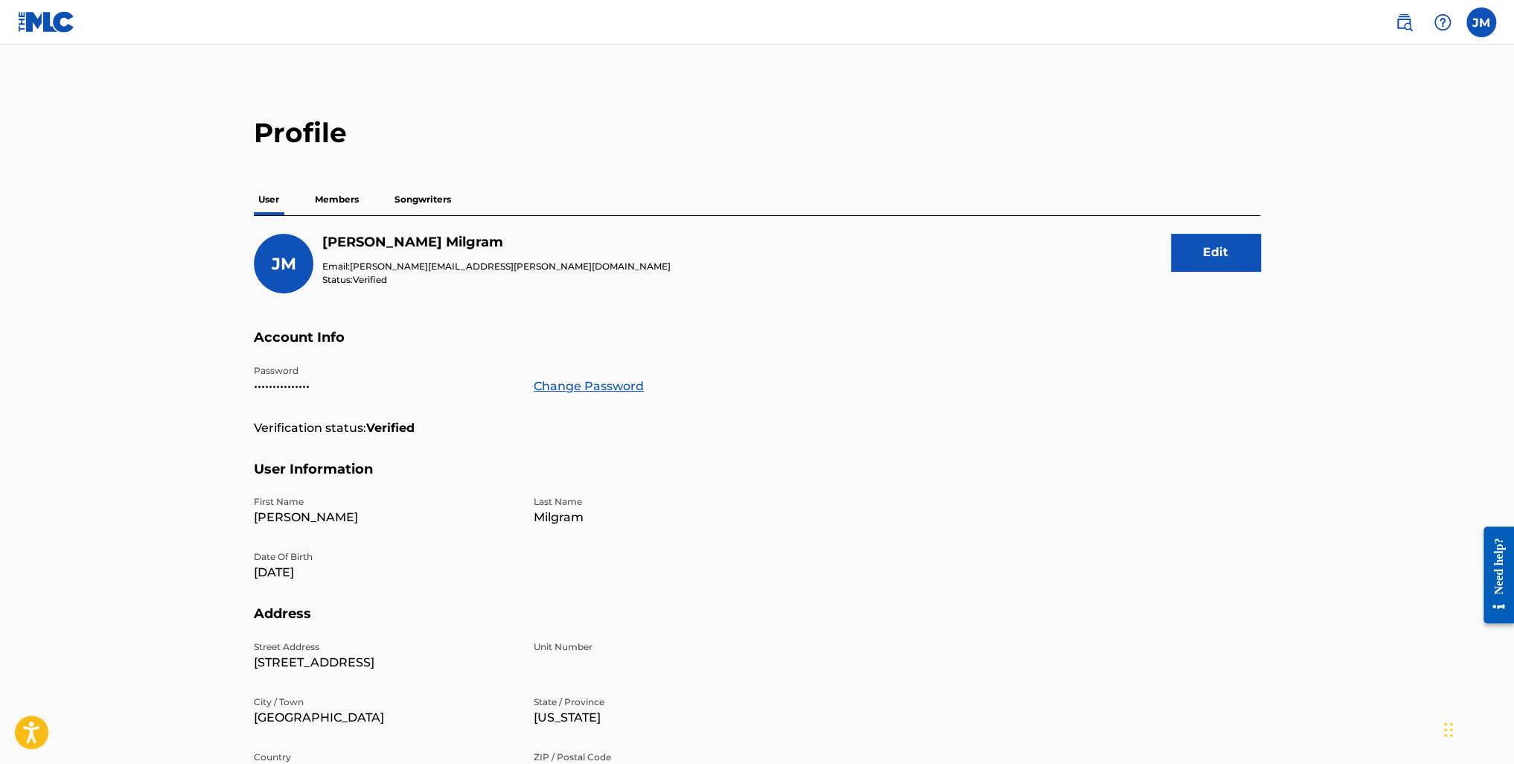
click at [343, 203] on p "Members" at bounding box center [336, 199] width 53 height 31
